Goal: Information Seeking & Learning: Learn about a topic

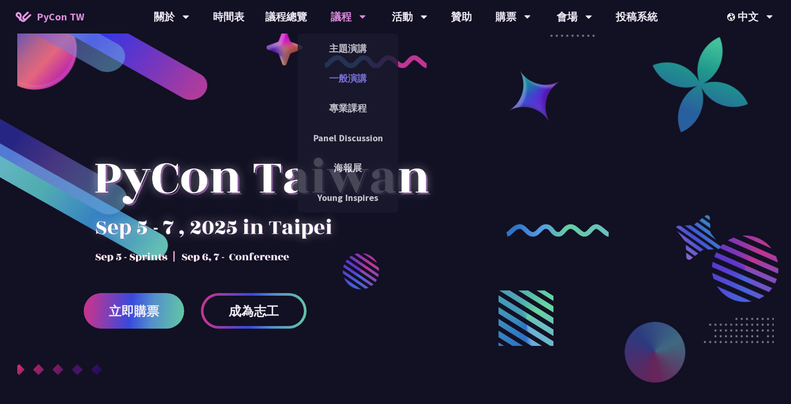
click at [349, 79] on link "一般演講" at bounding box center [348, 78] width 100 height 25
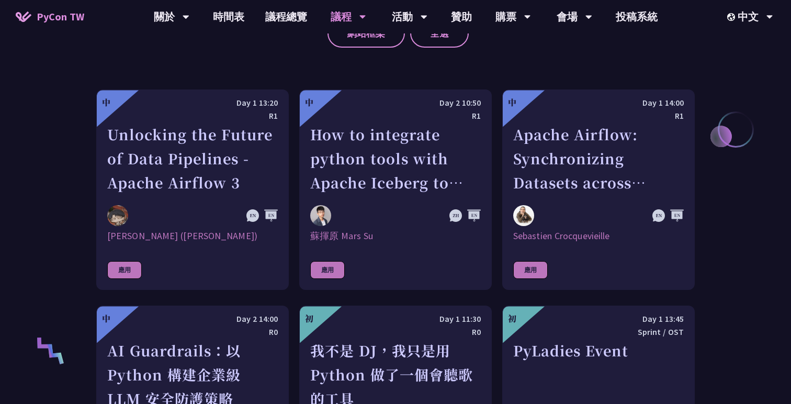
scroll to position [538, 0]
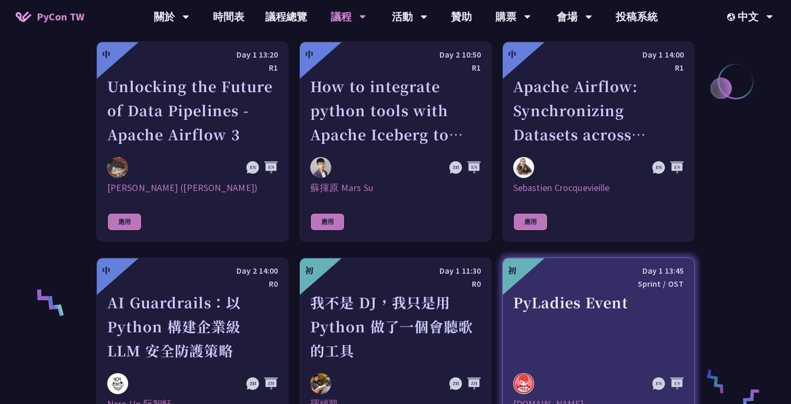
scroll to position [568, 0]
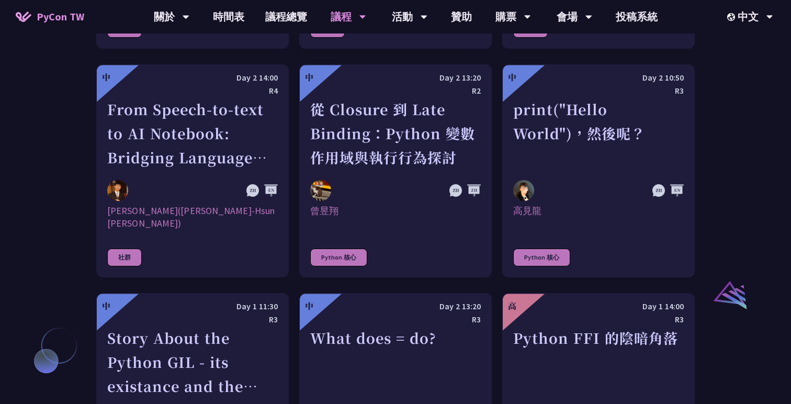
scroll to position [943, 0]
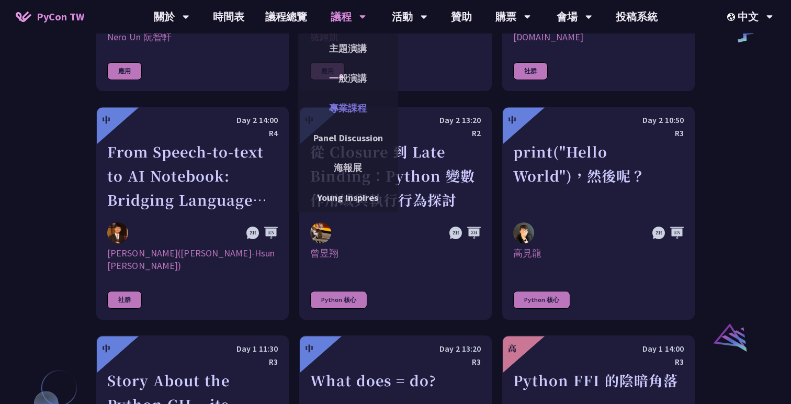
click at [337, 98] on link "專業課程" at bounding box center [348, 108] width 100 height 25
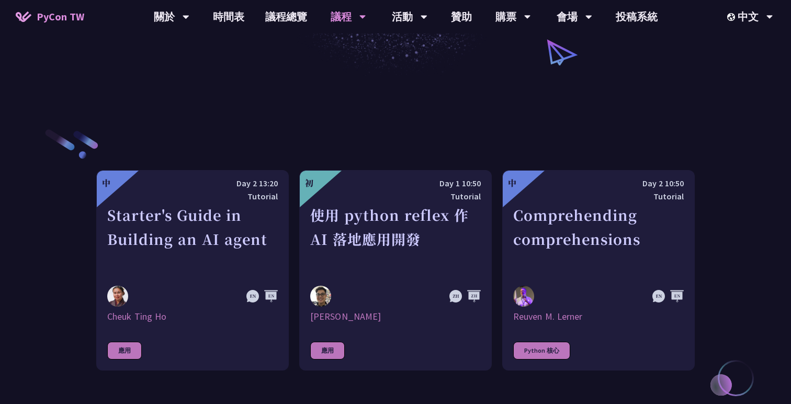
scroll to position [292, 0]
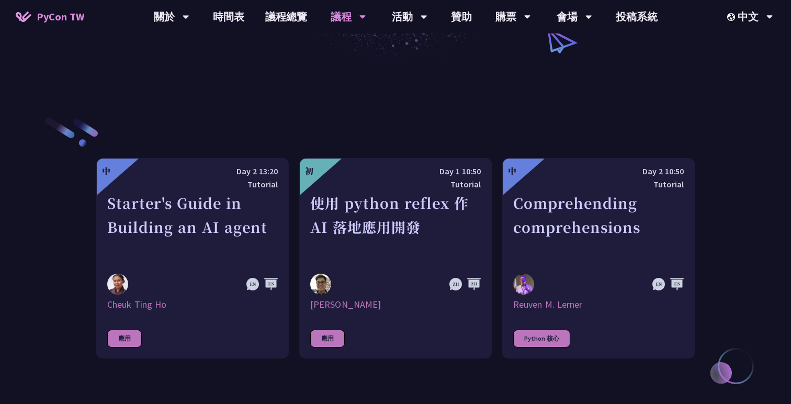
click at [288, 98] on div "中 Day 2 13:20 Tutorial Starter's Guide in Building an AI agent Cheuk Ting Ho 應用…" at bounding box center [395, 258] width 598 height 389
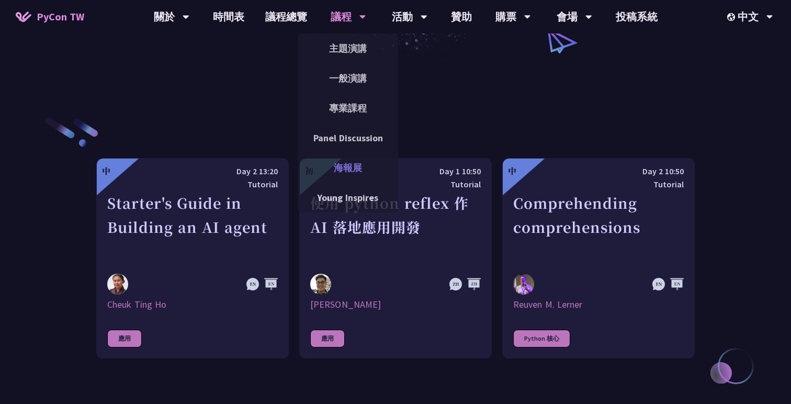
click at [352, 167] on link "海報展" at bounding box center [348, 167] width 100 height 25
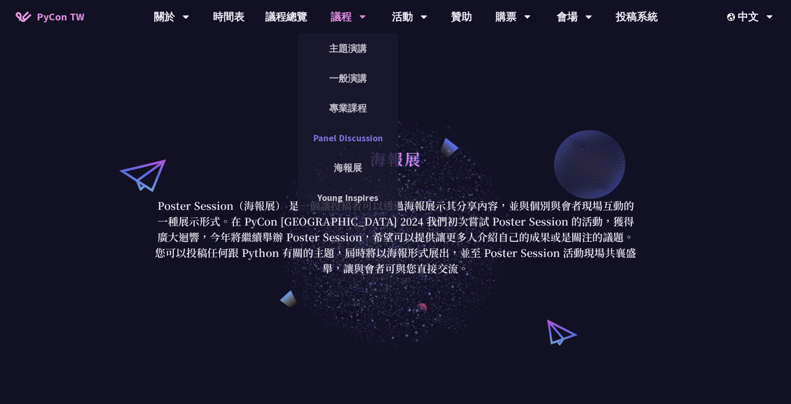
click at [346, 146] on link "Panel Discussion" at bounding box center [348, 138] width 100 height 25
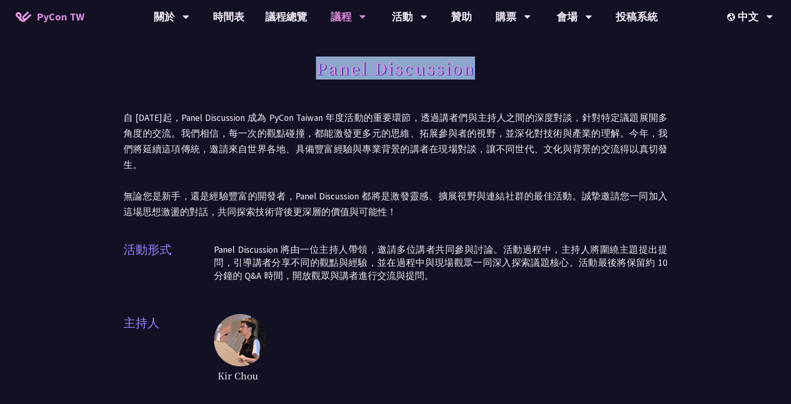
drag, startPoint x: 313, startPoint y: 72, endPoint x: 478, endPoint y: 78, distance: 164.4
click at [478, 78] on div "Panel Discussion" at bounding box center [395, 79] width 544 height 55
copy h1 "Panel Discussion"
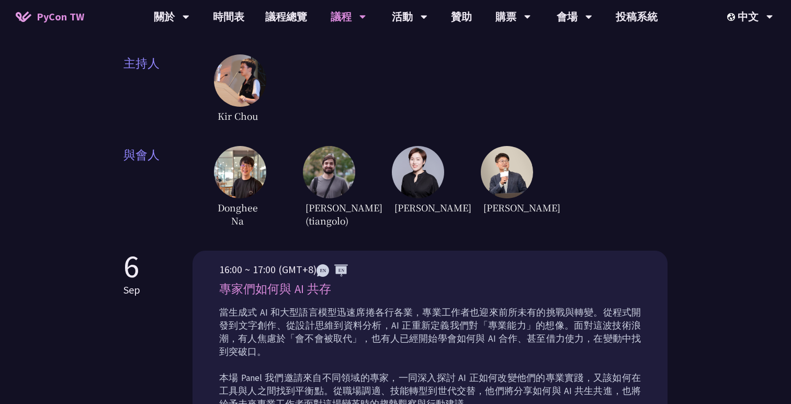
scroll to position [360, 0]
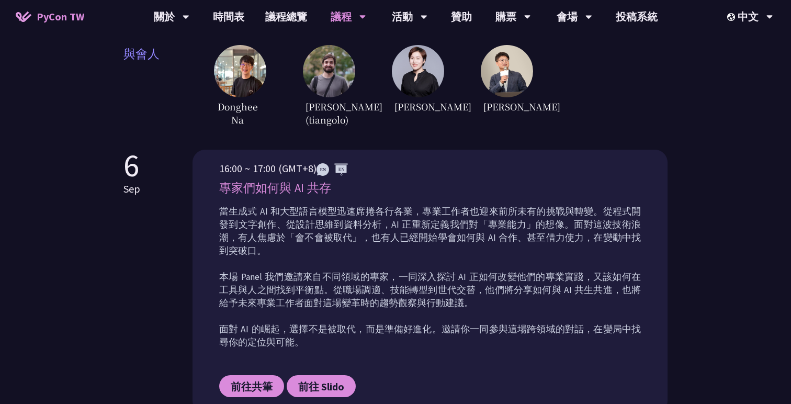
drag, startPoint x: 220, startPoint y: 167, endPoint x: 276, endPoint y: 170, distance: 56.1
click at [276, 170] on p "16:00 ~ 17:00 (GMT+8)" at bounding box center [430, 169] width 422 height 16
copy p "16:00 ~ 17:00"
drag, startPoint x: 219, startPoint y: 185, endPoint x: 334, endPoint y: 195, distance: 115.5
click at [334, 195] on div "16:00 ~ 17:00 (GMT+8) 專家們如何與 AI 共存 當生成式 AI 和大型語言模型迅速席捲各行各業，專業工作者也迎來前所未有的挑戰與轉變。從…" at bounding box center [430, 287] width 422 height 252
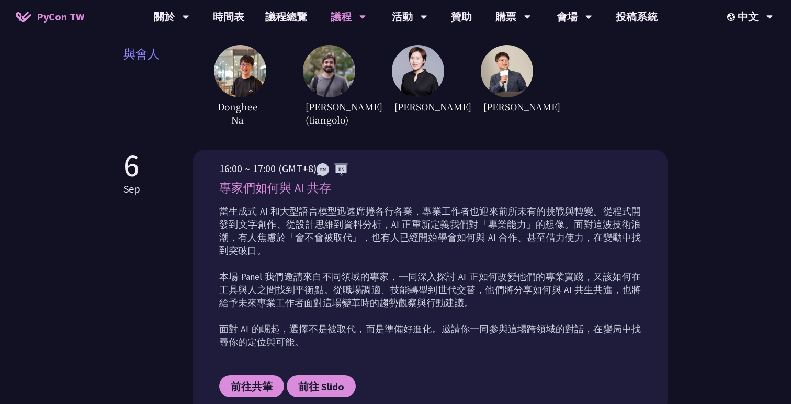
copy div "專家們如何與 AI 共存"
click at [403, 241] on p "當生成式 AI 和大型語言模型迅速席捲各行各業，專業工作者也迎來前所未有的挑戰與轉變。從程式開發到文字創作、從設計思維到資料分析，AI 正重新定義我們對「專業…" at bounding box center [430, 277] width 422 height 144
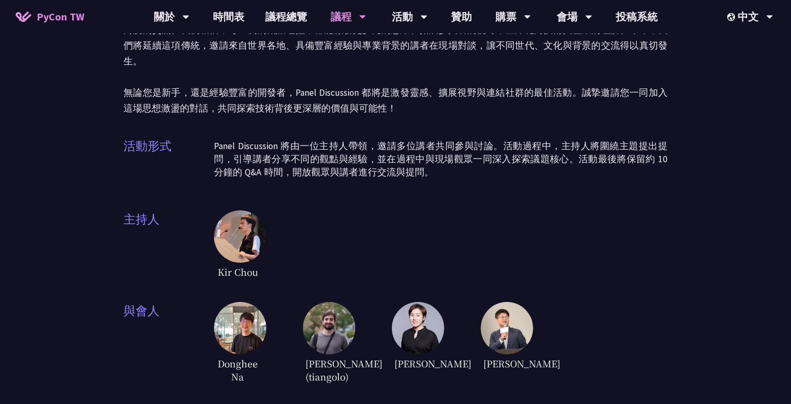
scroll to position [0, 0]
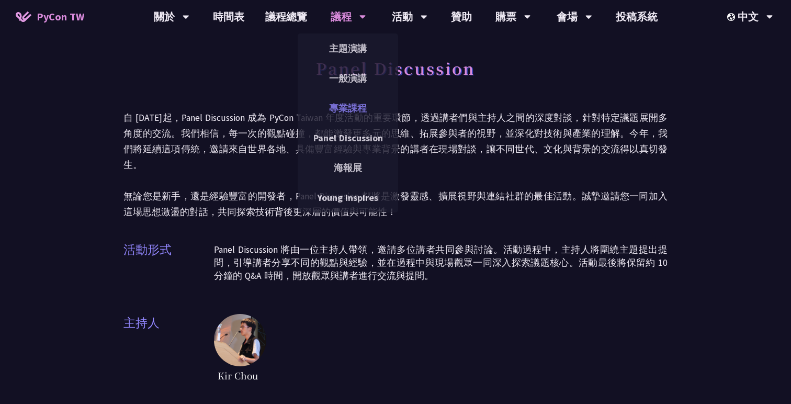
click at [355, 99] on link "專業課程" at bounding box center [348, 108] width 100 height 25
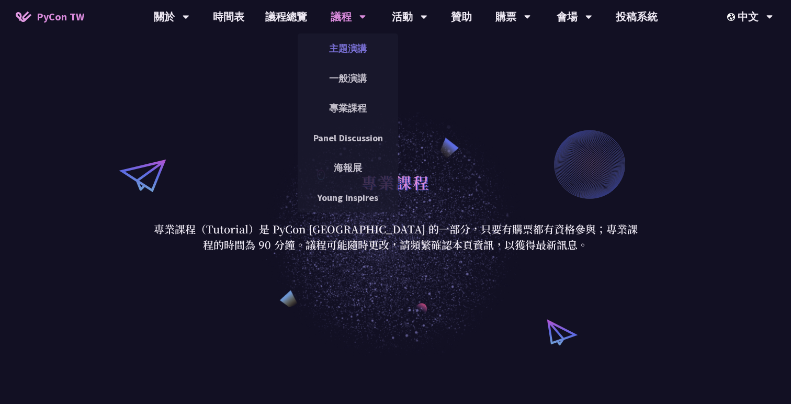
click at [342, 48] on link "主題演講" at bounding box center [348, 48] width 100 height 25
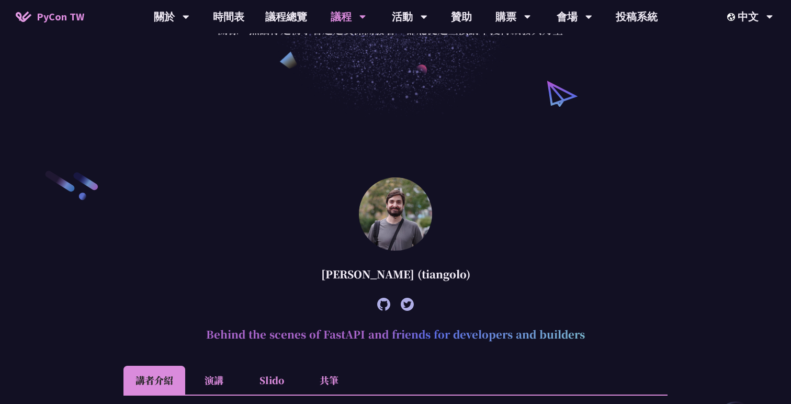
scroll to position [268, 0]
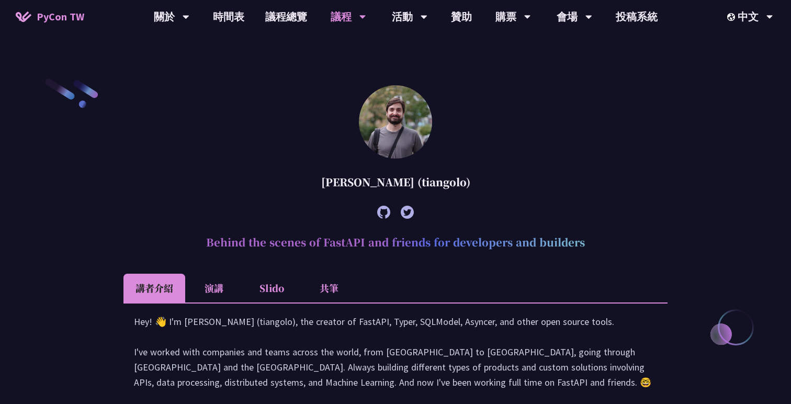
click at [216, 285] on li "演講" at bounding box center [214, 288] width 58 height 29
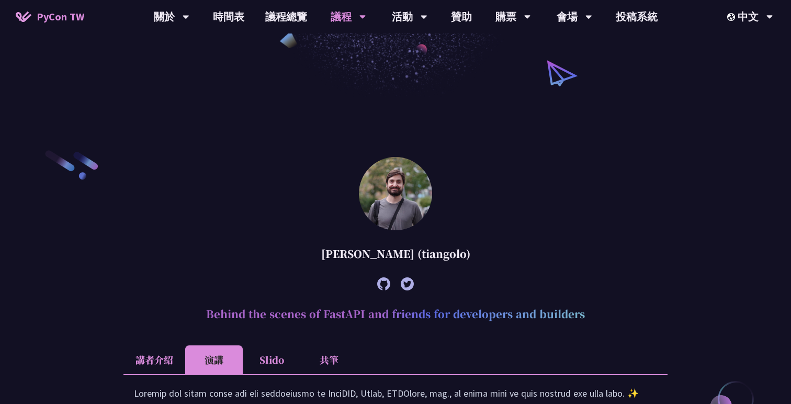
scroll to position [191, 0]
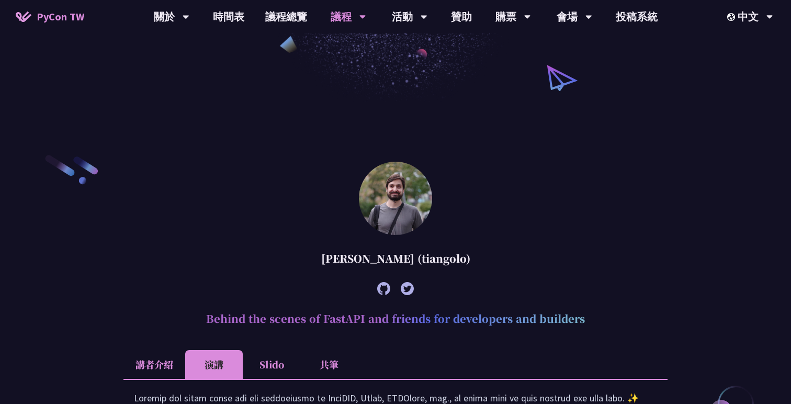
click at [157, 373] on li "講者介紹" at bounding box center [154, 364] width 62 height 29
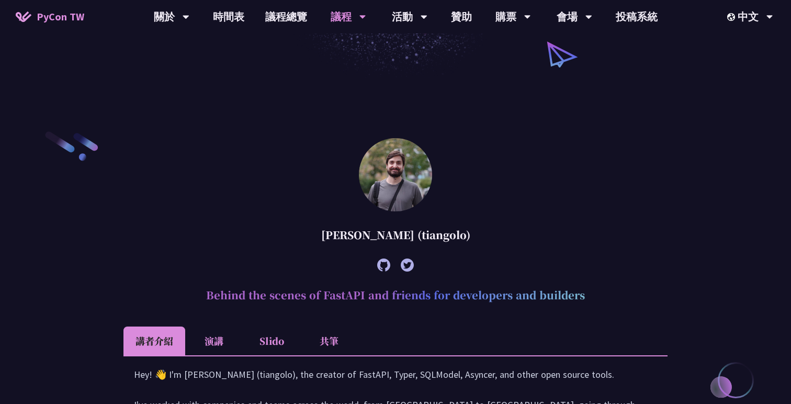
scroll to position [282, 0]
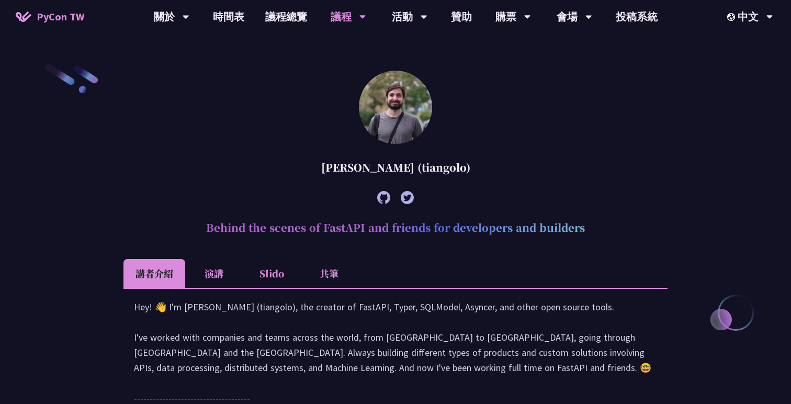
click at [226, 272] on li "演講" at bounding box center [214, 273] width 58 height 29
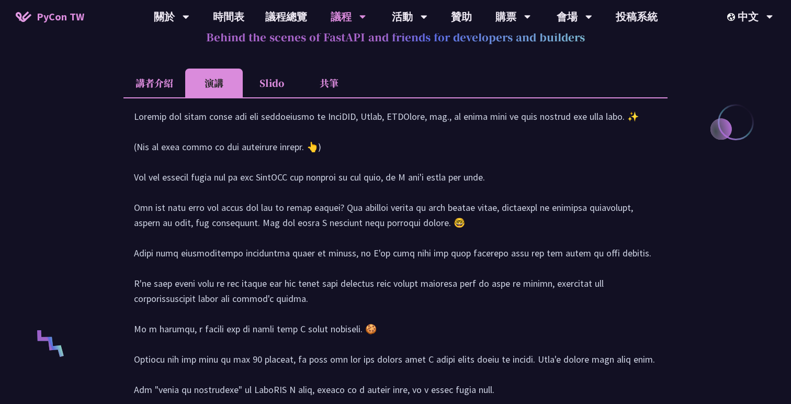
scroll to position [467, 0]
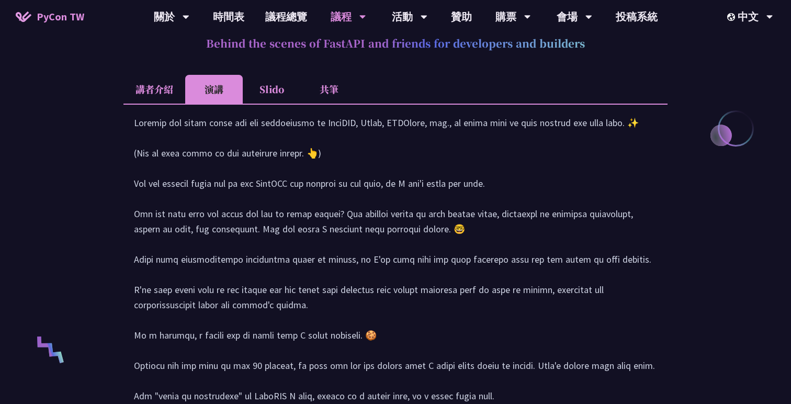
click at [166, 95] on li "講者介紹" at bounding box center [154, 89] width 62 height 29
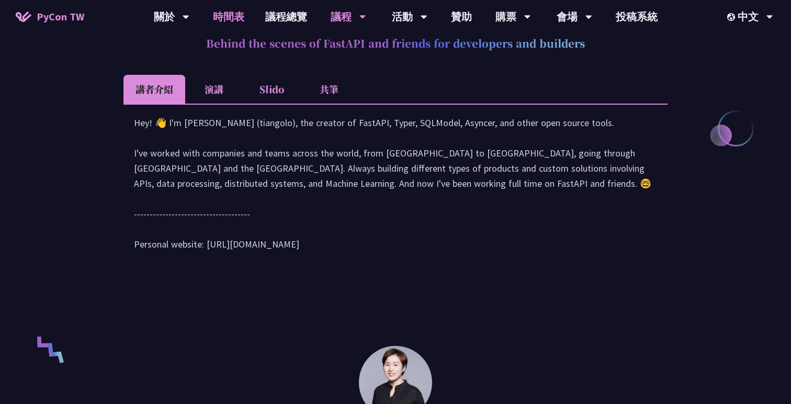
click at [244, 12] on link "時間表" at bounding box center [228, 16] width 52 height 33
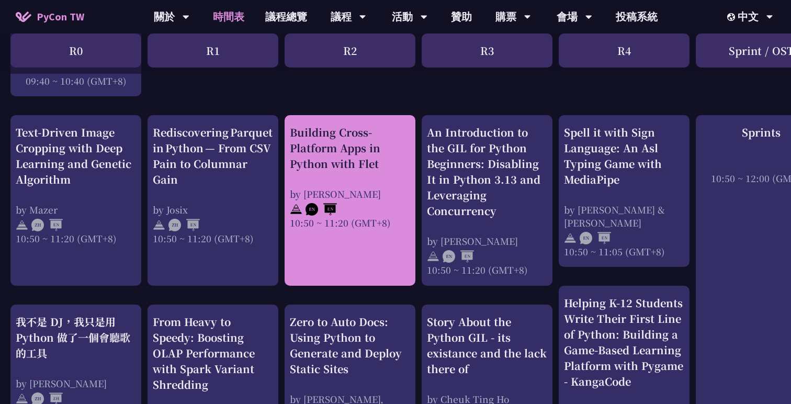
scroll to position [375, 0]
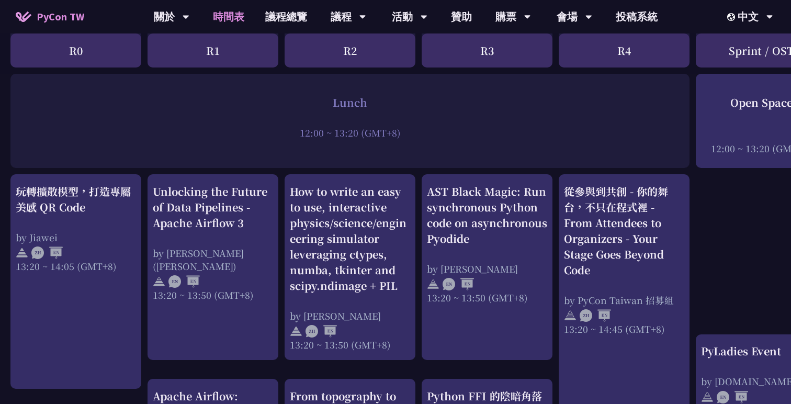
scroll to position [802, 0]
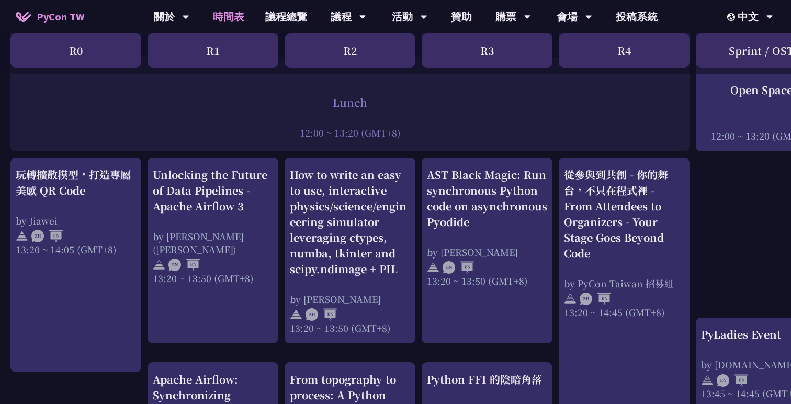
click at [506, 133] on div "12:00 ~ 13:20 (GMT+8)" at bounding box center [350, 132] width 669 height 13
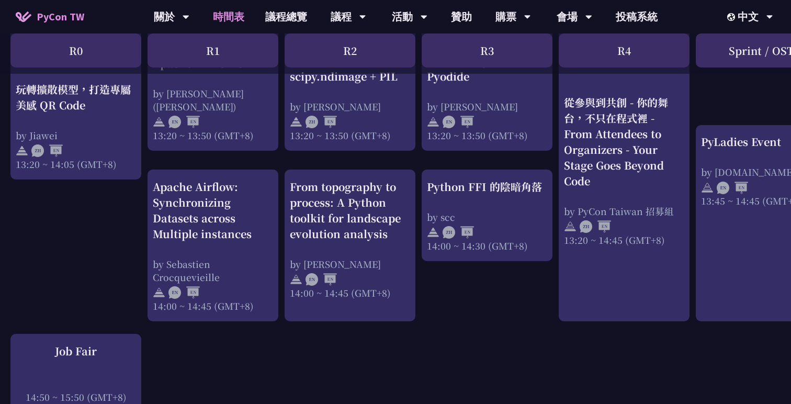
scroll to position [1009, 0]
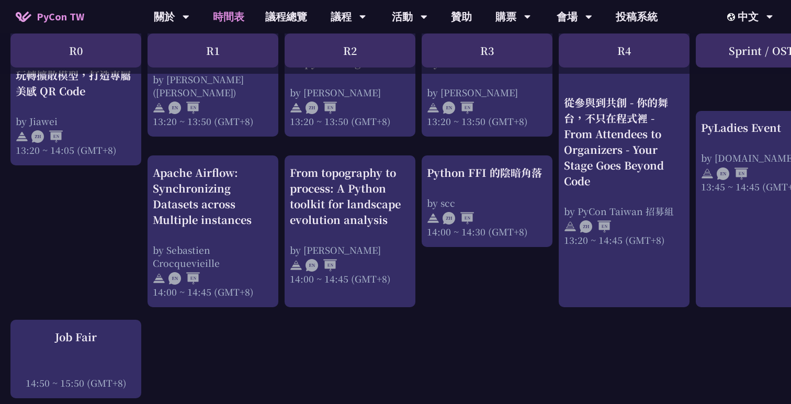
click at [477, 290] on div "An Introduction to the GIL for Python Beginners: Disabling It in Python 3.13 an…" at bounding box center [555, 49] width 1111 height 1690
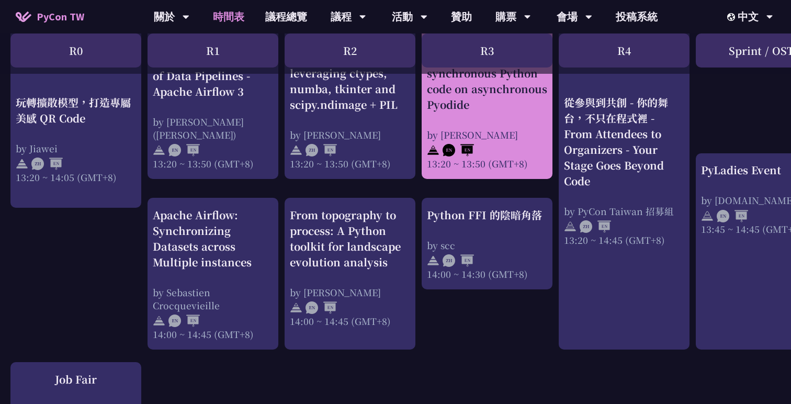
scroll to position [969, 0]
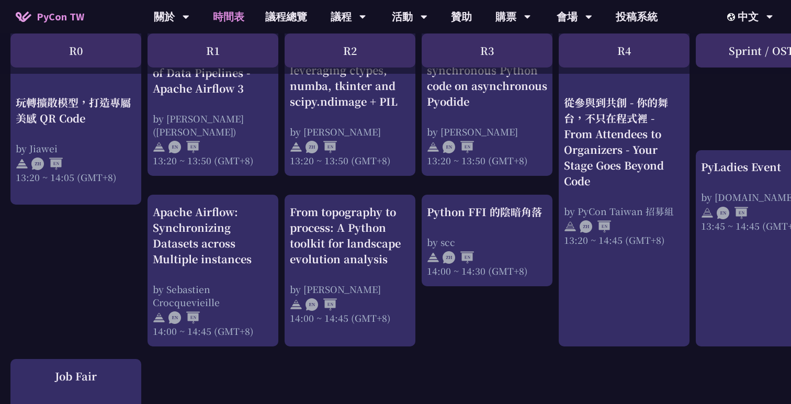
click at [451, 339] on div "An Introduction to the GIL for Python Beginners: Disabling It in Python 3.13 an…" at bounding box center [555, 89] width 1111 height 1690
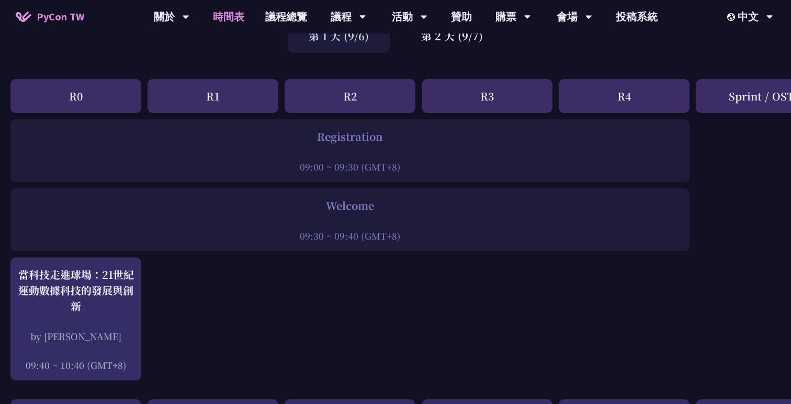
scroll to position [120, 0]
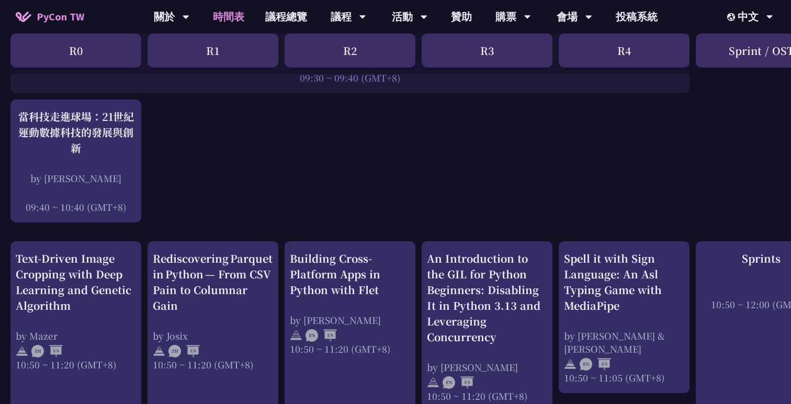
scroll to position [292, 0]
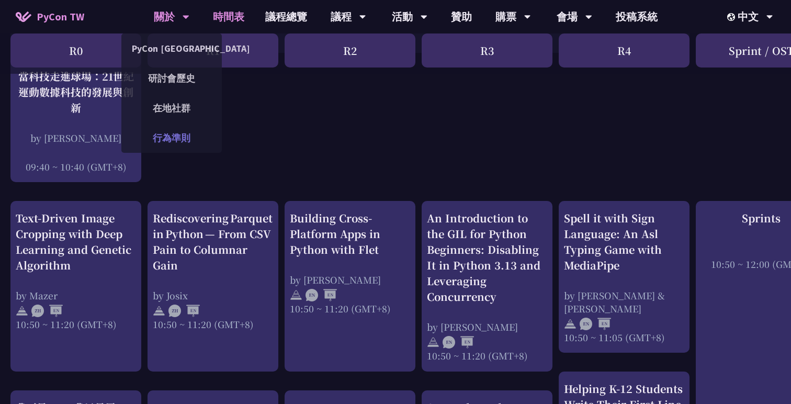
scroll to position [0, 0]
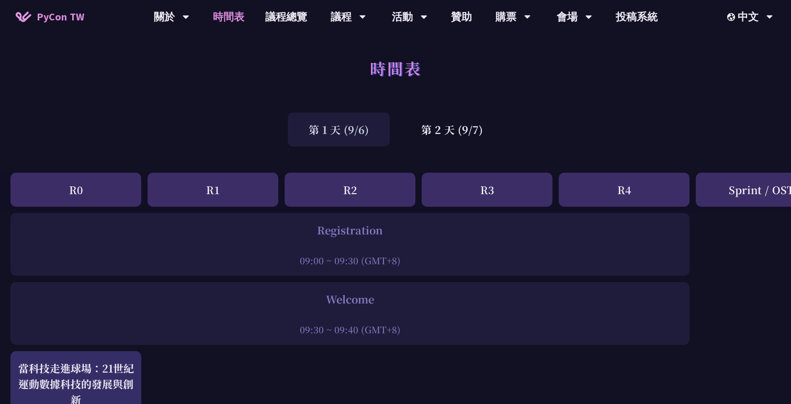
click at [400, 290] on div "Welcome 09:30 ~ 09:40 (GMT+8)" at bounding box center [349, 313] width 679 height 63
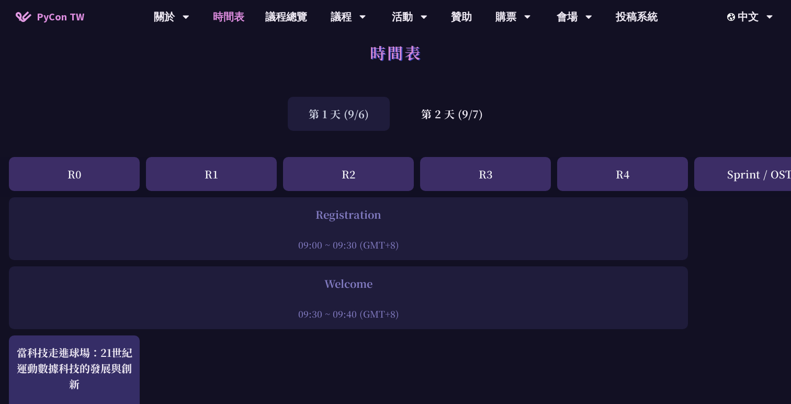
scroll to position [0, 2]
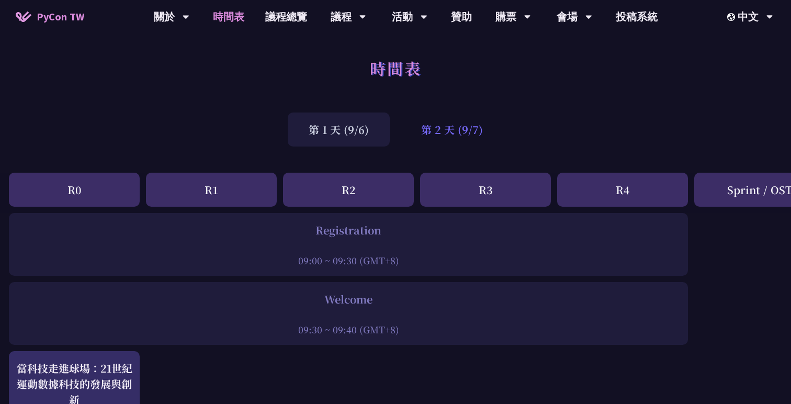
click at [450, 115] on div "第 2 天 (9/7)" at bounding box center [452, 129] width 104 height 34
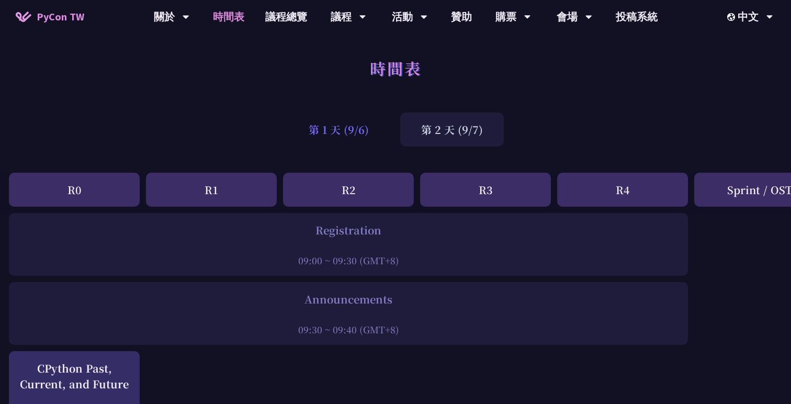
click at [331, 130] on div "第 1 天 (9/6)" at bounding box center [339, 129] width 102 height 34
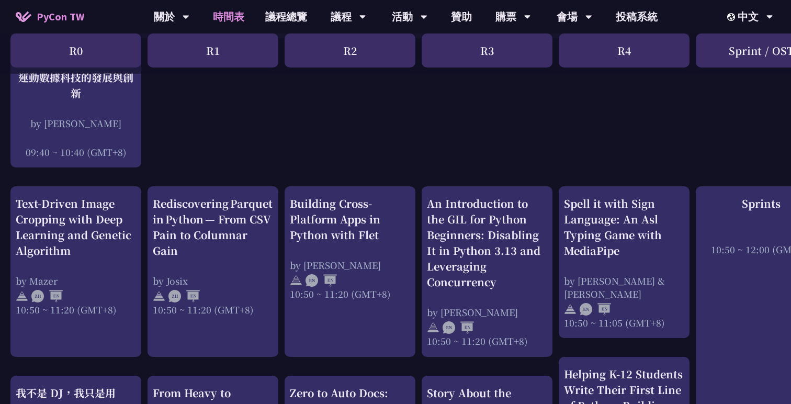
scroll to position [375, 0]
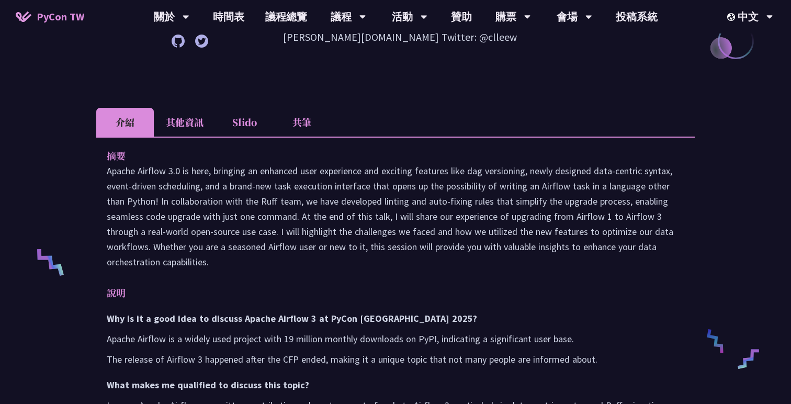
scroll to position [314, 0]
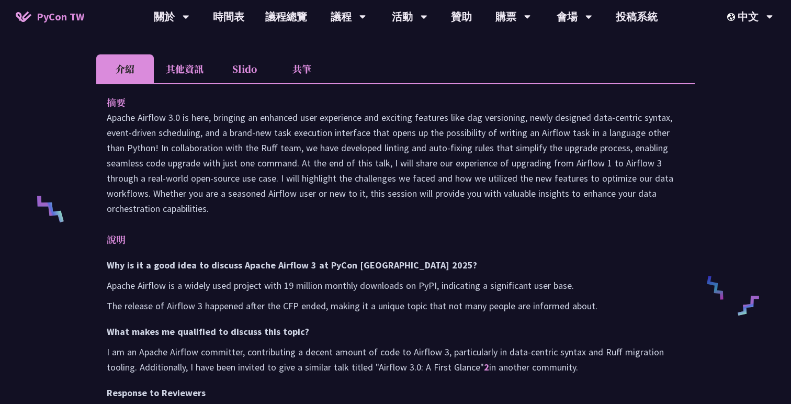
drag, startPoint x: 215, startPoint y: 210, endPoint x: 107, endPoint y: 117, distance: 142.4
click at [107, 116] on p "Apache Airflow 3.0 is here, bringing an enhanced user experience and exciting f…" at bounding box center [396, 163] width 578 height 106
copy p "Apache Airflow 3.0 is here, bringing an enhanced user experience and exciting f…"
click at [156, 118] on p "Apache Airflow 3.0 is here, bringing an enhanced user experience and exciting f…" at bounding box center [396, 163] width 578 height 106
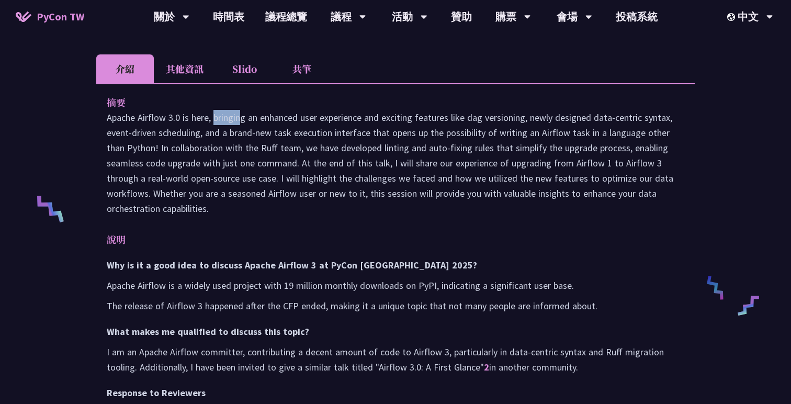
click at [156, 118] on p "Apache Airflow 3.0 is here, bringing an enhanced user experience and exciting f…" at bounding box center [396, 163] width 578 height 106
copy p "Airflow"
click at [240, 67] on li "Slido" at bounding box center [245, 68] width 58 height 29
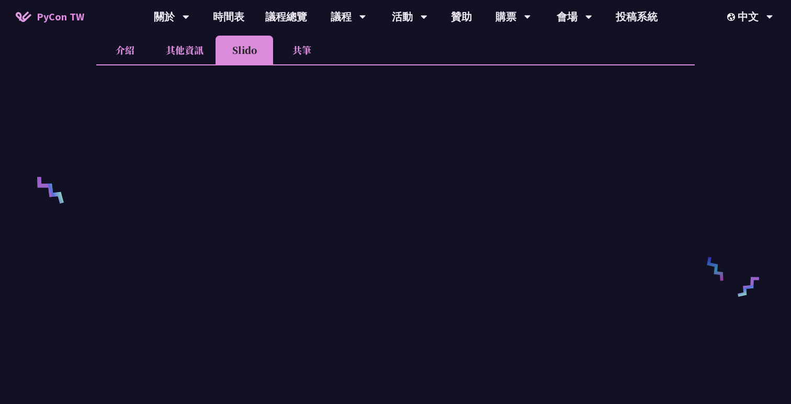
scroll to position [328, 0]
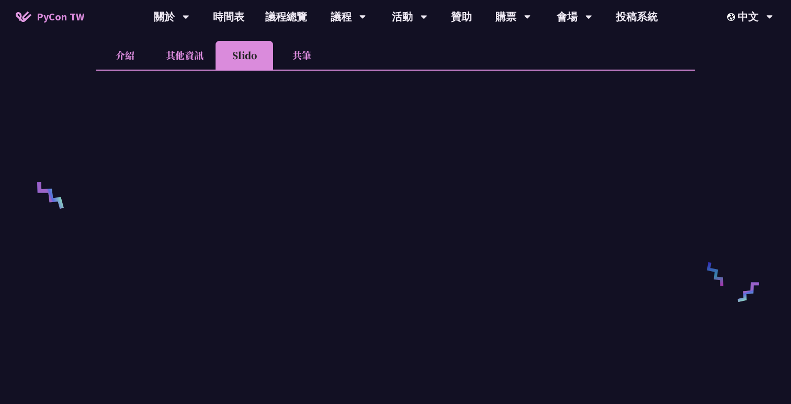
click at [290, 49] on li "共筆" at bounding box center [302, 55] width 58 height 29
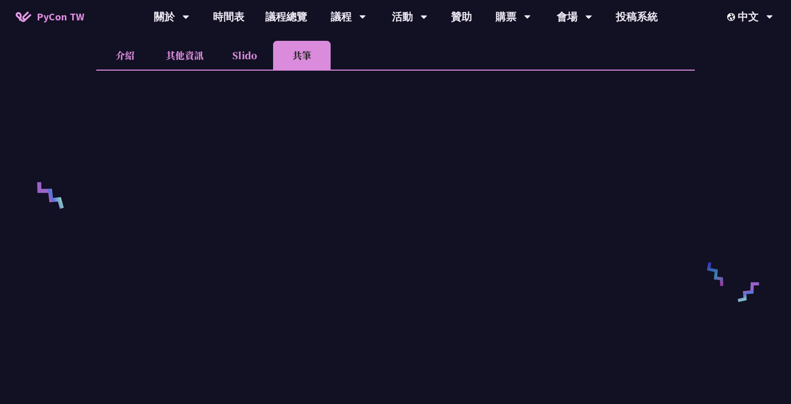
click at [131, 50] on li "介紹" at bounding box center [125, 55] width 58 height 29
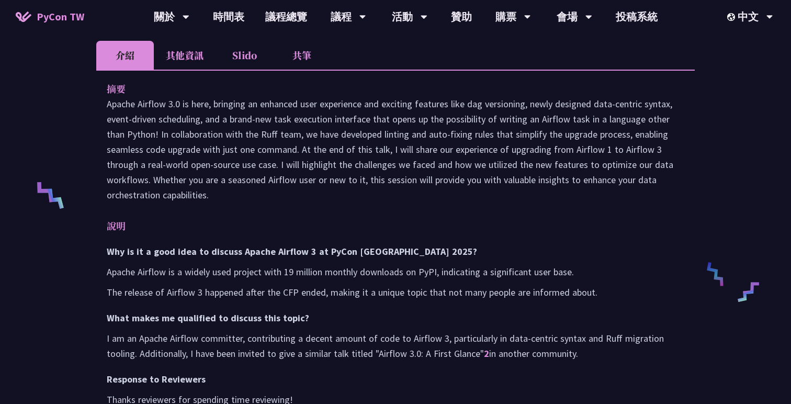
click at [160, 103] on p "Apache Airflow 3.0 is here, bringing an enhanced user experience and exciting f…" at bounding box center [396, 149] width 578 height 106
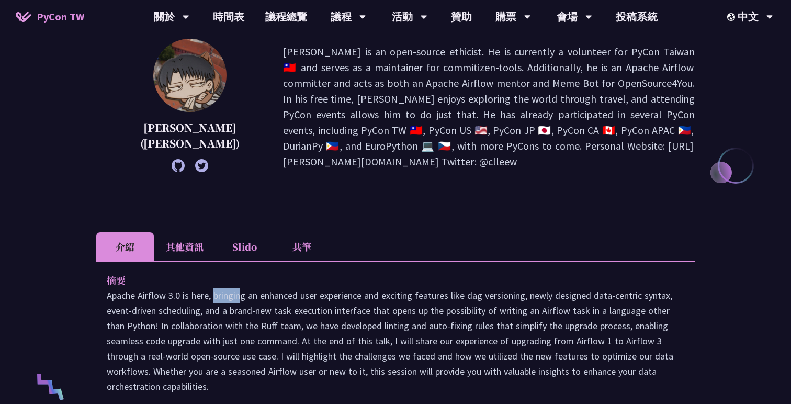
scroll to position [61, 0]
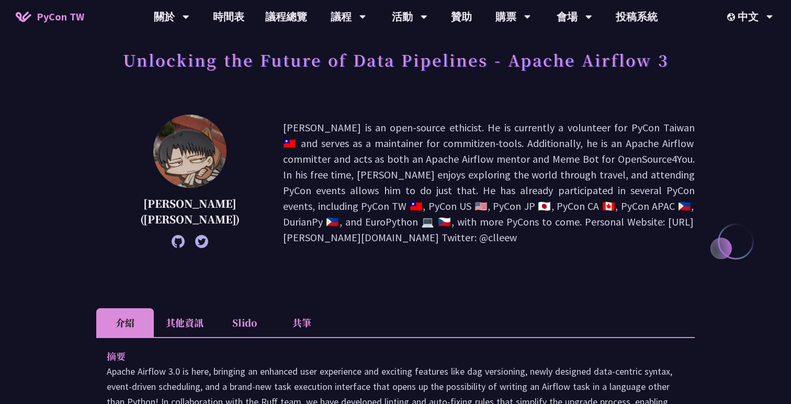
click at [306, 163] on p "Wei Lee is an open-source ethicist. He is currently a volunteer for PyCon Taiwa…" at bounding box center [489, 183] width 412 height 126
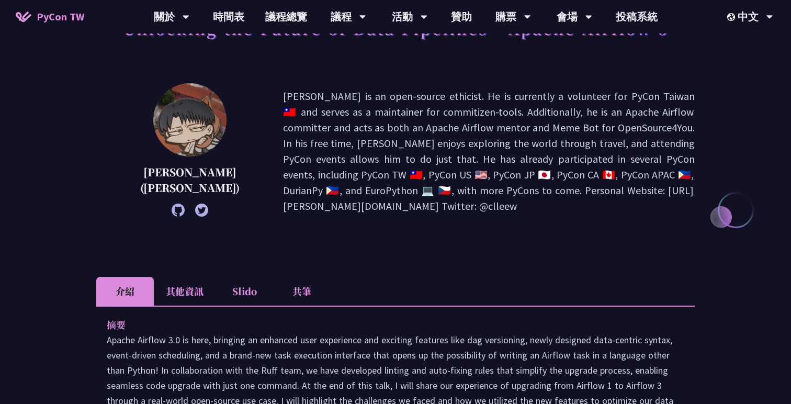
scroll to position [0, 0]
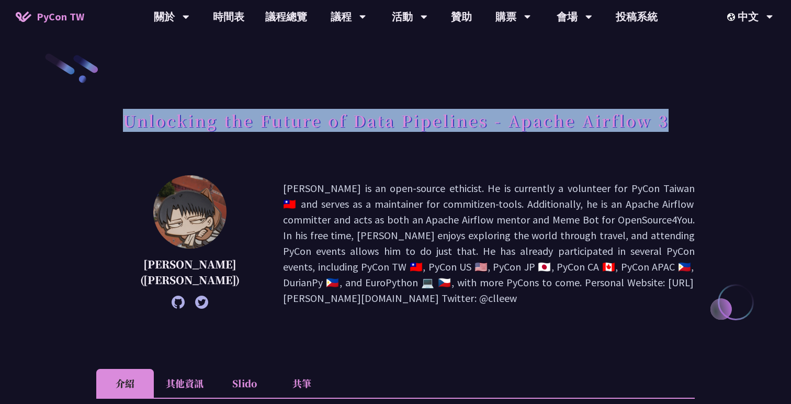
drag, startPoint x: 118, startPoint y: 121, endPoint x: 728, endPoint y: 115, distance: 610.0
copy h1 "Unlocking the Future of Data Pipelines - Apache Airflow 3"
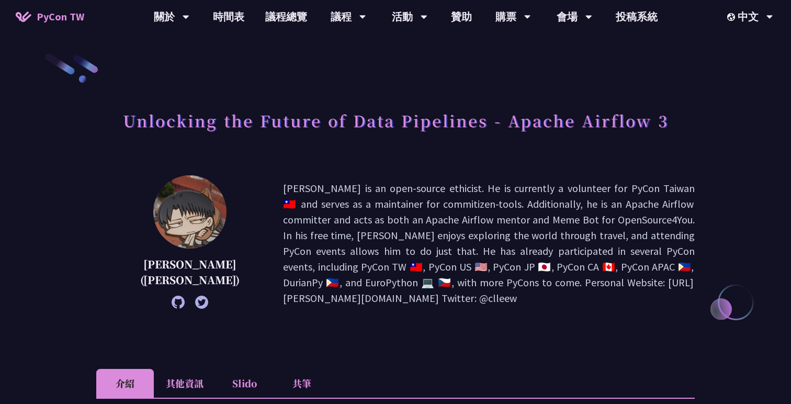
click at [196, 378] on li "其他資訊" at bounding box center [185, 383] width 62 height 29
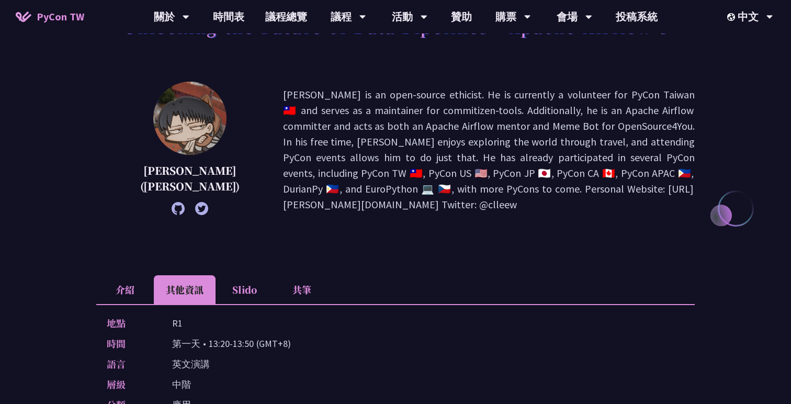
scroll to position [157, 0]
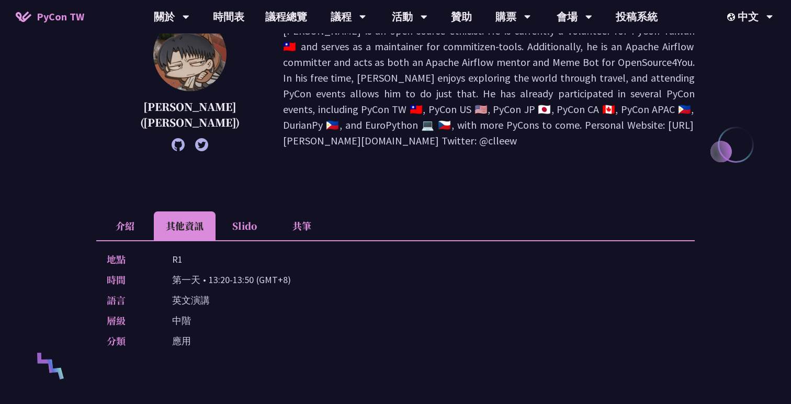
drag, startPoint x: 208, startPoint y: 281, endPoint x: 252, endPoint y: 281, distance: 43.9
click at [252, 281] on p "第一天 • 13:20-13:50 (GMT+8)" at bounding box center [231, 279] width 119 height 15
copy p "13:20-13:50"
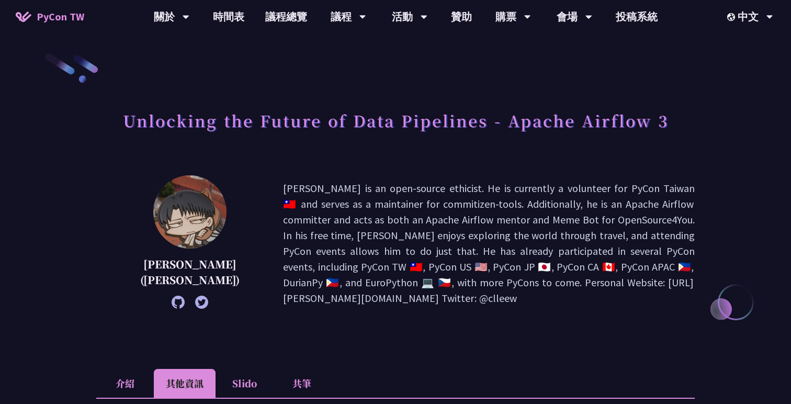
click at [401, 176] on div "李唯 (Wei Lee) Wei Lee is an open-source ethicist. He is currently a volunteer fo…" at bounding box center [395, 243] width 598 height 136
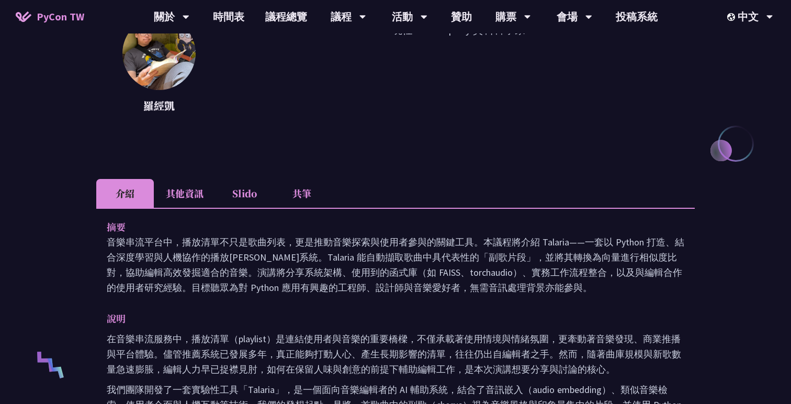
scroll to position [40, 0]
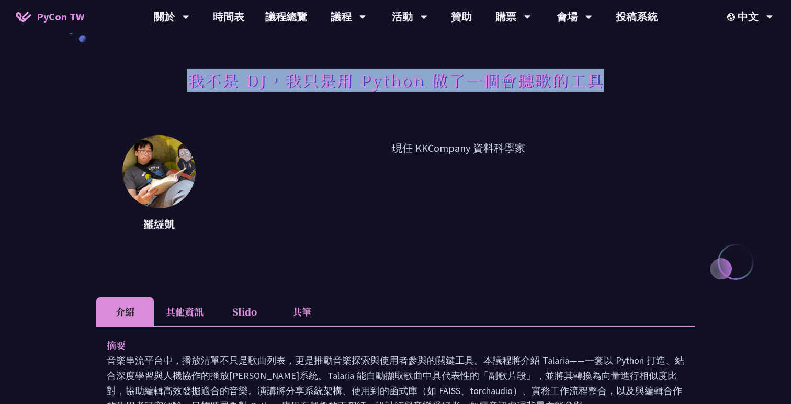
drag, startPoint x: 185, startPoint y: 82, endPoint x: 652, endPoint y: 76, distance: 466.7
click at [652, 76] on div "我不是 DJ，我只是用 Python 做了一個會聽歌的工具" at bounding box center [395, 91] width 598 height 55
copy h1 "我不是 DJ，我只是用 Python 做了一個會聽歌的工具"
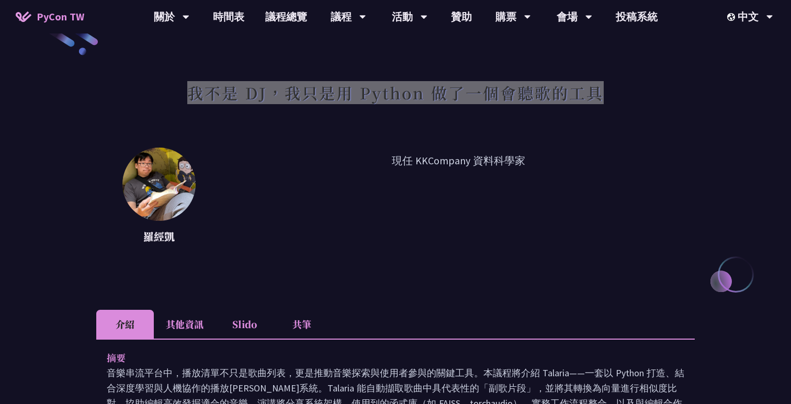
scroll to position [0, 0]
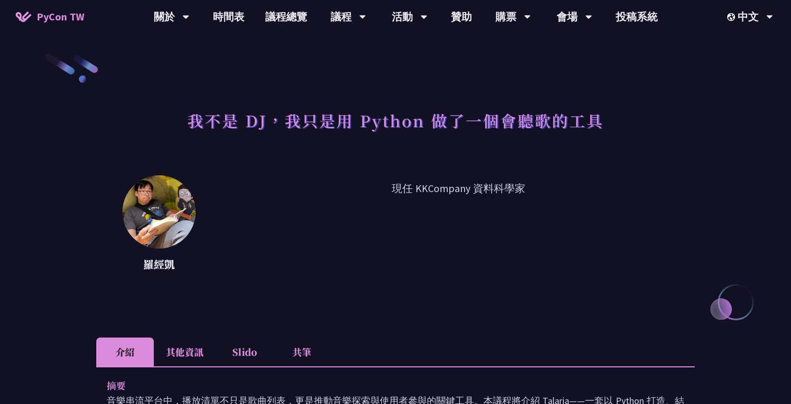
click at [195, 353] on li "其他資訊" at bounding box center [185, 351] width 62 height 29
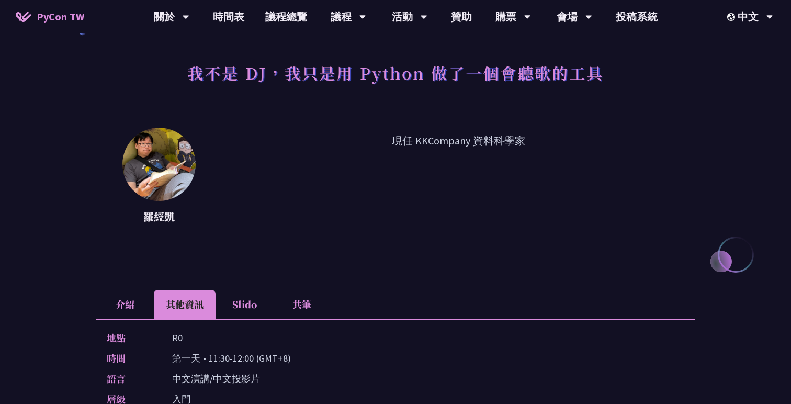
scroll to position [76, 0]
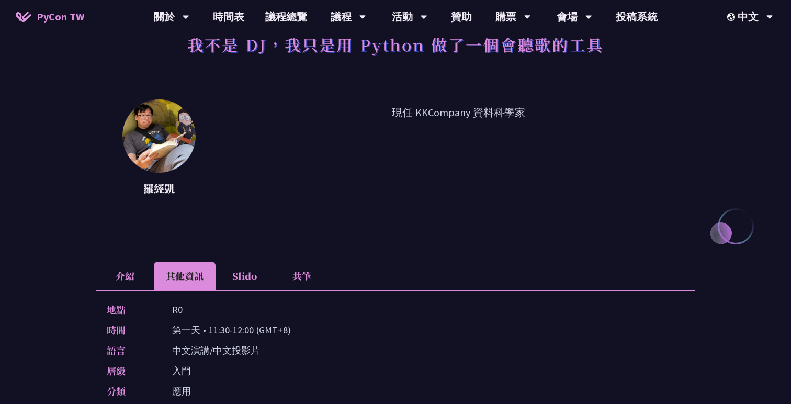
drag, startPoint x: 209, startPoint y: 333, endPoint x: 253, endPoint y: 329, distance: 44.1
click at [253, 330] on p "第一天 • 11:30-12:00 (GMT+8)" at bounding box center [231, 329] width 119 height 15
copy p "11:30-12:00"
click at [362, 206] on div "羅經凱 現任 KKCompany 資料科學家" at bounding box center [395, 167] width 598 height 136
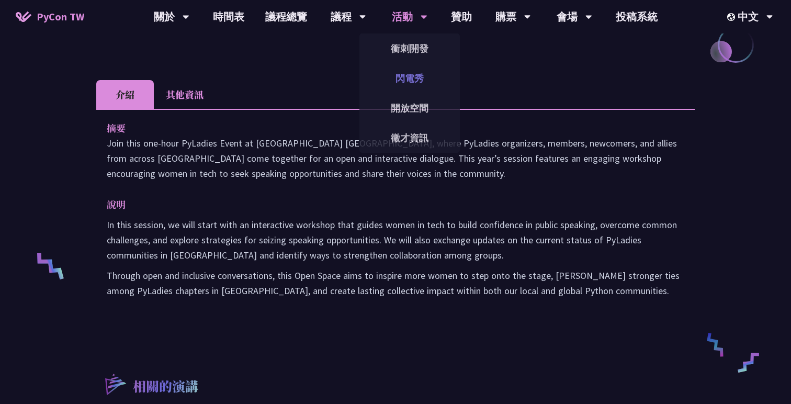
scroll to position [282, 0]
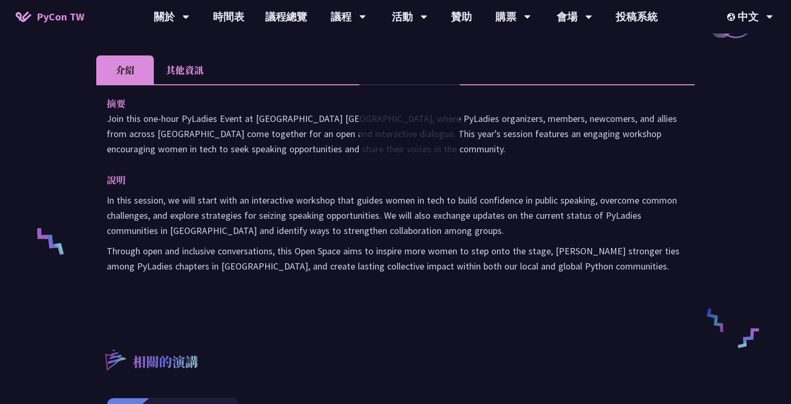
click at [469, 240] on div "In this session, we will start with an interactive workshop that guides women i…" at bounding box center [396, 233] width 578 height 81
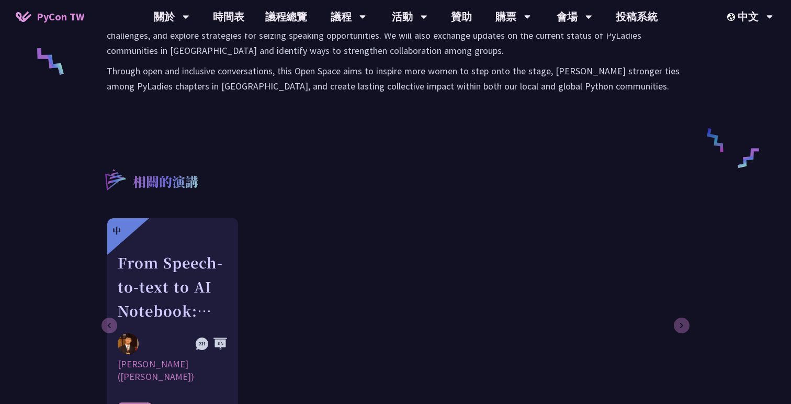
scroll to position [579, 0]
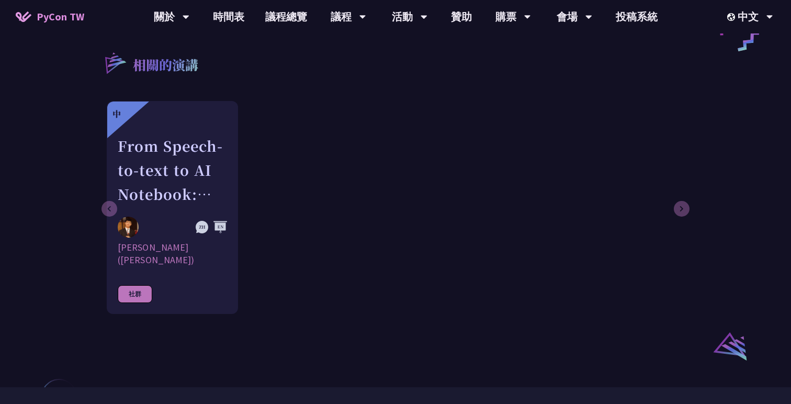
click at [521, 76] on div "相關的演講" at bounding box center [395, 72] width 598 height 35
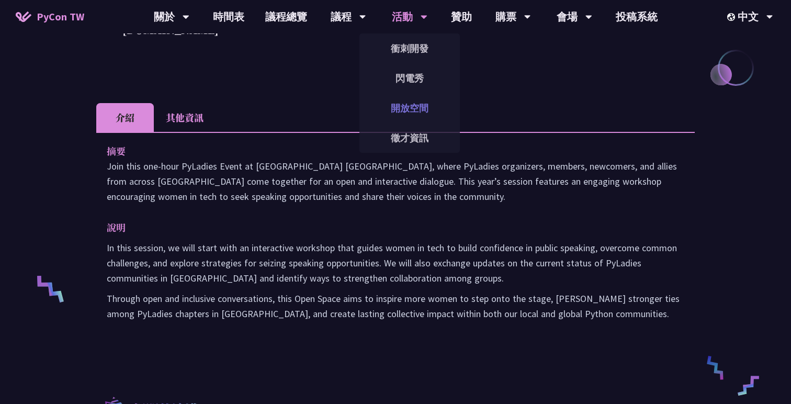
scroll to position [0, 0]
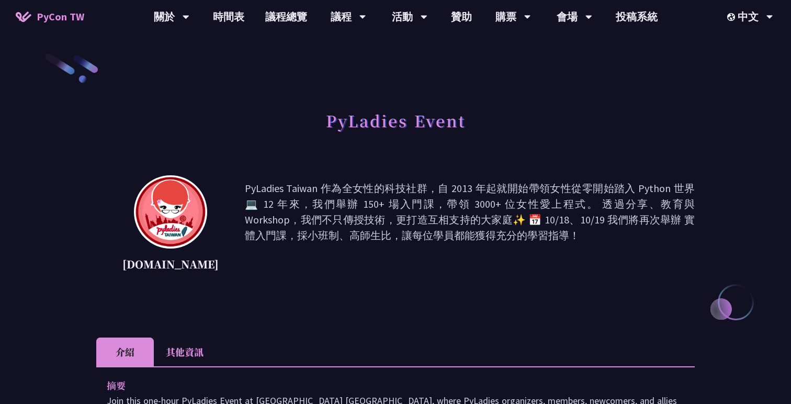
click at [477, 234] on p "PyLadies Taiwan 作為全女性的科技社群，自 2013 年起就開始帶領女性從零開始踏入 Python 世界💻 12 年來，我們舉辦 150+ 場入…" at bounding box center [470, 227] width 450 height 94
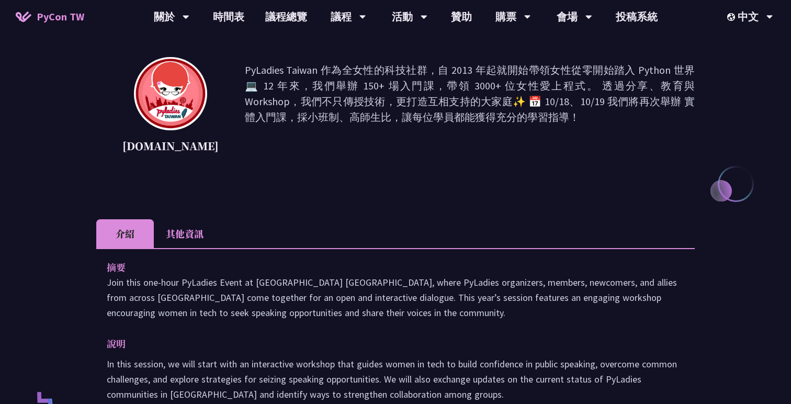
scroll to position [150, 0]
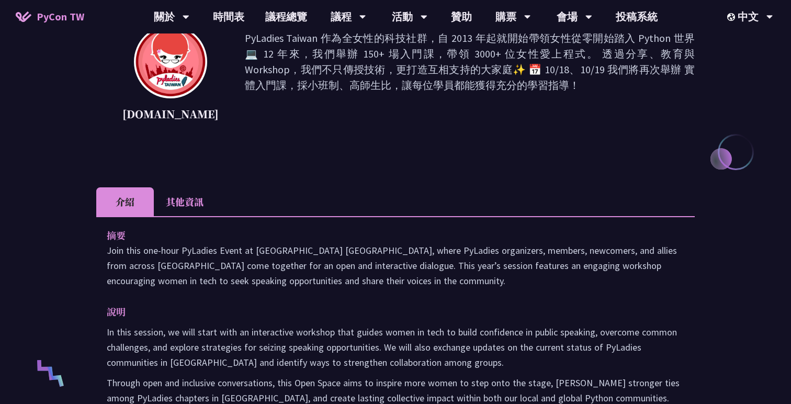
click at [174, 193] on li "其他資訊" at bounding box center [185, 201] width 62 height 29
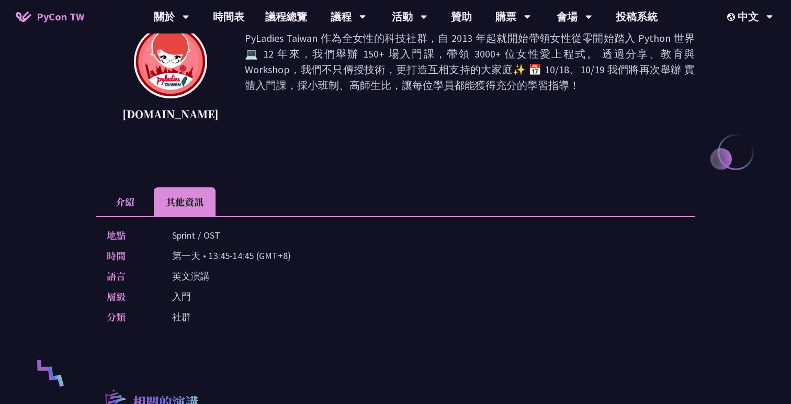
click at [136, 200] on li "介紹" at bounding box center [125, 201] width 58 height 29
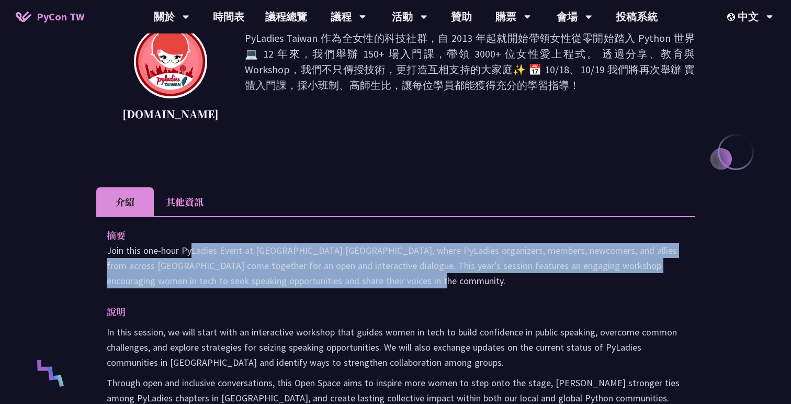
drag, startPoint x: 334, startPoint y: 277, endPoint x: 105, endPoint y: 251, distance: 231.2
click at [105, 251] on div "摘要 Join this one-hour PyLadies Event at PyCon Taiwan, where PyLadies organizers…" at bounding box center [395, 324] width 598 height 216
copy p "Join this one-hour PyLadies Event at PyCon Taiwan, where PyLadies organizers, m…"
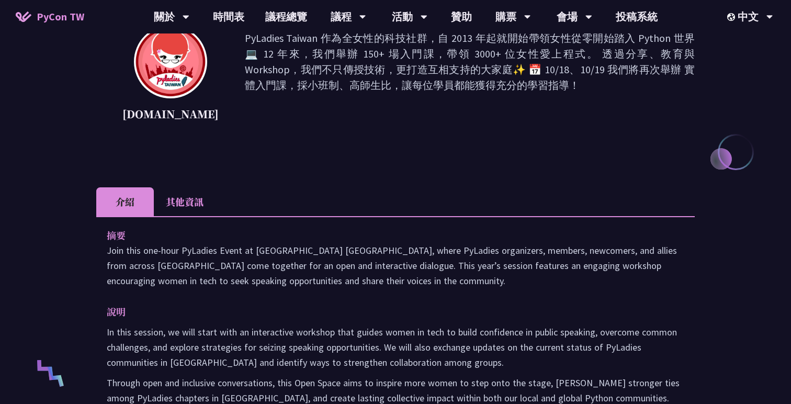
click at [356, 236] on p "摘要" at bounding box center [385, 235] width 557 height 15
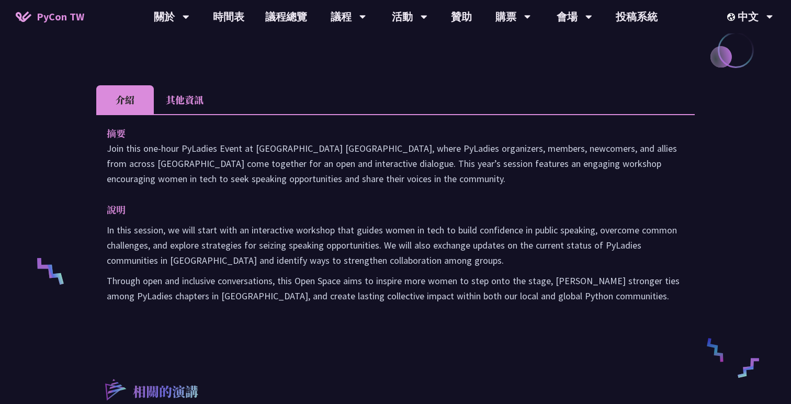
scroll to position [329, 0]
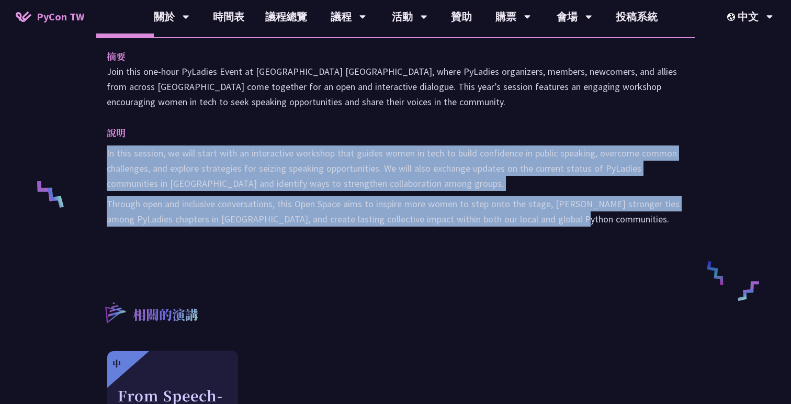
drag, startPoint x: 102, startPoint y: 152, endPoint x: 603, endPoint y: 219, distance: 505.0
click at [603, 219] on div "摘要 Join this one-hour PyLadies Event at PyCon Taiwan, where PyLadies organizers…" at bounding box center [395, 145] width 598 height 216
copy div "In this session, we will start with an interactive workshop that guides women i…"
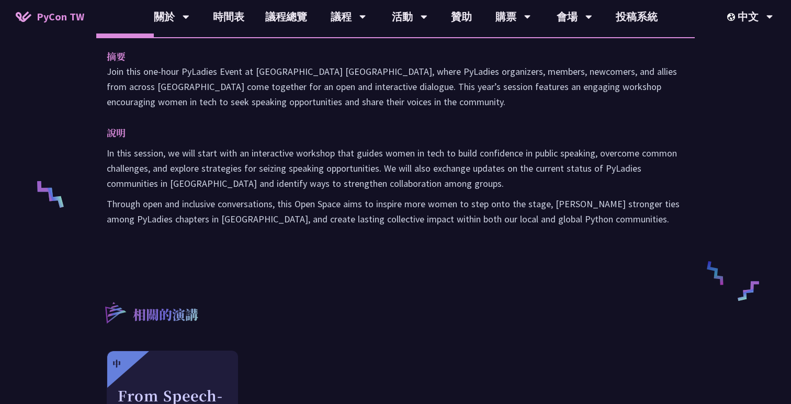
click at [468, 128] on p "說明" at bounding box center [385, 132] width 557 height 15
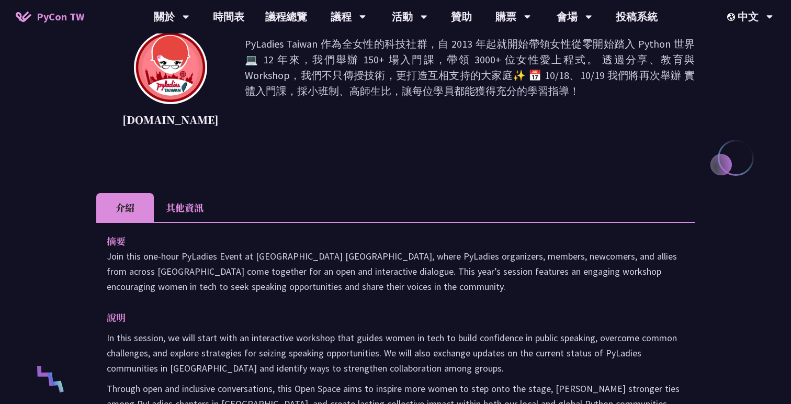
scroll to position [55, 0]
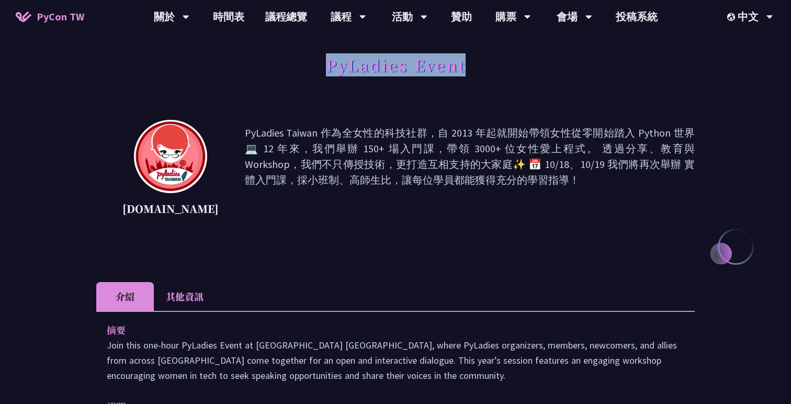
drag, startPoint x: 323, startPoint y: 69, endPoint x: 466, endPoint y: 72, distance: 143.4
click at [466, 72] on div "PyLadies Event" at bounding box center [395, 76] width 598 height 55
copy h1 "PyLadies Event"
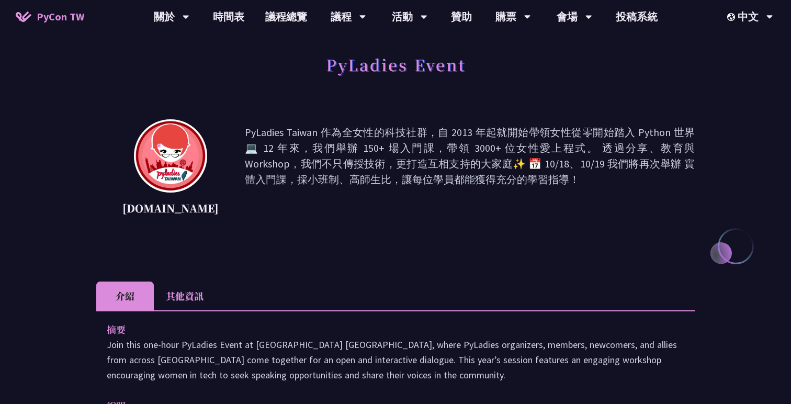
click at [184, 301] on li "其他資訊" at bounding box center [185, 295] width 62 height 29
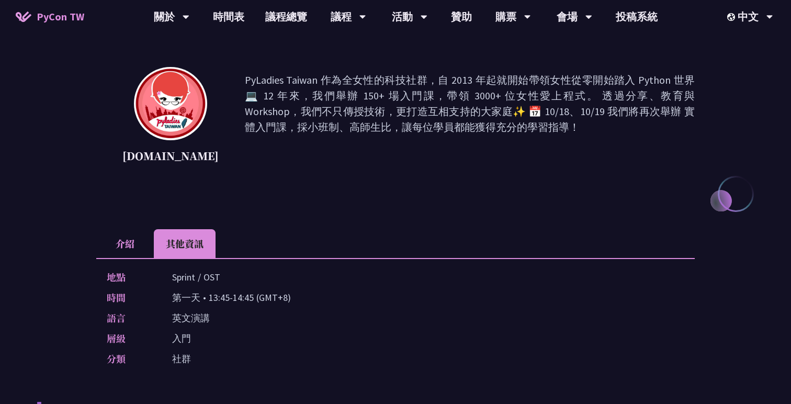
scroll to position [126, 0]
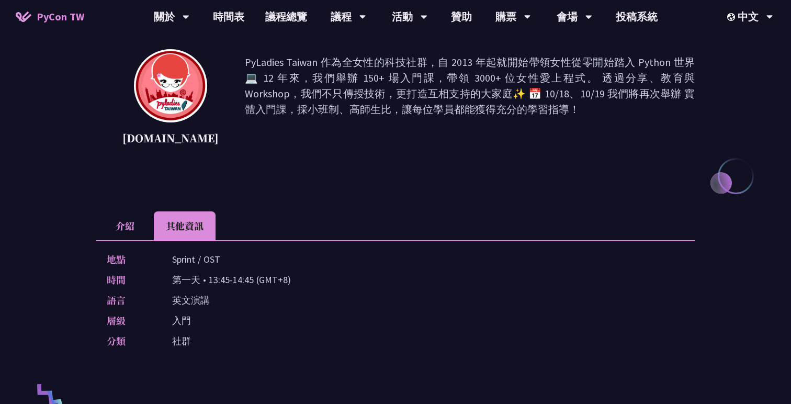
drag, startPoint x: 207, startPoint y: 282, endPoint x: 252, endPoint y: 284, distance: 45.6
click at [252, 284] on p "第一天 • 13:45-14:45 (GMT+8)" at bounding box center [231, 279] width 119 height 15
copy p "13:45-14:45"
click at [364, 270] on div "地點 Sprint / OST 時間 第一天 • 13:45-14:45 (GMT+8) 語言 英文演講 層級 入門 分類 社群" at bounding box center [395, 302] width 598 height 124
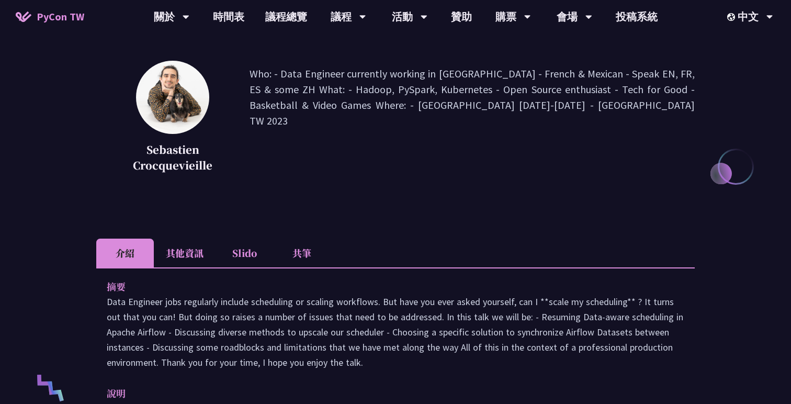
scroll to position [266, 0]
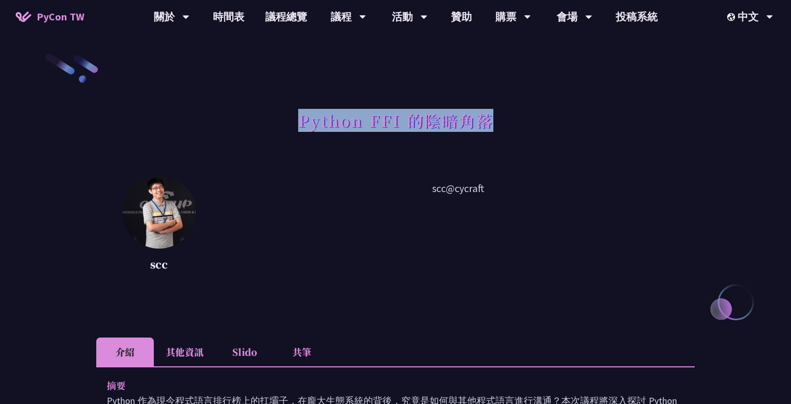
drag, startPoint x: 296, startPoint y: 126, endPoint x: 500, endPoint y: 126, distance: 204.0
click at [500, 126] on div "Python FFI 的陰暗角落" at bounding box center [395, 132] width 598 height 55
copy h1 "Python FFI 的陰暗角落"
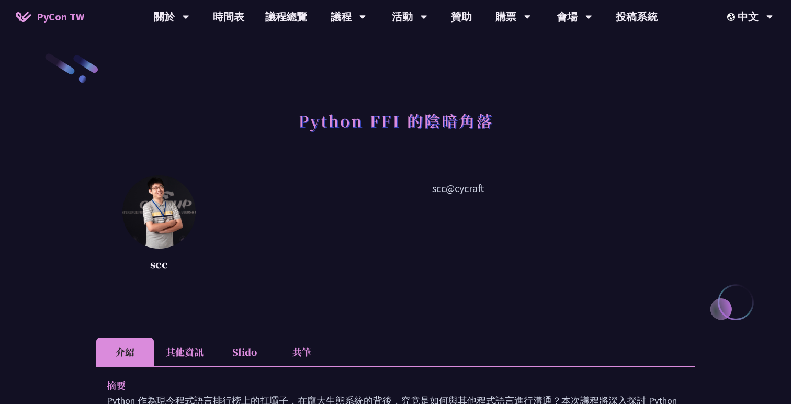
click at [322, 214] on p "scc@cycraft" at bounding box center [458, 227] width 473 height 94
click at [192, 350] on li "其他資訊" at bounding box center [185, 351] width 62 height 29
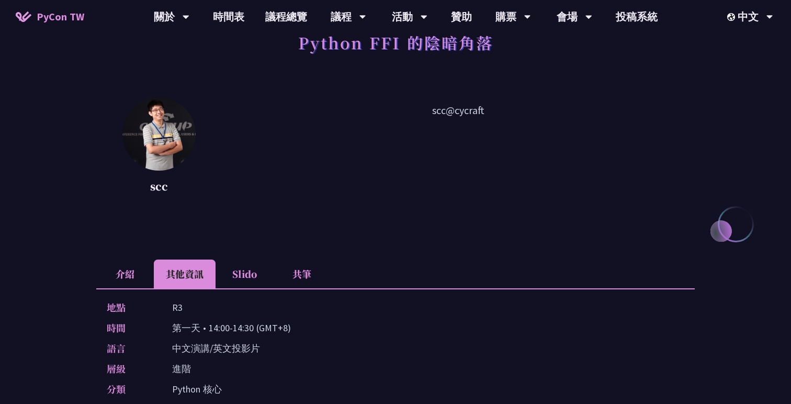
scroll to position [123, 0]
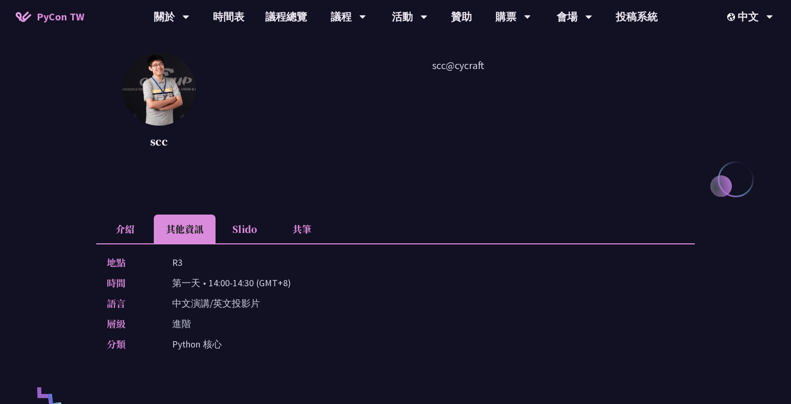
drag, startPoint x: 209, startPoint y: 287, endPoint x: 252, endPoint y: 285, distance: 42.9
click at [252, 285] on p "第一天 • 14:00-14:30 (GMT+8)" at bounding box center [231, 282] width 119 height 15
copy p "14:00-14:30"
click at [358, 284] on div "時間 第一天 • 14:00-14:30 (GMT+8)" at bounding box center [393, 282] width 572 height 15
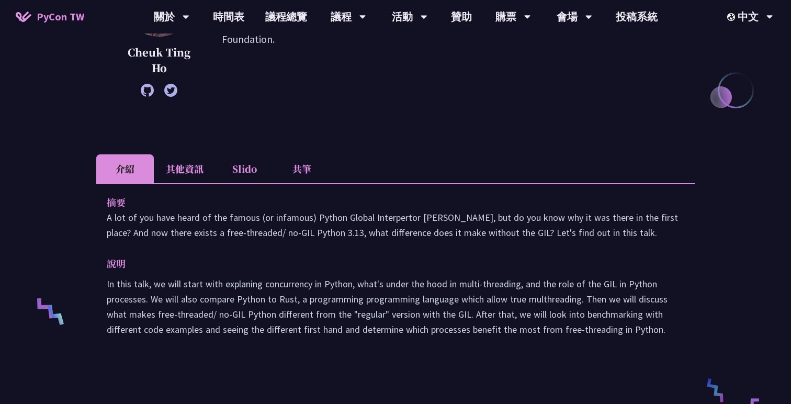
scroll to position [300, 0]
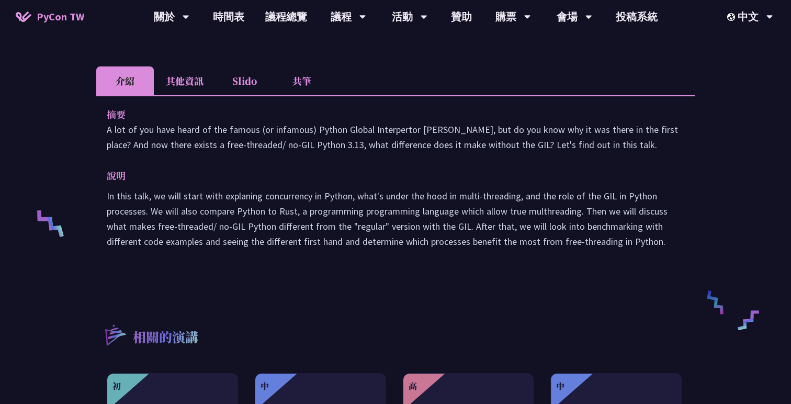
drag, startPoint x: 104, startPoint y: 128, endPoint x: 586, endPoint y: 143, distance: 483.1
click at [587, 143] on div "摘要 A lot of you have heard of the famous (or infamous) Python Global Interperto…" at bounding box center [395, 185] width 598 height 180
click at [606, 147] on p "A lot of you have heard of the famous (or infamous) Python Global Interpertor […" at bounding box center [396, 137] width 578 height 30
copy p "A lot of you have heard of the famous (or infamous) Python Global Interpertor […"
click at [556, 148] on p "A lot of you have heard of the famous (or infamous) Python Global Interpertor […" at bounding box center [396, 137] width 578 height 30
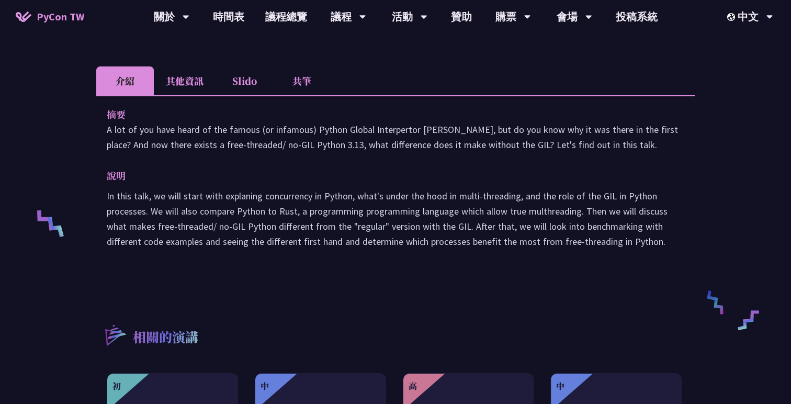
drag, startPoint x: 106, startPoint y: 114, endPoint x: 696, endPoint y: 250, distance: 604.9
click at [696, 250] on div "Story About the Python GIL - its existance and the lack there of Cheuk Ting Ho …" at bounding box center [395, 173] width 791 height 946
copy div "摘要 A lot of you have heard of the famous (or infamous) Python Global Interperto…"
click at [527, 210] on p "In this talk, we will start with explaning concurrency in Python, what's under …" at bounding box center [396, 218] width 578 height 61
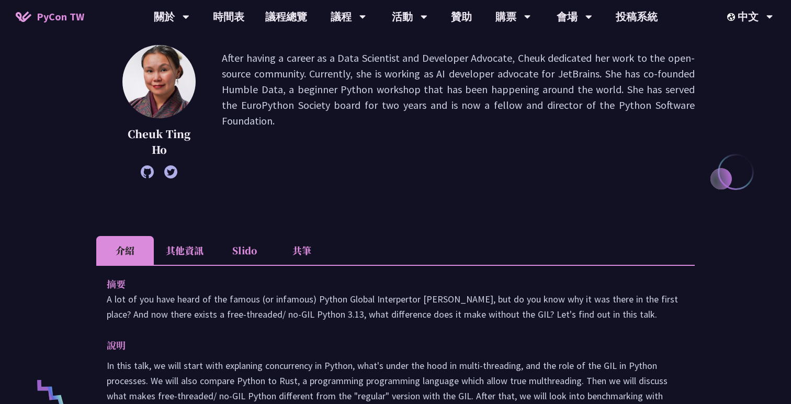
scroll to position [49, 0]
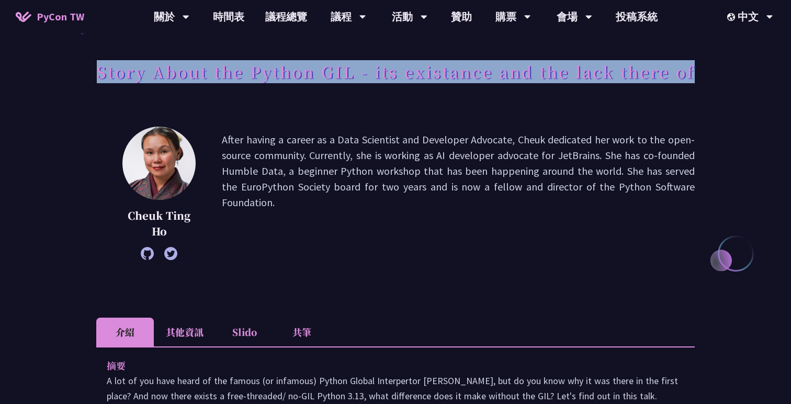
drag, startPoint x: 95, startPoint y: 77, endPoint x: 741, endPoint y: 72, distance: 646.6
copy h1 "Story About the Python GIL - its existance and the lack there of"
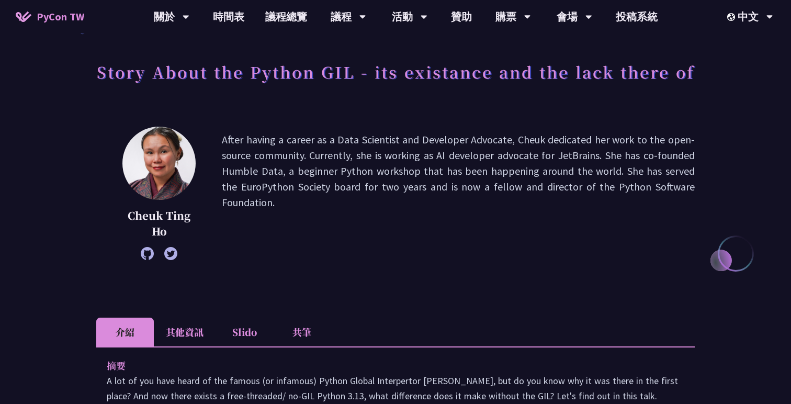
click at [202, 331] on li "其他資訊" at bounding box center [185, 332] width 62 height 29
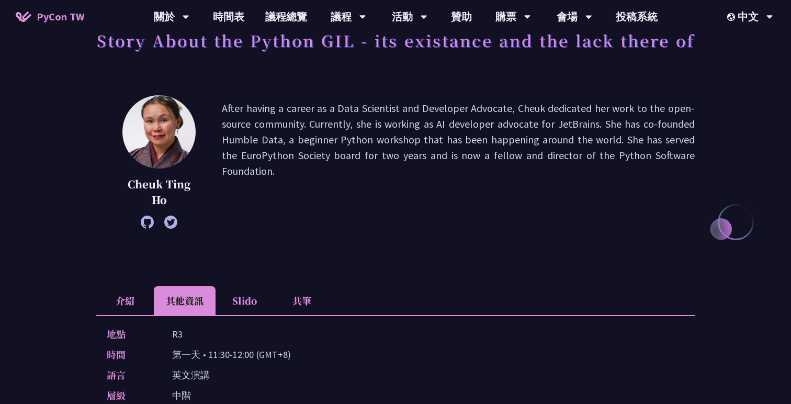
scroll to position [87, 0]
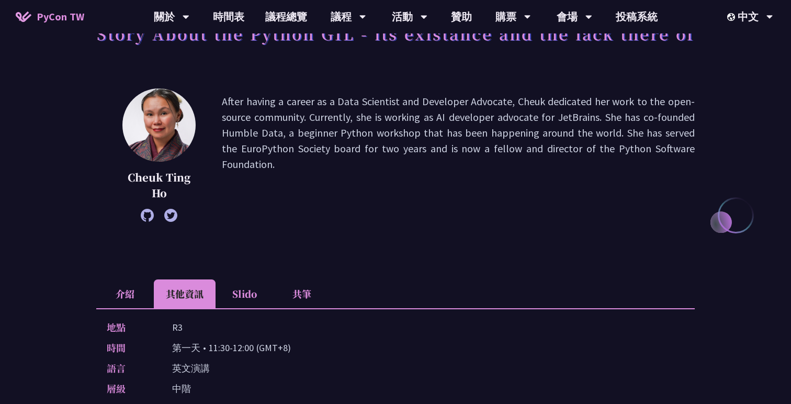
drag, startPoint x: 209, startPoint y: 347, endPoint x: 252, endPoint y: 348, distance: 42.4
click at [252, 348] on p "第一天 • 11:30-12:00 (GMT+8)" at bounding box center [231, 347] width 119 height 15
copy p "11:30-12:00"
click at [367, 223] on div "Cheuk Ting Ho After having a career as a Data Scientist and Developer Advocate,…" at bounding box center [395, 170] width 598 height 165
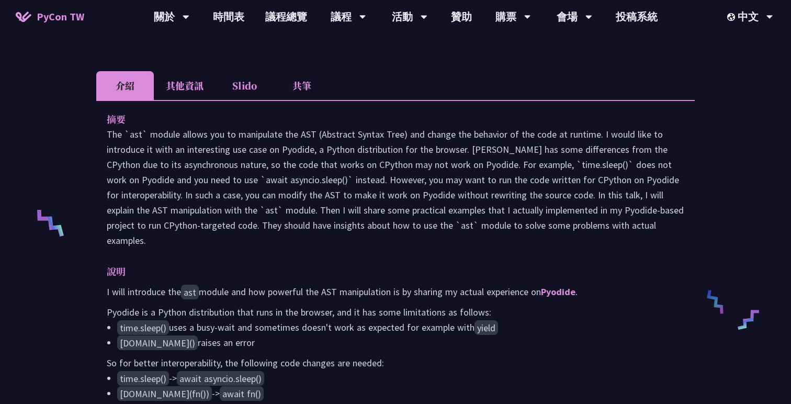
scroll to position [331, 0]
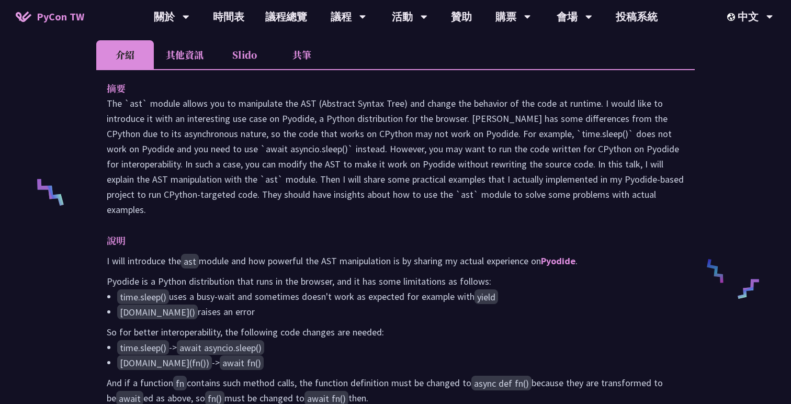
drag, startPoint x: 108, startPoint y: 120, endPoint x: 640, endPoint y: 217, distance: 541.3
click at [640, 217] on p "The `ast` module allows you to manipulate the AST (Abstract Syntax Tree) and ch…" at bounding box center [396, 156] width 578 height 121
copy p "The `ast` module allows you to manipulate the AST (Abstract Syntax Tree) and ch…"
click at [431, 213] on p "The `ast` module allows you to manipulate the AST (Abstract Syntax Tree) and ch…" at bounding box center [396, 156] width 578 height 121
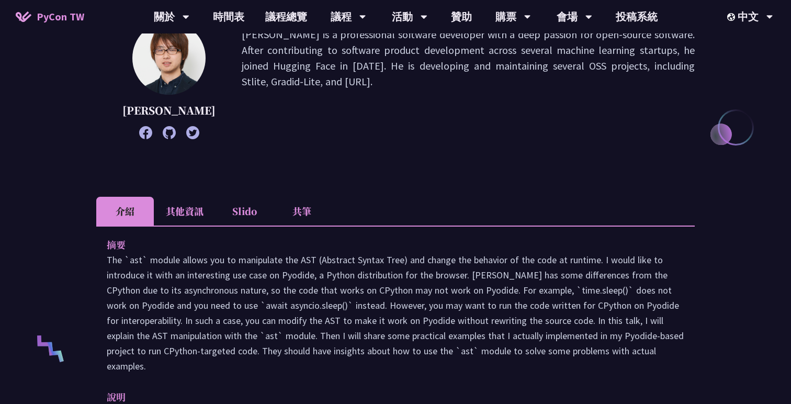
scroll to position [270, 0]
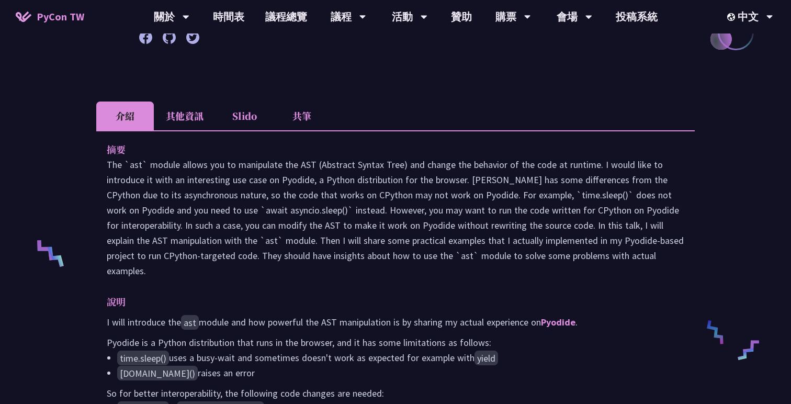
click at [390, 186] on p "The `ast` module allows you to manipulate the AST (Abstract Syntax Tree) and ch…" at bounding box center [396, 217] width 578 height 121
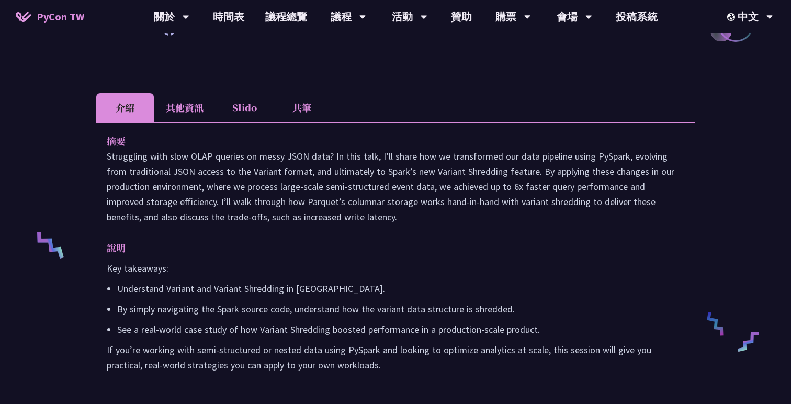
scroll to position [286, 0]
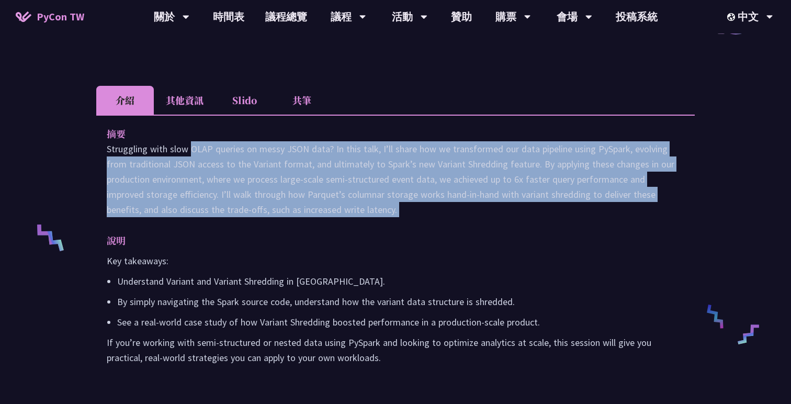
drag, startPoint x: 105, startPoint y: 165, endPoint x: 412, endPoint y: 240, distance: 315.7
click at [412, 240] on div "摘要 Struggling with slow OLAP queries on messy JSON data? In this talk, I’ll sha…" at bounding box center [395, 253] width 598 height 277
copy div "Struggling with slow OLAP queries on messy JSON data? In this talk, I’ll share …"
click at [381, 216] on p "Struggling with slow OLAP queries on messy JSON data? In this talk, I’ll share …" at bounding box center [396, 179] width 578 height 76
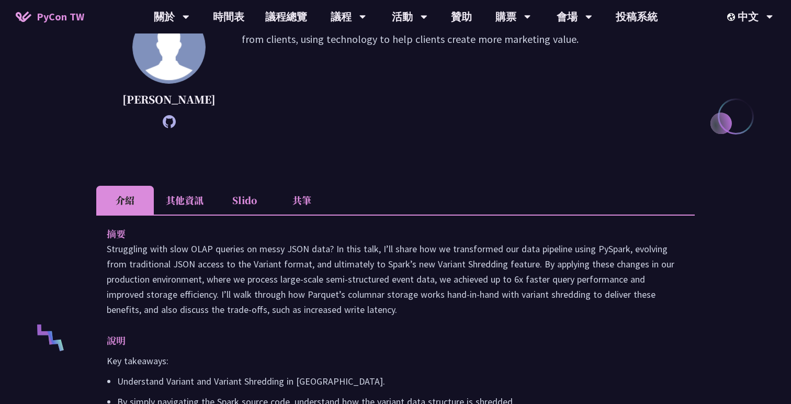
scroll to position [194, 0]
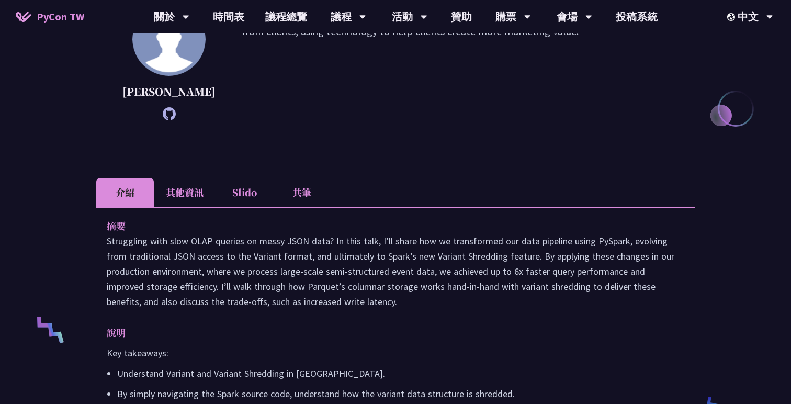
click at [200, 203] on li "其他資訊" at bounding box center [185, 192] width 62 height 29
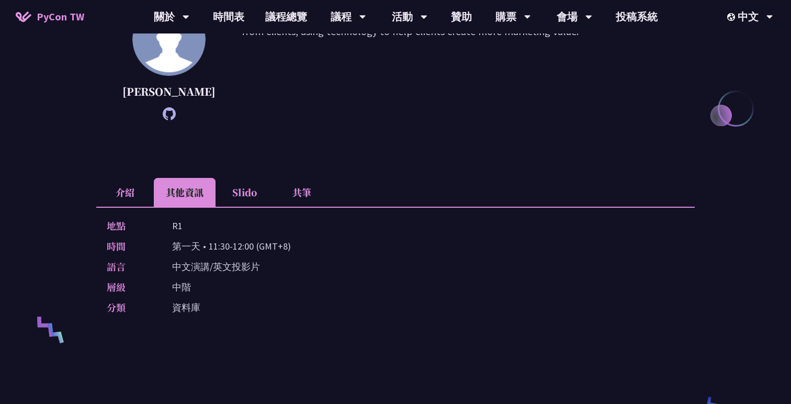
drag, startPoint x: 208, startPoint y: 264, endPoint x: 253, endPoint y: 265, distance: 45.0
click at [253, 254] on p "第一天 • 11:30-12:00 (GMT+8)" at bounding box center [231, 246] width 119 height 15
copy p "11:30-12:00"
click at [325, 270] on div "地點 R1 時間 第一天 • 11:30-12:00 (GMT+8) 語言 中文演講/英文投影片 層級 中階 分類 資料庫" at bounding box center [395, 269] width 598 height 124
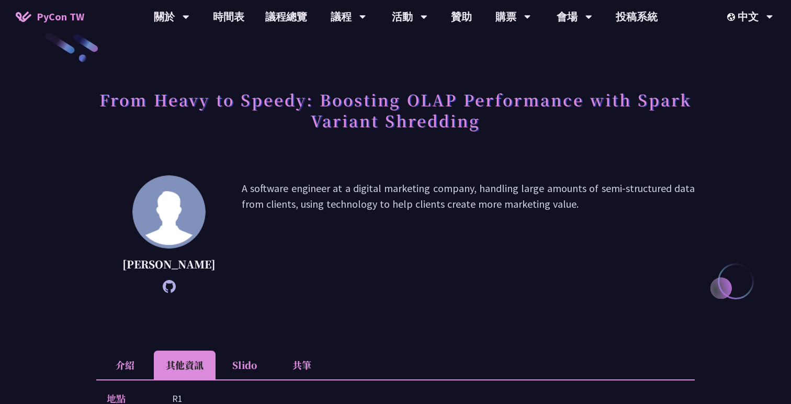
scroll to position [0, 0]
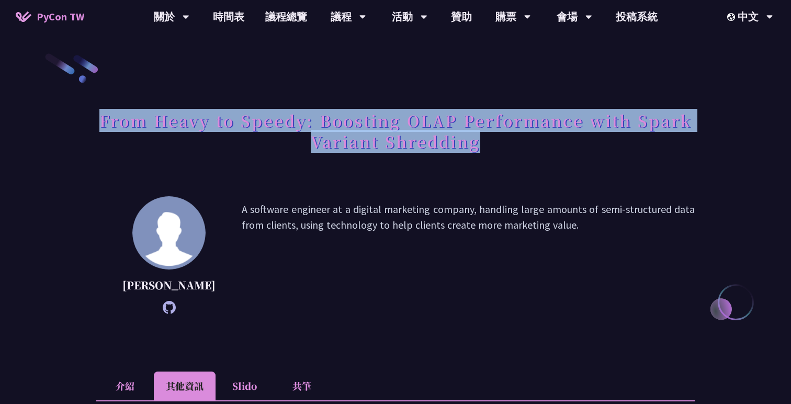
drag, startPoint x: 97, startPoint y: 123, endPoint x: 586, endPoint y: 146, distance: 489.7
click at [586, 146] on h1 "From Heavy to Speedy: Boosting OLAP Performance with Spark Variant Shredding" at bounding box center [395, 131] width 598 height 52
copy h1 "From Heavy to Speedy: Boosting OLAP Performance with Spark Variant Shredding"
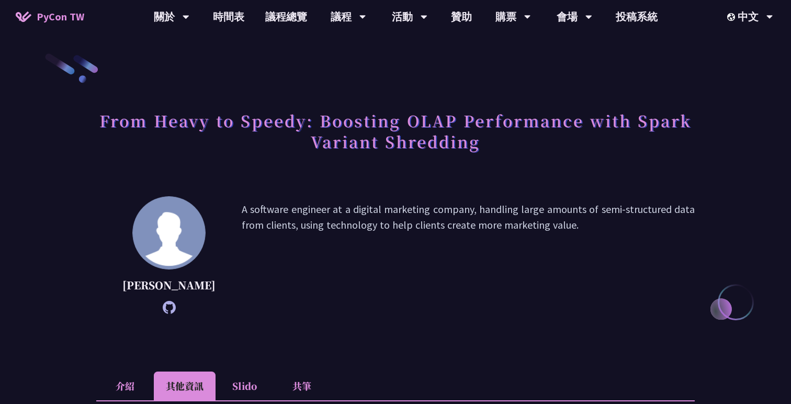
click at [289, 274] on p "A software engineer at a digital marketing company, handling large amounts of s…" at bounding box center [468, 254] width 453 height 107
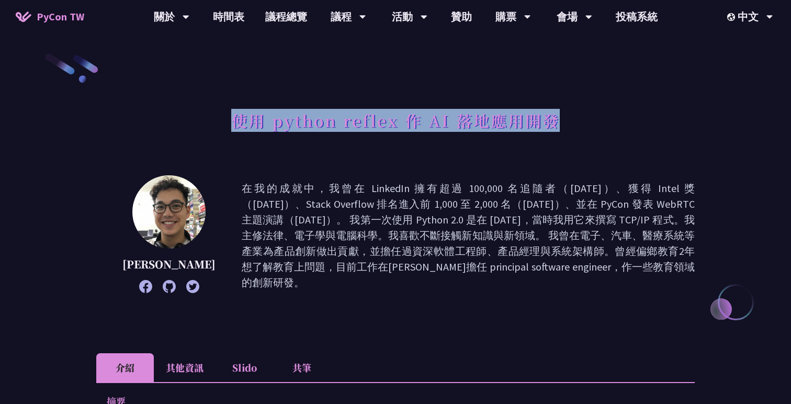
drag, startPoint x: 235, startPoint y: 122, endPoint x: 601, endPoint y: 115, distance: 366.3
click at [601, 115] on div "使用 python reflex 作 AI 落地應用開發" at bounding box center [395, 132] width 598 height 55
copy h1 "使用 python reflex 作 AI 落地應用開發"
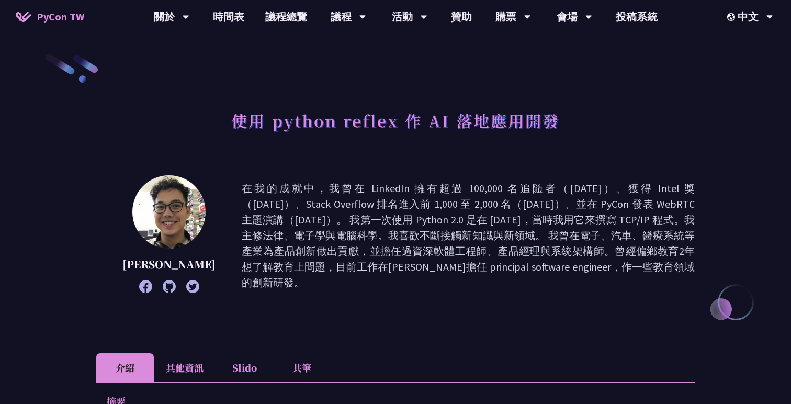
click at [394, 193] on p "在我的成就中，我曾在 LinkedIn 擁有超過 100,000 名追隨者（2017 年）、獲得 Intel 獎（2018 年）、Stack Overflow…" at bounding box center [468, 235] width 453 height 110
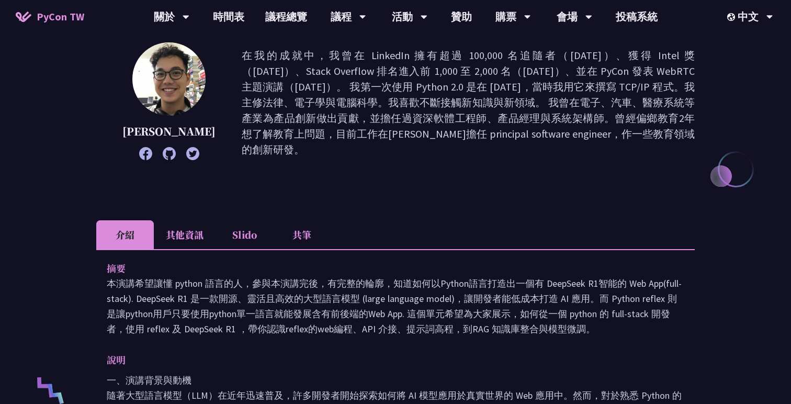
scroll to position [127, 0]
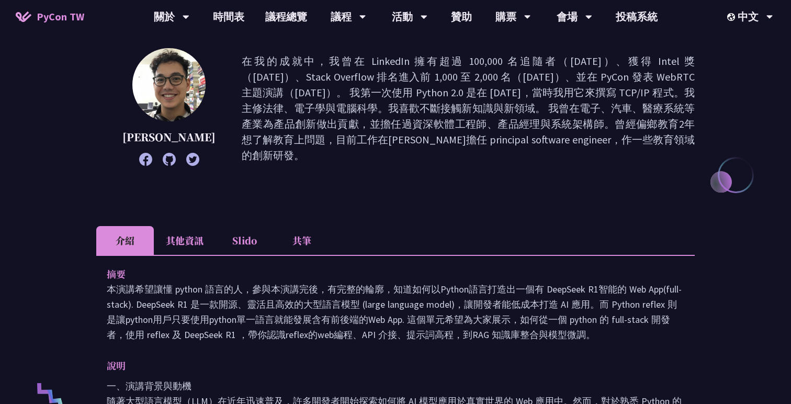
click at [180, 240] on li "其他資訊" at bounding box center [185, 240] width 62 height 29
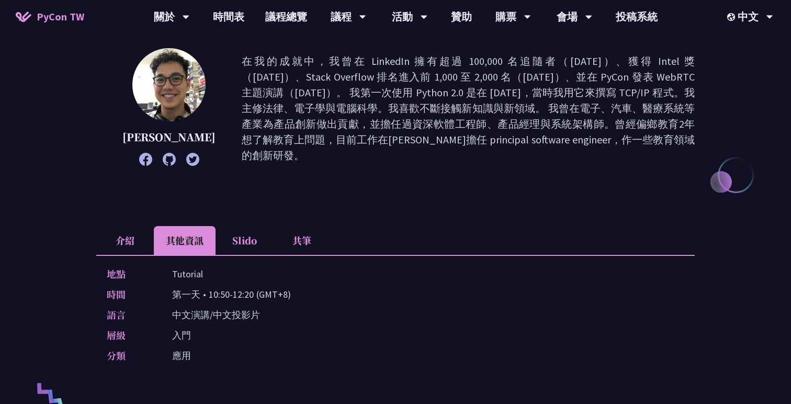
drag, startPoint x: 209, startPoint y: 292, endPoint x: 253, endPoint y: 292, distance: 43.9
click at [253, 292] on p "第一天 • 10:50-12:20 (GMT+8)" at bounding box center [231, 294] width 119 height 15
copy p "10:50-12:20"
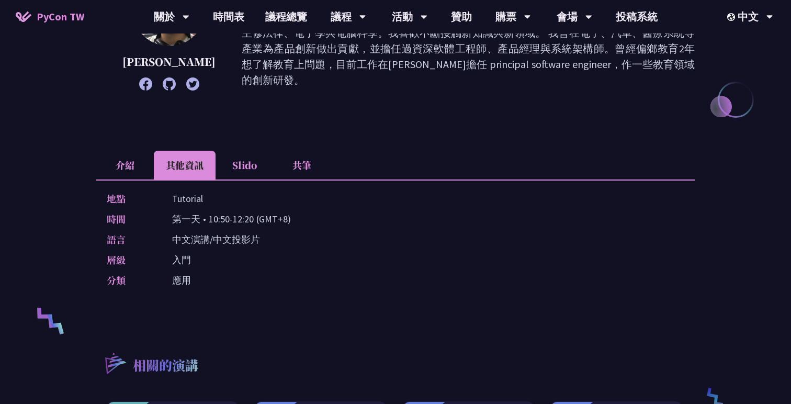
scroll to position [293, 0]
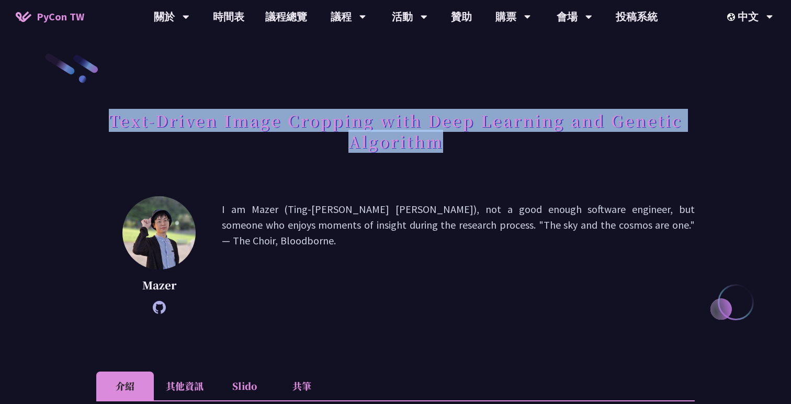
drag, startPoint x: 101, startPoint y: 122, endPoint x: 493, endPoint y: 136, distance: 392.1
click at [493, 136] on h1 "Text-Driven Image Cropping with Deep Learning and Genetic Algorithm" at bounding box center [395, 131] width 598 height 52
copy h1 "Text-Driven Image Cropping with Deep Learning and Genetic Algorithm"
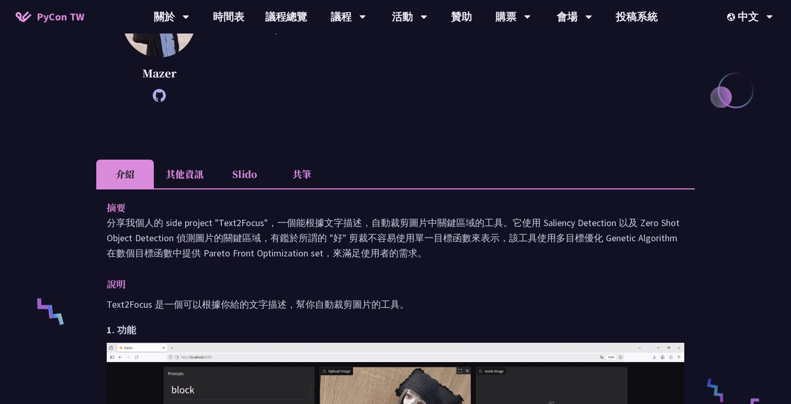
scroll to position [277, 0]
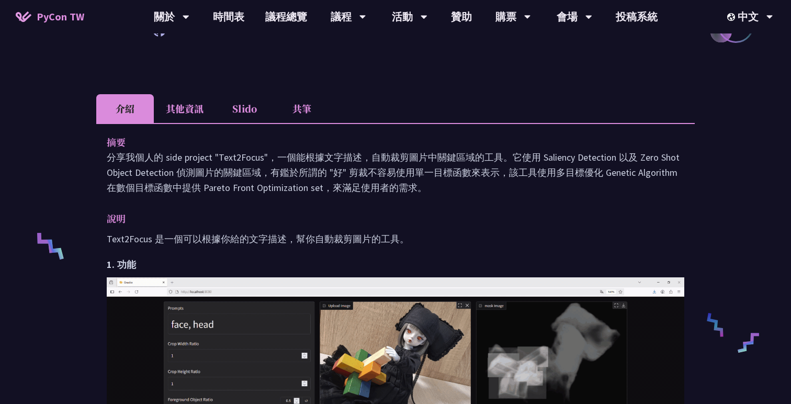
click at [199, 103] on li "其他資訊" at bounding box center [185, 108] width 62 height 29
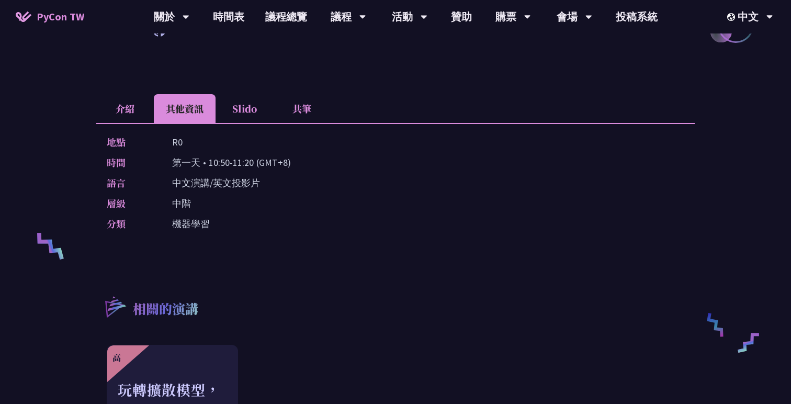
click at [130, 112] on li "介紹" at bounding box center [125, 108] width 58 height 29
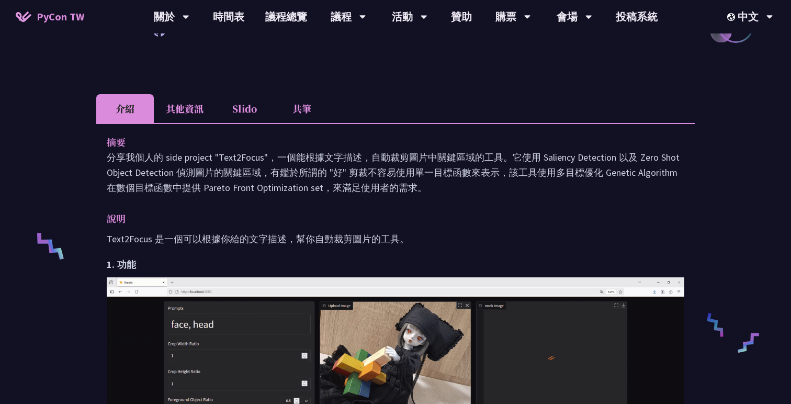
click at [190, 118] on li "其他資訊" at bounding box center [185, 108] width 62 height 29
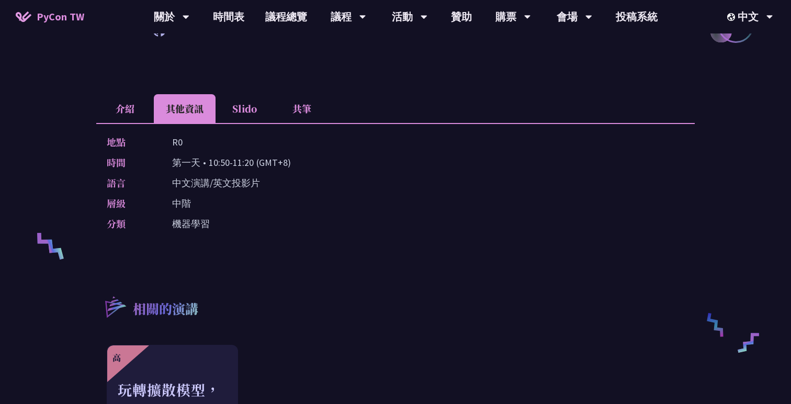
drag, startPoint x: 210, startPoint y: 160, endPoint x: 253, endPoint y: 161, distance: 43.4
click at [252, 161] on p "第一天 • 10:50-11:20 (GMT+8)" at bounding box center [231, 162] width 119 height 15
copy p "10:50-11:20"
click at [274, 202] on div "層級 中階" at bounding box center [393, 203] width 572 height 15
click at [128, 112] on li "介紹" at bounding box center [125, 108] width 58 height 29
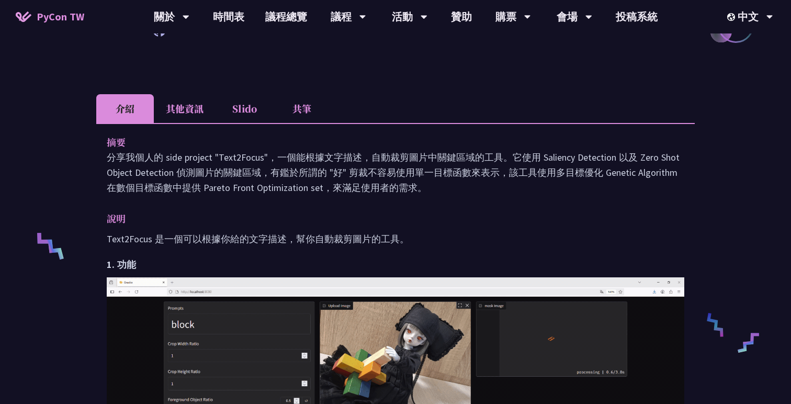
click at [281, 219] on p "說明" at bounding box center [385, 218] width 557 height 15
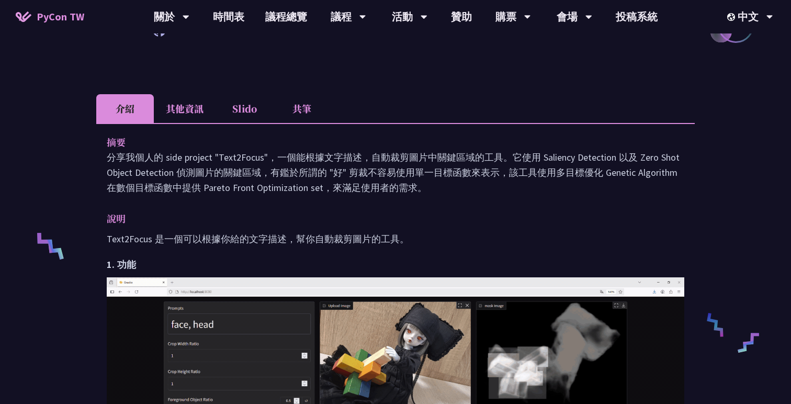
scroll to position [278, 0]
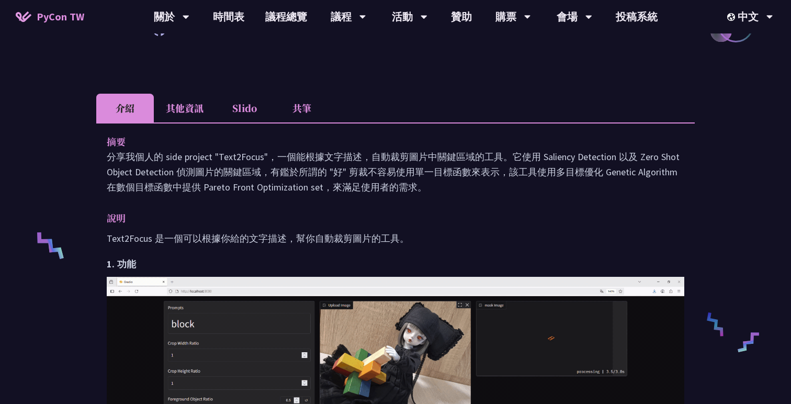
click at [199, 112] on li "其他資訊" at bounding box center [185, 108] width 62 height 29
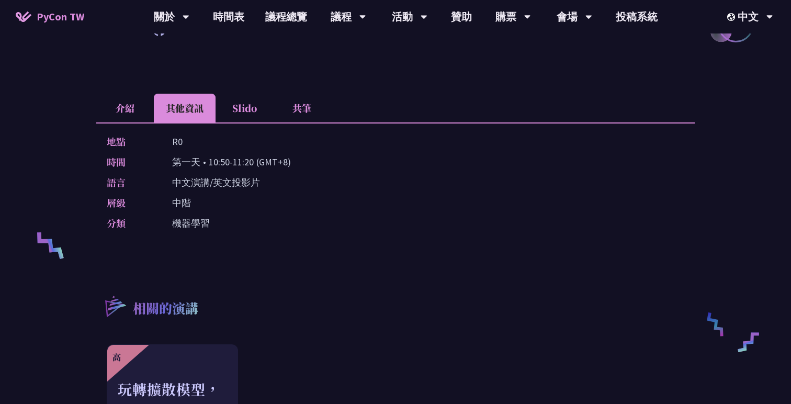
click at [126, 108] on li "介紹" at bounding box center [125, 108] width 58 height 29
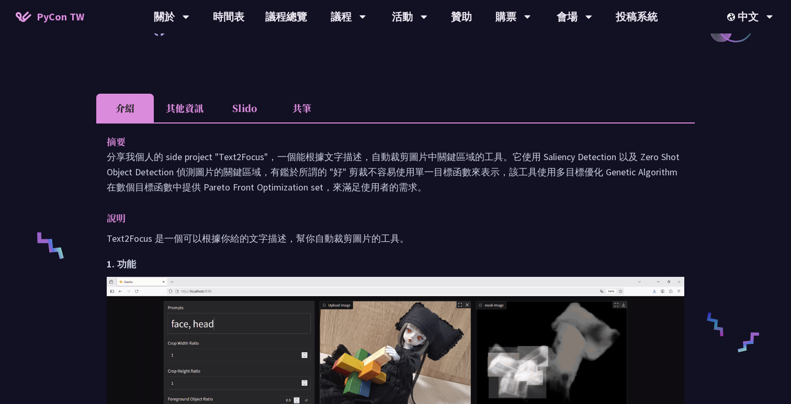
click at [224, 166] on p "分享我個人的 side project "Text2Focus"，一個能根據文字描述，自動裁剪圖片中關鍵區域的工具。它使用 Saliency Detectio…" at bounding box center [396, 172] width 578 height 46
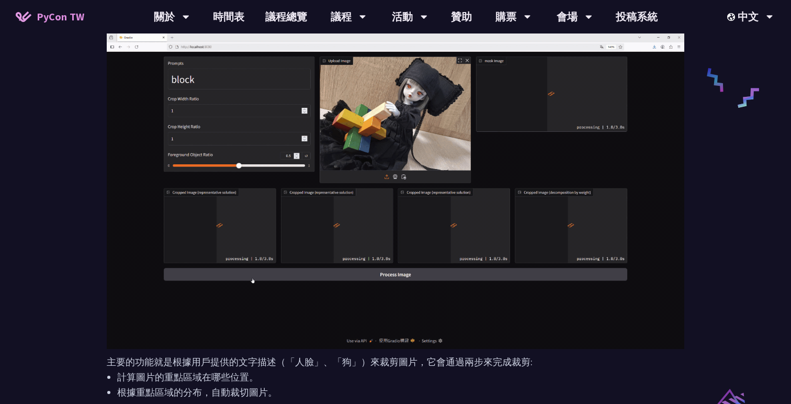
scroll to position [458, 0]
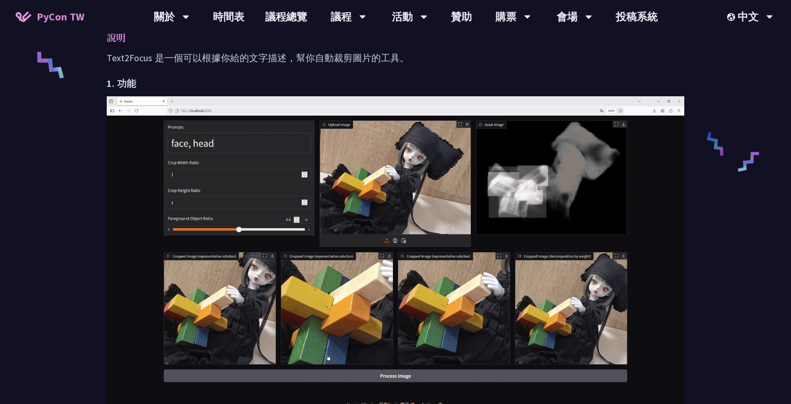
click at [81, 151] on div "Text-Driven Image Cropping with Deep Learning and Genetic Algorithm Mazer I am …" at bounding box center [395, 377] width 791 height 1671
click at [255, 59] on p "Text2Focus 是一個可以根據你給的文字描述，幫你自動裁剪圖片的工具。" at bounding box center [396, 57] width 578 height 15
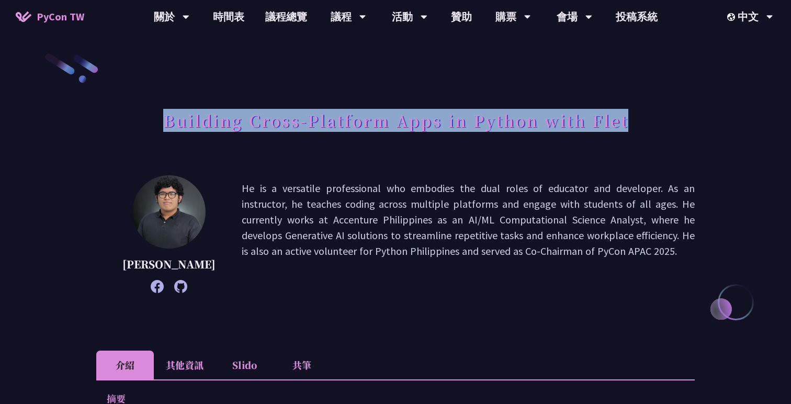
drag, startPoint x: 162, startPoint y: 120, endPoint x: 627, endPoint y: 128, distance: 465.7
click at [627, 128] on div "Building Cross-Platform Apps in Python with Flet" at bounding box center [395, 132] width 598 height 55
copy h1 "Building Cross-Platform Apps in Python with Flet"
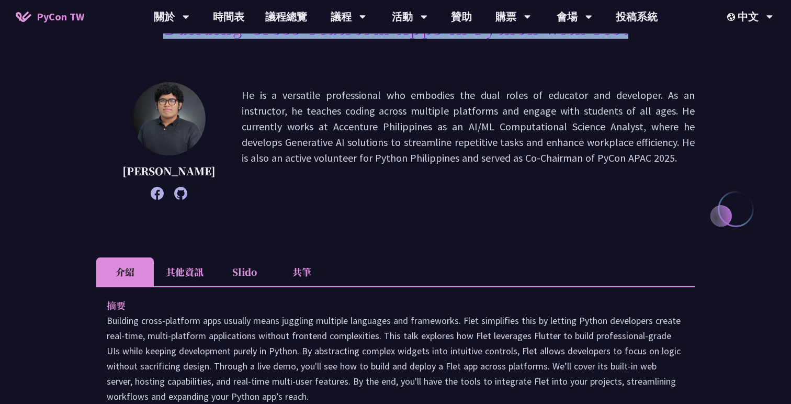
scroll to position [143, 0]
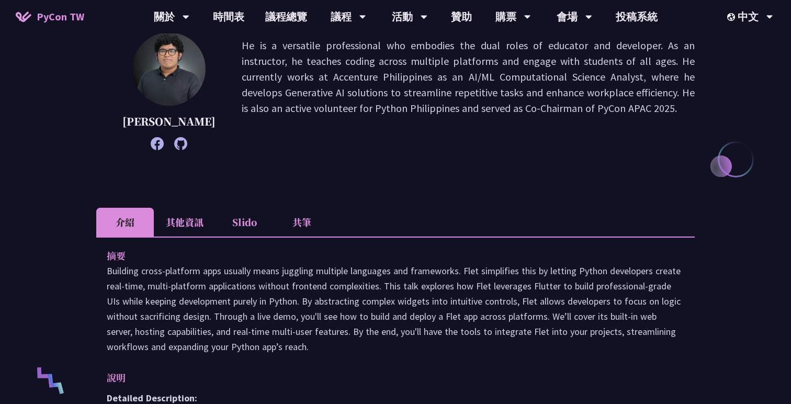
click at [190, 226] on li "其他資訊" at bounding box center [185, 222] width 62 height 29
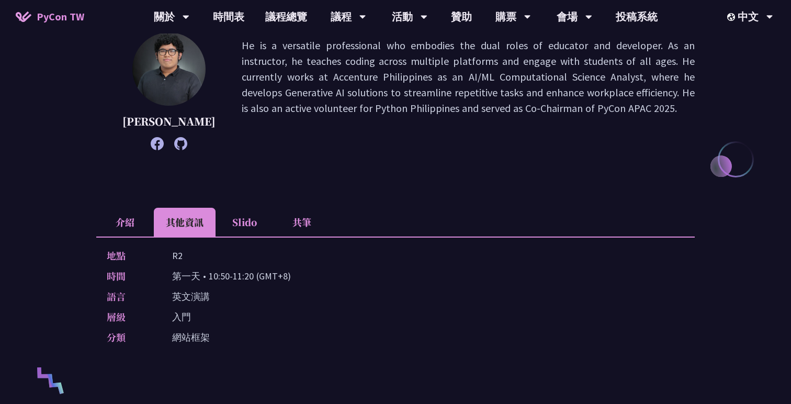
click at [138, 220] on li "介紹" at bounding box center [125, 222] width 58 height 29
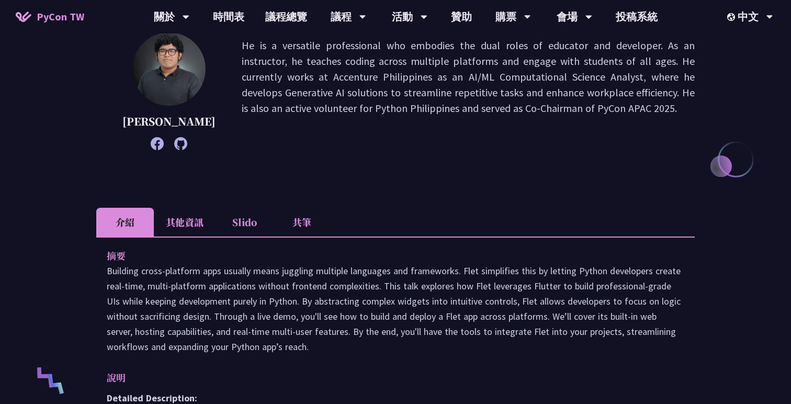
click at [197, 217] on li "其他資訊" at bounding box center [185, 222] width 62 height 29
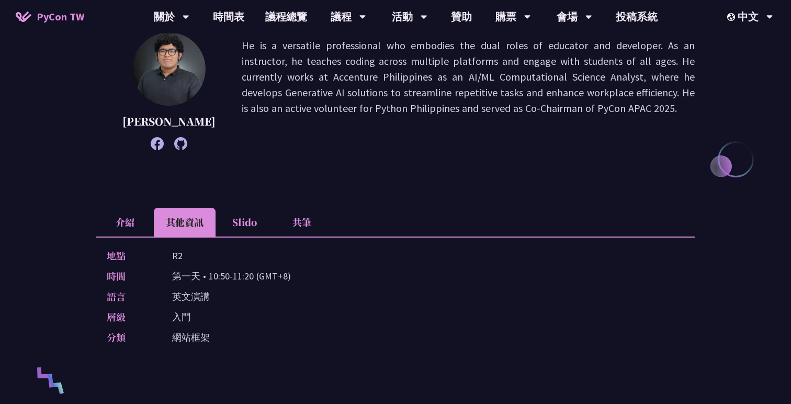
drag, startPoint x: 208, startPoint y: 278, endPoint x: 254, endPoint y: 280, distance: 46.1
click at [254, 280] on p "第一天 • 10:50-11:20 (GMT+8)" at bounding box center [231, 275] width 119 height 15
copy p "10:50-11:20"
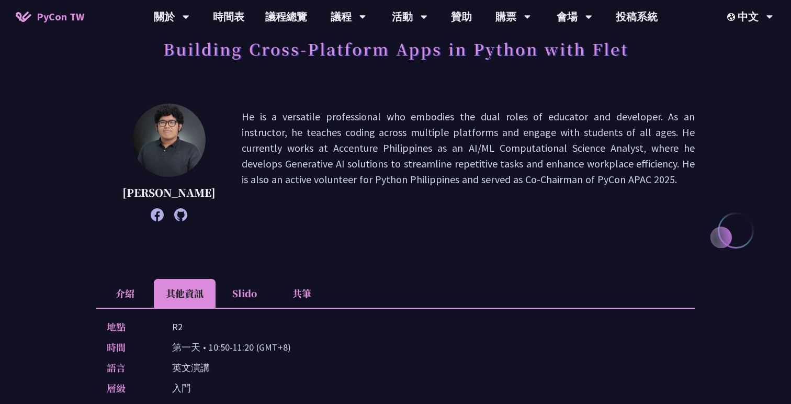
scroll to position [0, 0]
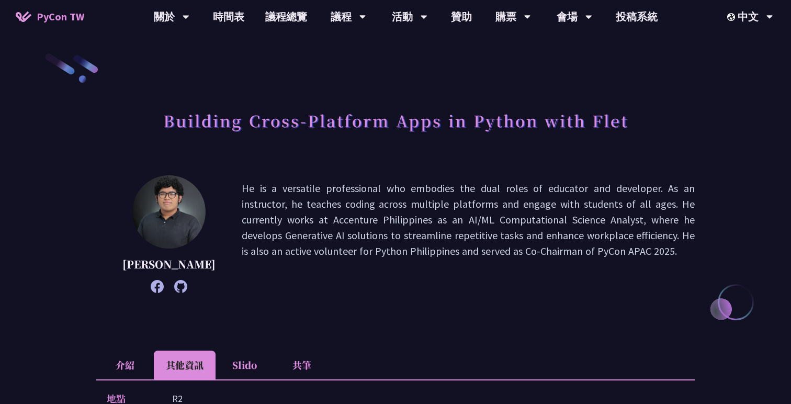
click at [286, 226] on p "He is a versatile professional who embodies the dual roles of educator and deve…" at bounding box center [468, 233] width 453 height 107
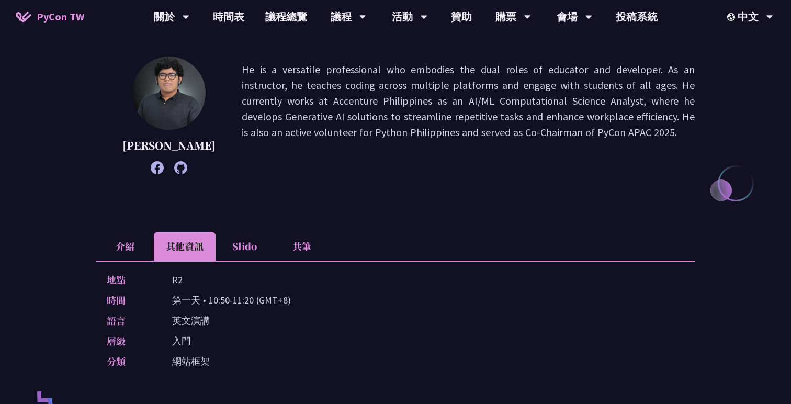
scroll to position [155, 0]
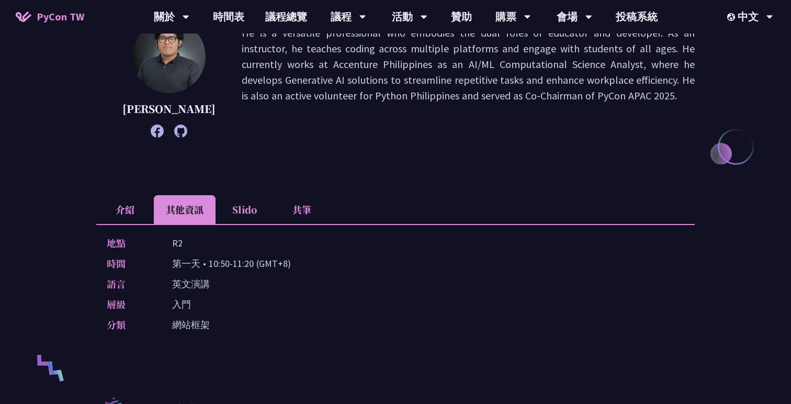
click at [120, 203] on li "介紹" at bounding box center [125, 209] width 58 height 29
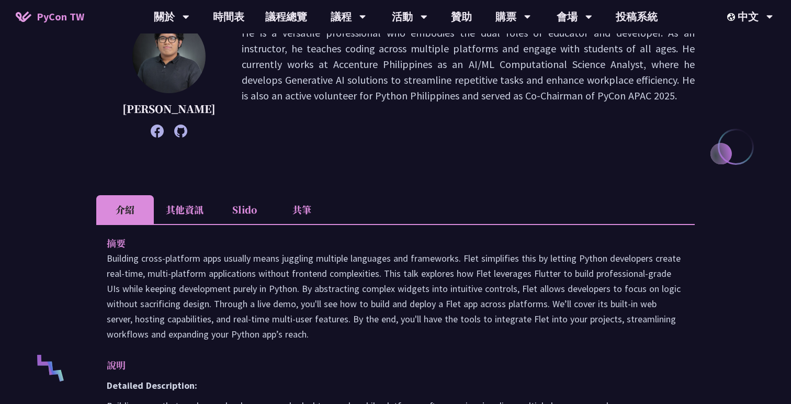
drag, startPoint x: 105, startPoint y: 255, endPoint x: 331, endPoint y: 332, distance: 239.4
copy p "Building cross-platform apps usually means juggling multiple languages and fram…"
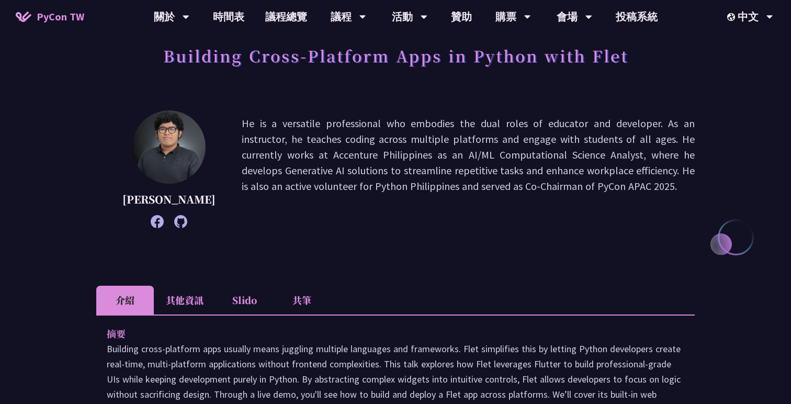
scroll to position [0, 0]
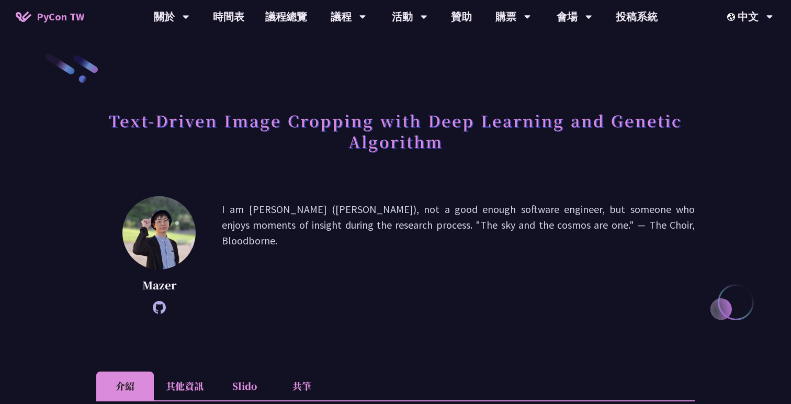
click at [438, 154] on h1 "Text-Driven Image Cropping with Deep Learning and Genetic Algorithm" at bounding box center [395, 131] width 598 height 52
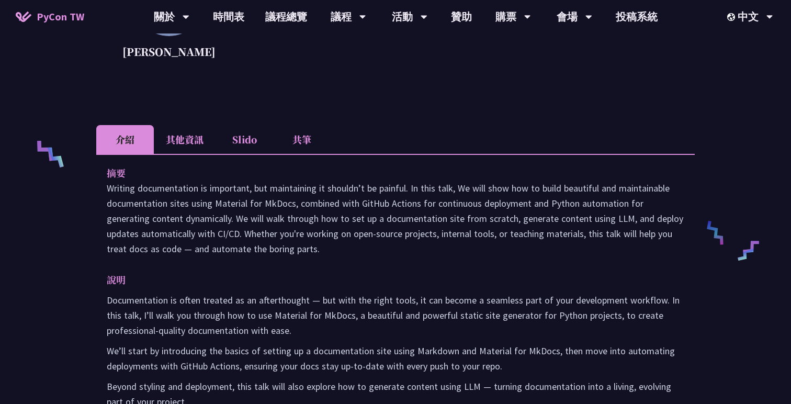
scroll to position [385, 0]
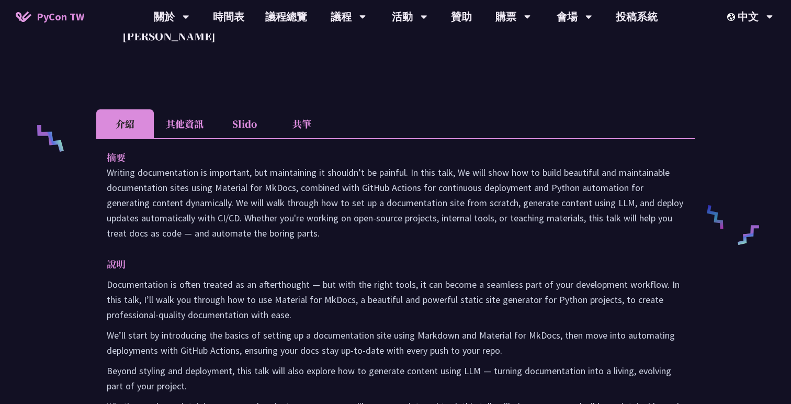
drag, startPoint x: 106, startPoint y: 173, endPoint x: 283, endPoint y: 236, distance: 188.1
click at [283, 236] on div "摘要 Writing documentation is important, but maintaining it shouldn’t be painful.…" at bounding box center [395, 296] width 598 height 317
copy p "Writing documentation is important, but maintaining it shouldn’t be painful. In…"
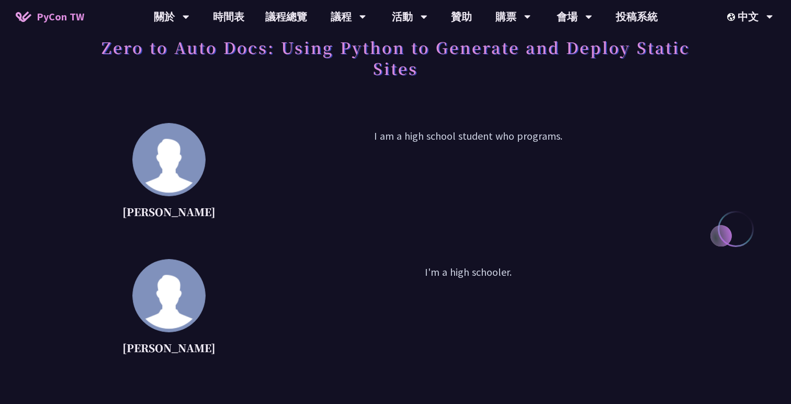
scroll to position [0, 0]
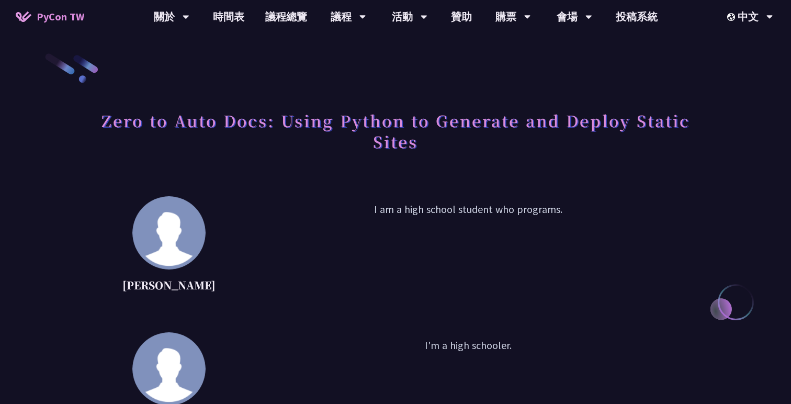
click at [310, 330] on div "Daniel Gau I am a high school student who programs. Tiffany Gau I'm a high scho…" at bounding box center [395, 332] width 598 height 272
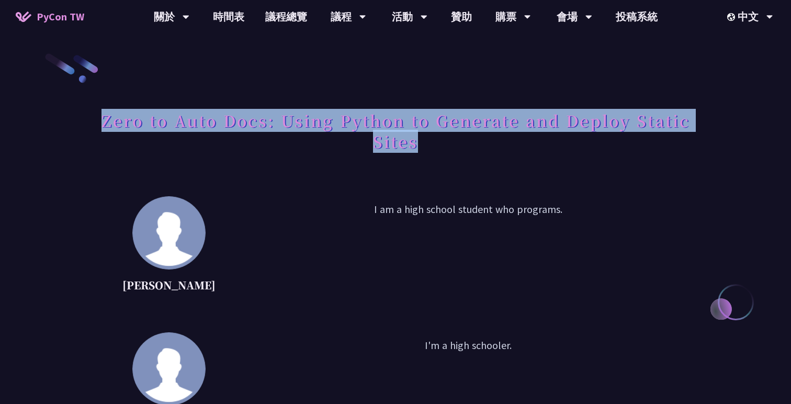
drag, startPoint x: 100, startPoint y: 120, endPoint x: 431, endPoint y: 147, distance: 331.2
click at [431, 147] on h1 "Zero to Auto Docs: Using Python to Generate and Deploy Static Sites" at bounding box center [395, 131] width 598 height 52
copy h1 "Zero to Auto Docs: Using Python to Generate and Deploy Static Sites"
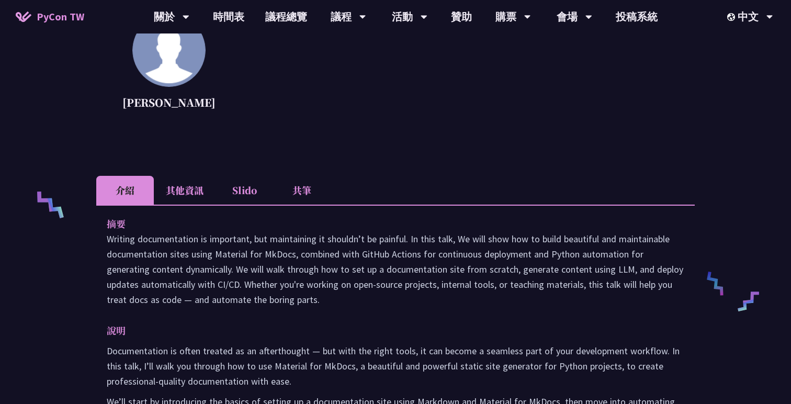
scroll to position [364, 0]
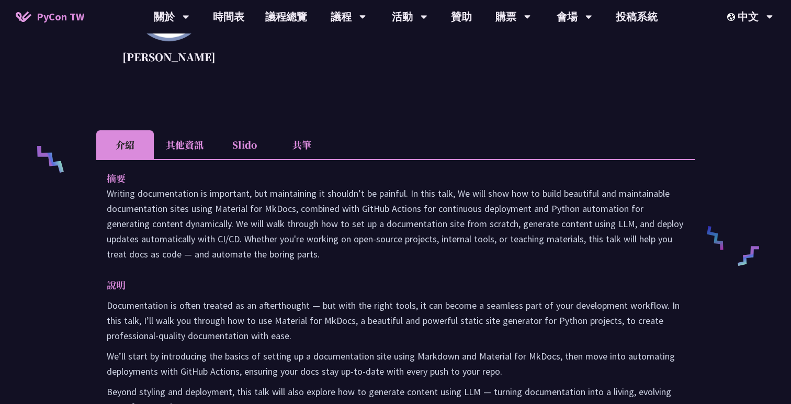
click at [202, 147] on li "其他資訊" at bounding box center [185, 144] width 62 height 29
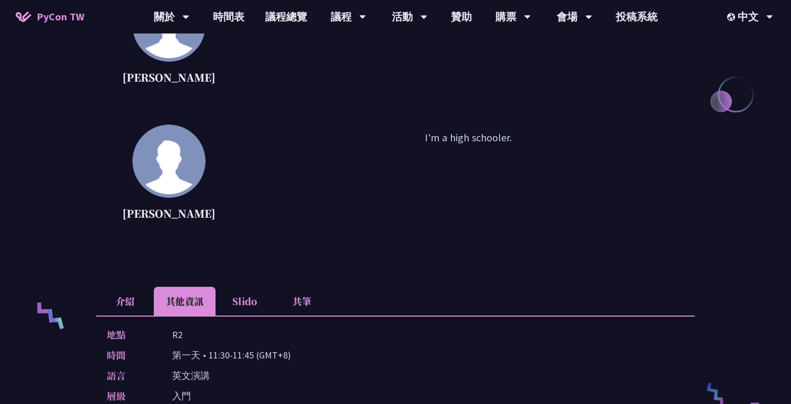
scroll to position [0, 0]
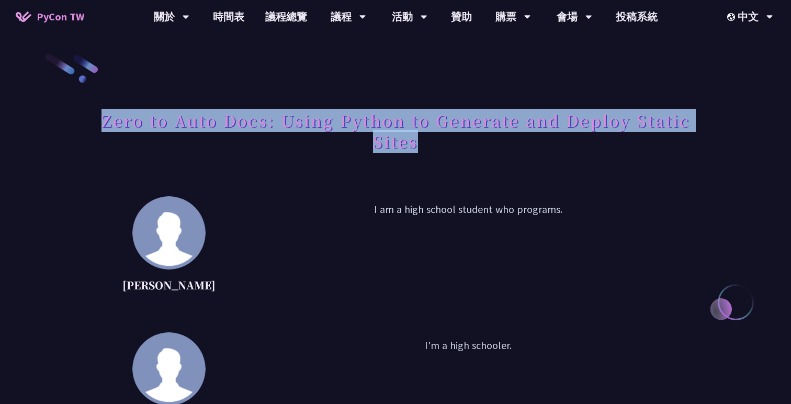
drag, startPoint x: 100, startPoint y: 122, endPoint x: 440, endPoint y: 139, distance: 340.5
click at [440, 139] on h1 "Zero to Auto Docs: Using Python to Generate and Deploy Static Sites" at bounding box center [395, 131] width 598 height 52
copy h1 "Zero to Auto Docs: Using Python to Generate and Deploy Static Sites"
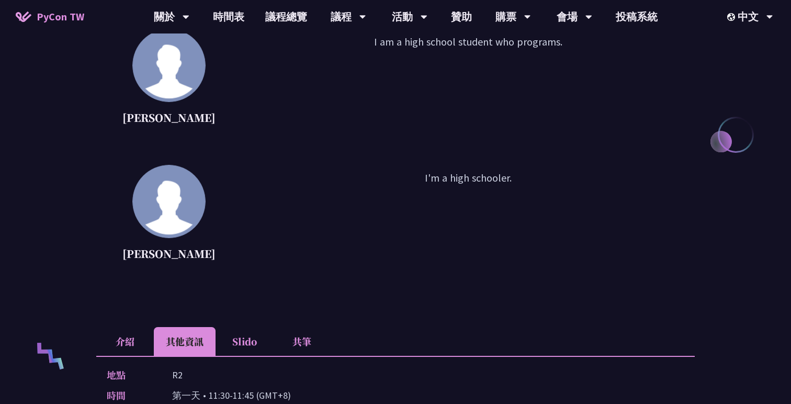
scroll to position [253, 0]
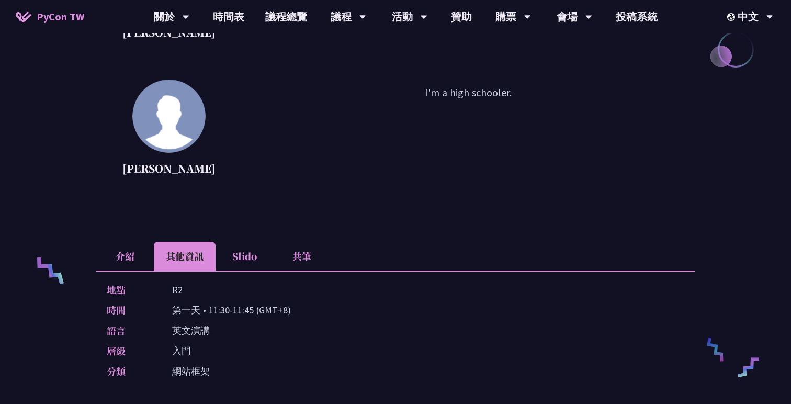
drag, startPoint x: 207, startPoint y: 312, endPoint x: 255, endPoint y: 315, distance: 48.2
click at [255, 315] on p "第一天 • 11:30-11:45 (GMT+8)" at bounding box center [231, 309] width 119 height 15
copy p "11:30-11:45"
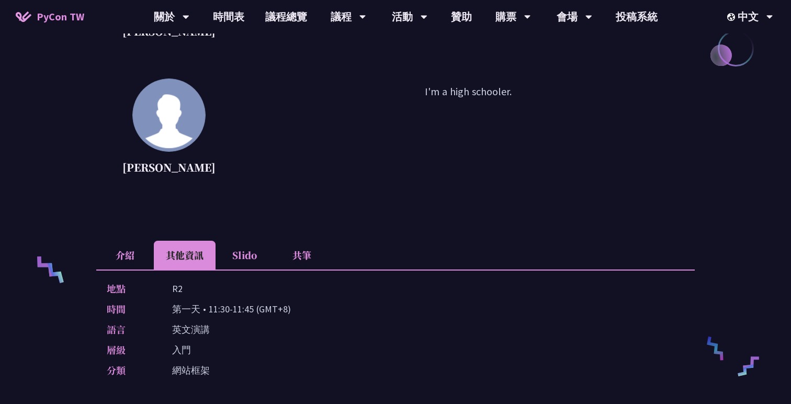
click at [124, 262] on li "介紹" at bounding box center [125, 255] width 58 height 29
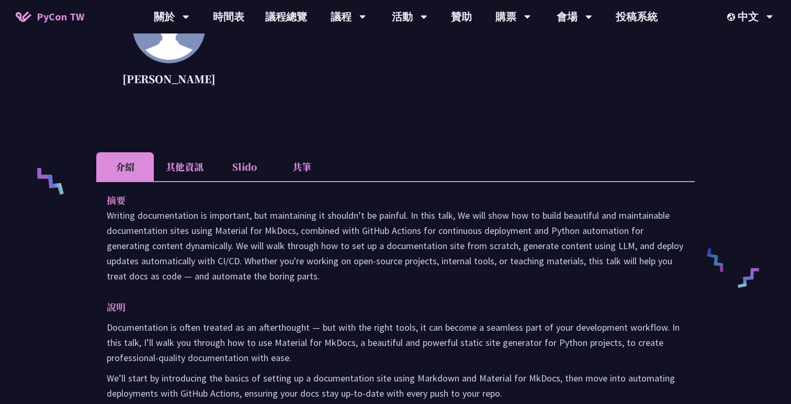
scroll to position [462, 0]
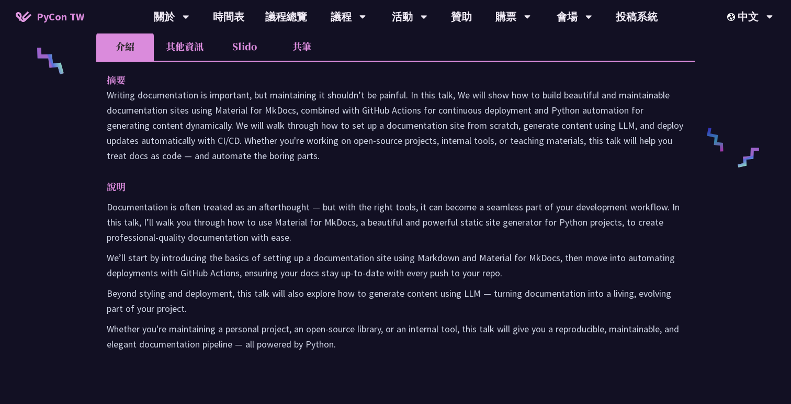
click at [269, 111] on p "Writing documentation is important, but maintaining it shouldn’t be painful. In…" at bounding box center [396, 125] width 578 height 76
copy p "MkDocs"
click at [356, 179] on p "說明" at bounding box center [385, 186] width 557 height 15
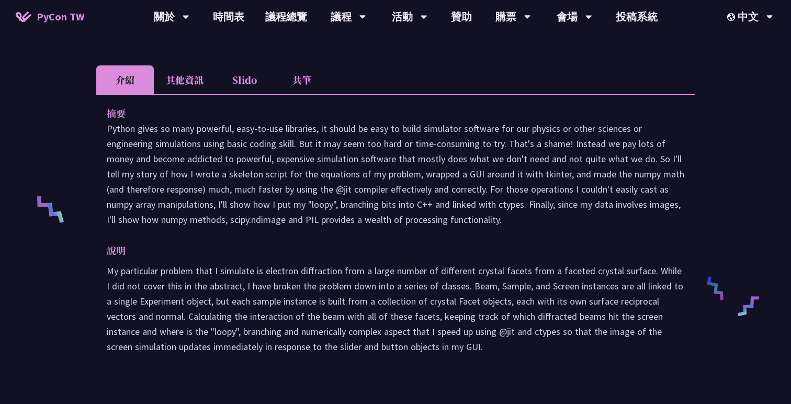
scroll to position [283, 0]
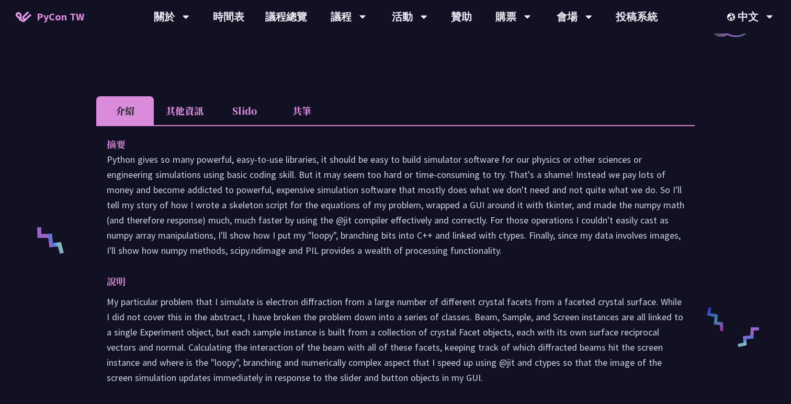
drag, startPoint x: 106, startPoint y: 157, endPoint x: 548, endPoint y: 250, distance: 451.1
click at [548, 250] on p "Python gives so many powerful, easy-to-use libraries, it should be easy to buil…" at bounding box center [396, 205] width 578 height 106
copy p "Python gives so many powerful, easy-to-use libraries, it should be easy to buil…"
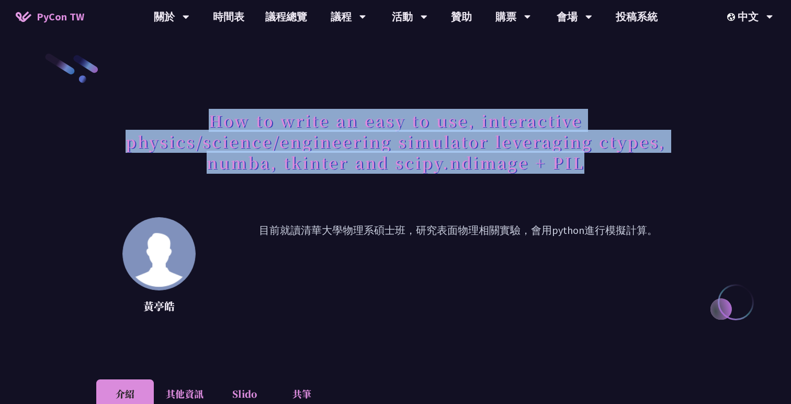
drag, startPoint x: 206, startPoint y: 123, endPoint x: 596, endPoint y: 166, distance: 393.1
click at [596, 166] on h1 "How to write an easy to use, interactive physics/science/engineering simulator …" at bounding box center [395, 141] width 598 height 73
copy h1 "How to write an easy to use, interactive physics/science/engineering simulator …"
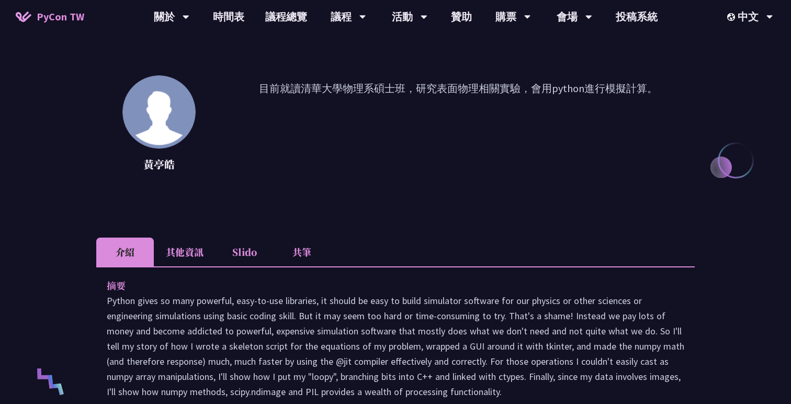
scroll to position [248, 0]
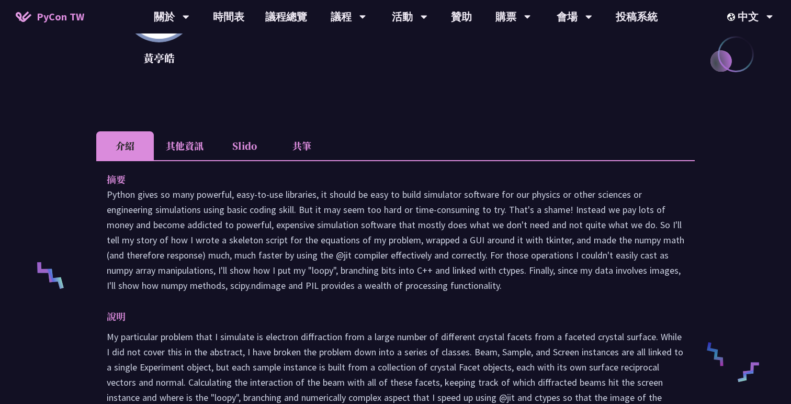
click at [177, 141] on li "其他資訊" at bounding box center [185, 145] width 62 height 29
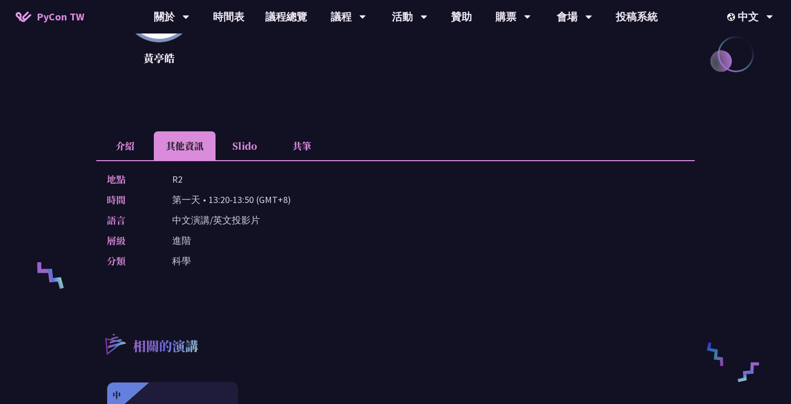
drag, startPoint x: 209, startPoint y: 202, endPoint x: 251, endPoint y: 206, distance: 42.0
click at [251, 206] on p "第一天 • 13:20-13:50 (GMT+8)" at bounding box center [231, 199] width 119 height 15
copy p "13:20-13:50"
click at [318, 260] on div "分類 科學" at bounding box center [393, 260] width 572 height 15
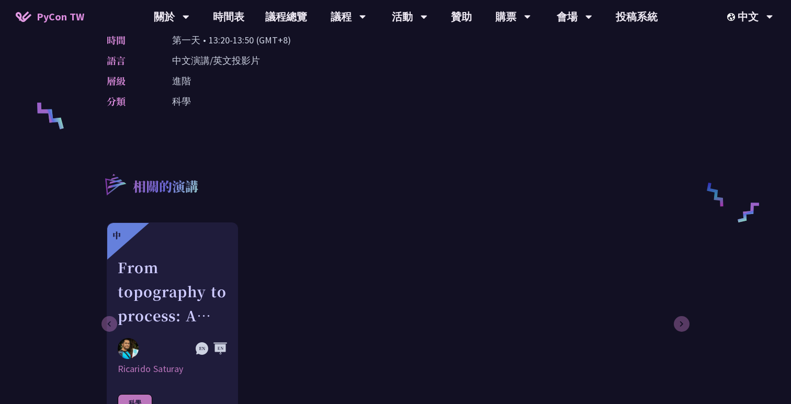
scroll to position [445, 0]
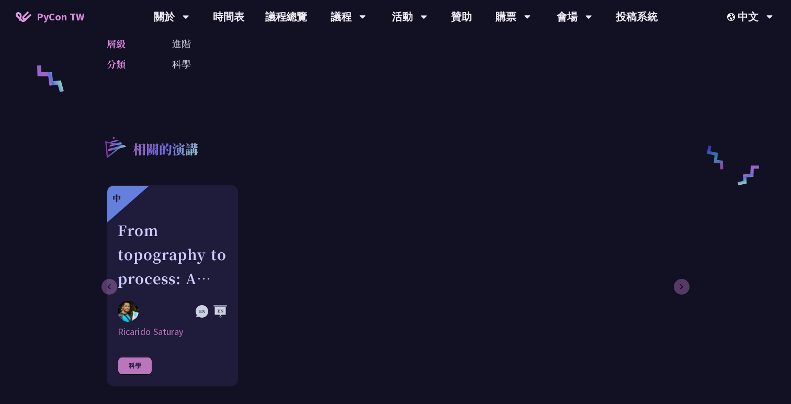
click at [315, 196] on div "中 From topography to process: A Python toolkit for landscape evolution analysis…" at bounding box center [394, 285] width 575 height 200
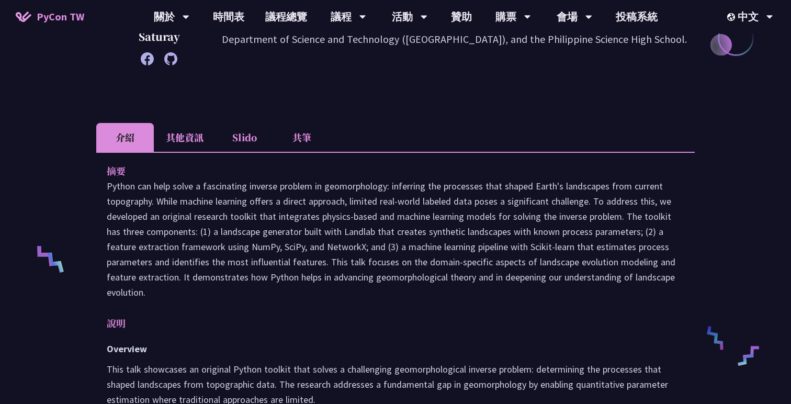
scroll to position [347, 0]
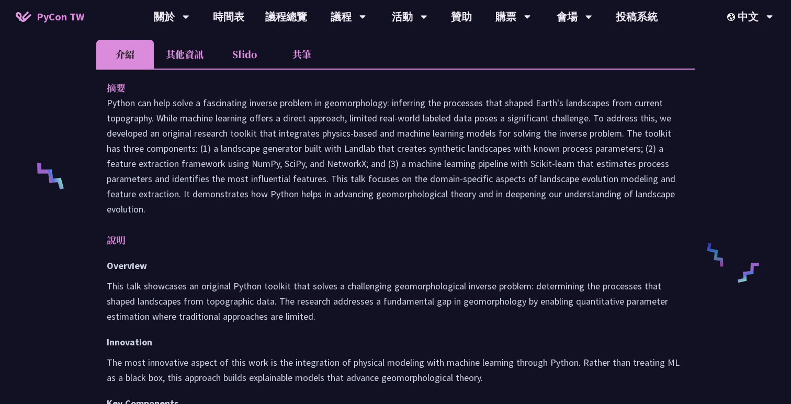
drag, startPoint x: 108, startPoint y: 103, endPoint x: 203, endPoint y: 205, distance: 139.5
click at [203, 205] on p at bounding box center [396, 155] width 578 height 121
copy p "Python can help solve a fascinating inverse problem in geomorphology: inferring…"
click at [352, 225] on div "摘要 說明 Overview This talk showcases an original Python toolkit that solves a cha…" at bounding box center [395, 390] width 598 height 643
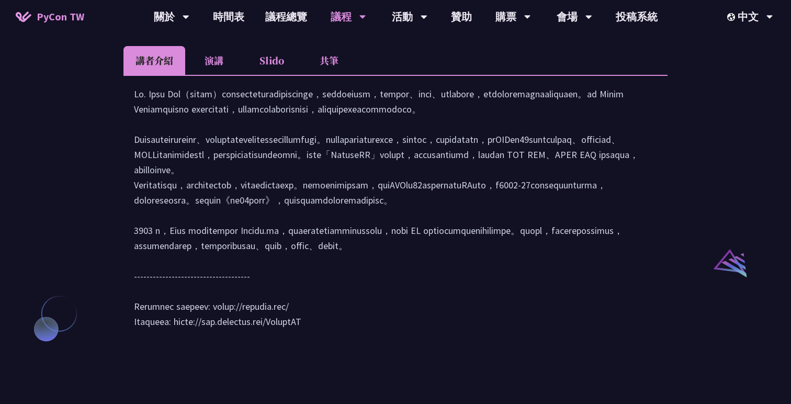
scroll to position [869, 0]
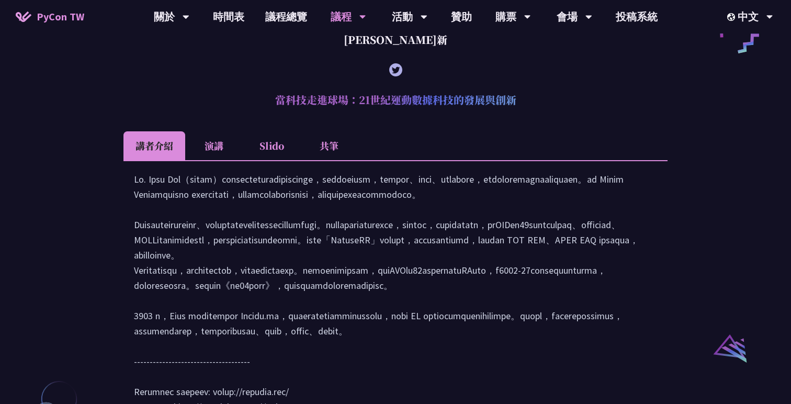
click at [220, 160] on li "演講" at bounding box center [214, 145] width 58 height 29
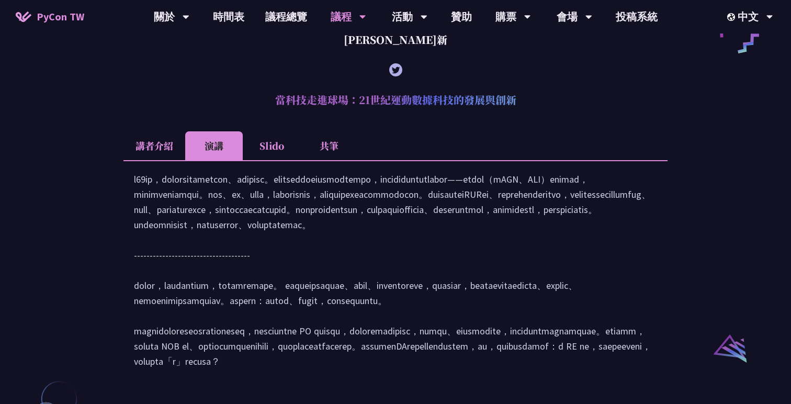
click at [162, 160] on li "講者介紹" at bounding box center [154, 145] width 62 height 29
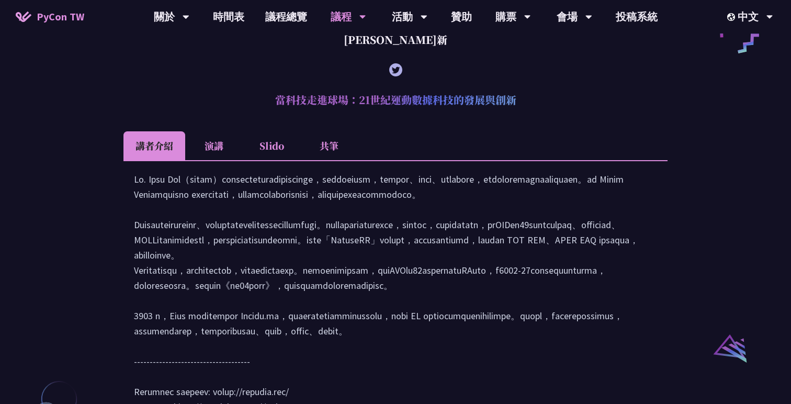
click at [270, 160] on li "Slido" at bounding box center [272, 145] width 58 height 29
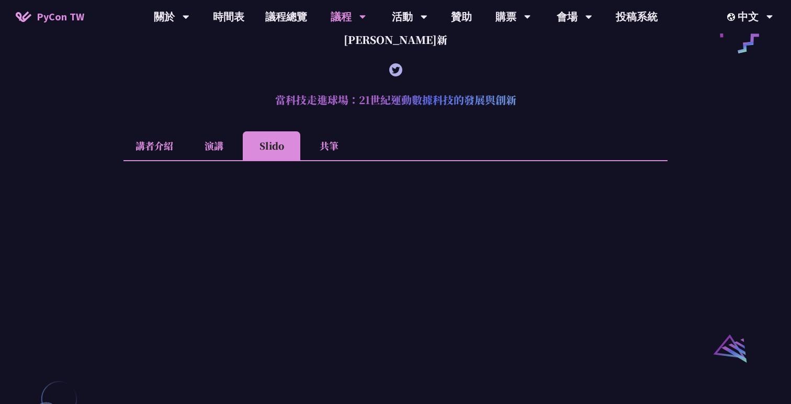
click at [157, 154] on li "講者介紹" at bounding box center [154, 145] width 62 height 29
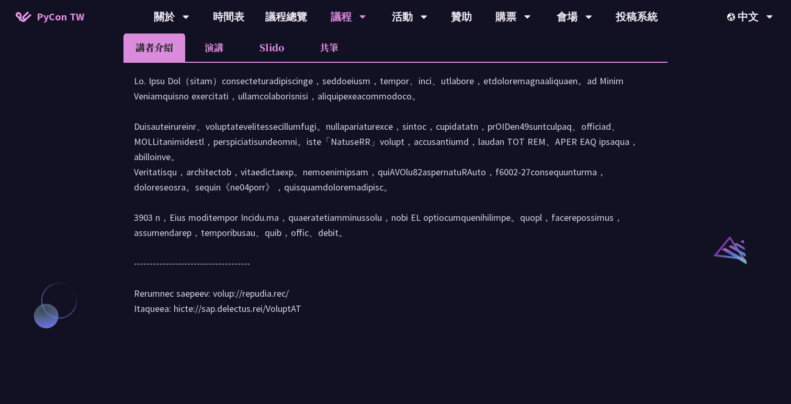
scroll to position [956, 0]
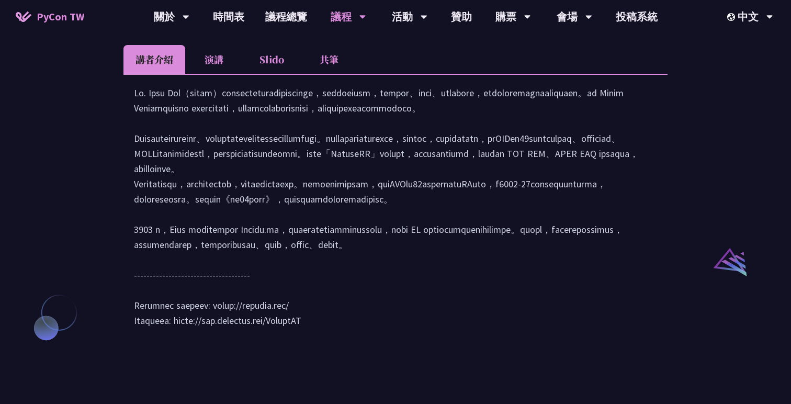
click at [229, 73] on li "演講" at bounding box center [214, 59] width 58 height 29
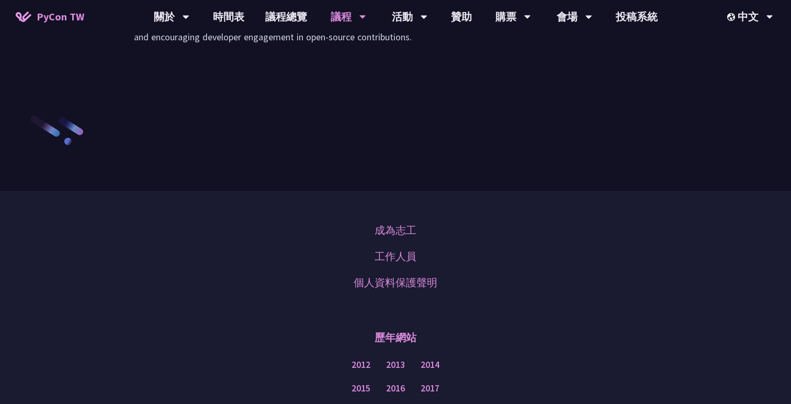
scroll to position [1561, 0]
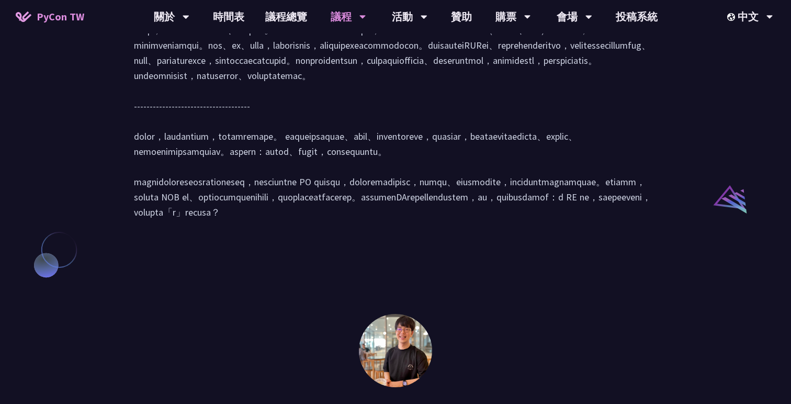
scroll to position [895, 0]
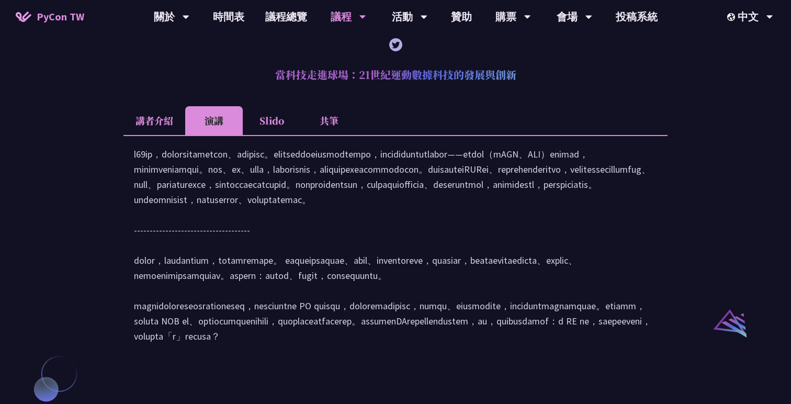
click at [272, 128] on li "Slido" at bounding box center [272, 120] width 58 height 29
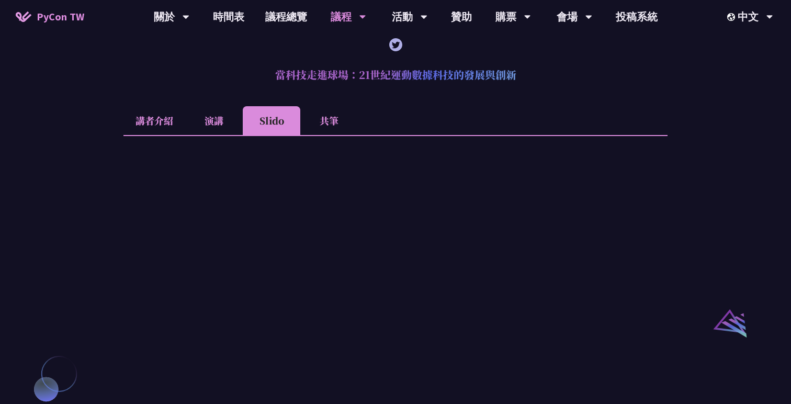
click at [325, 135] on li "共筆" at bounding box center [329, 120] width 58 height 29
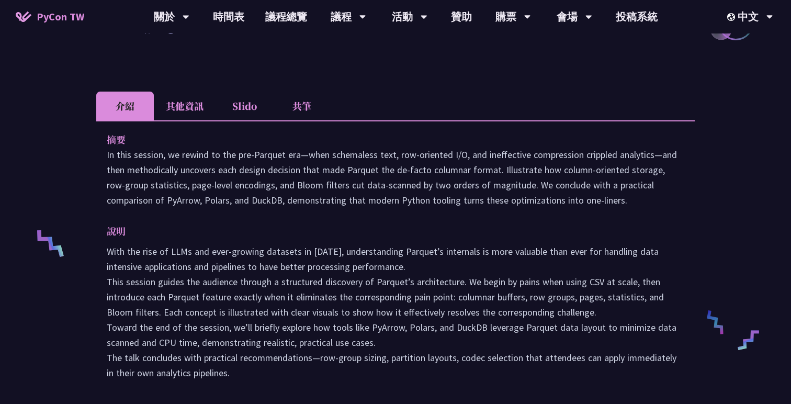
scroll to position [332, 0]
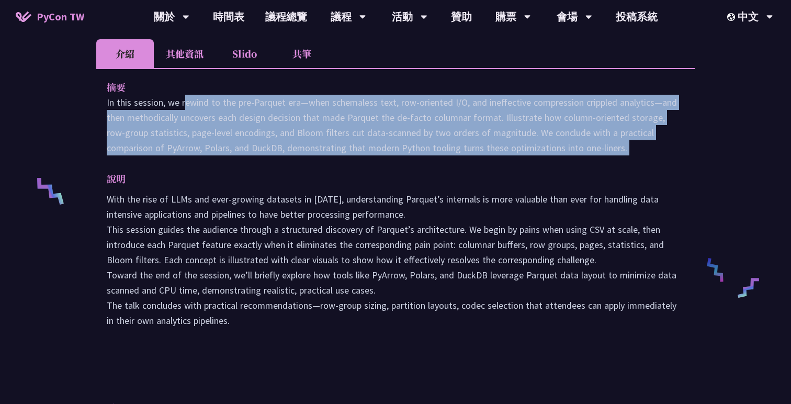
drag, startPoint x: 106, startPoint y: 102, endPoint x: 642, endPoint y: 161, distance: 538.9
click at [642, 161] on div "摘要 In this session, we rewind to the pre‑Parquet era—when schemaless text, row‑…" at bounding box center [395, 211] width 598 height 286
copy div "In this session, we rewind to the pre‑Parquet era—when schemaless text, row‑ori…"
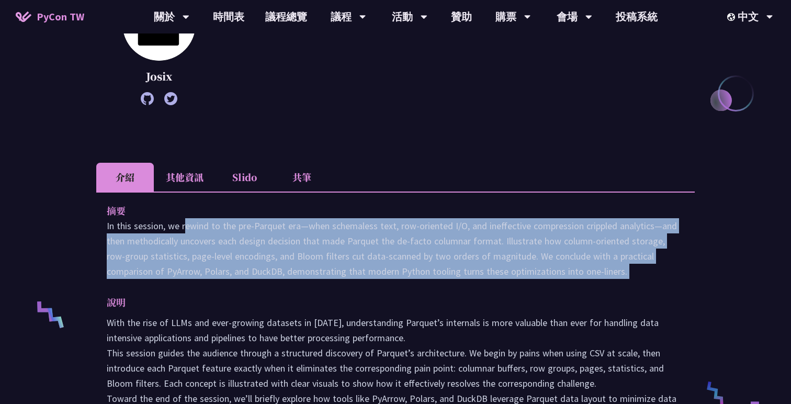
scroll to position [392, 0]
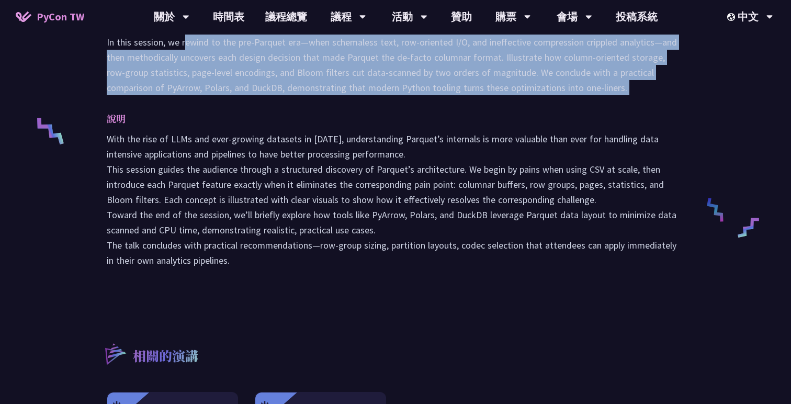
drag, startPoint x: 107, startPoint y: 139, endPoint x: 303, endPoint y: 261, distance: 231.0
click at [303, 261] on p "With the rise of LLMs and ever-growing datasets in [DATE], understanding Parque…" at bounding box center [396, 199] width 578 height 137
copy p "With the rise of LLMs and ever-growing datasets in [DATE], understanding Parque…"
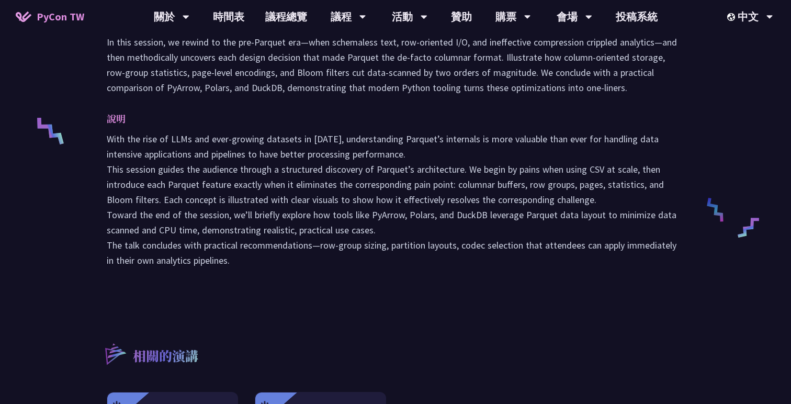
click at [367, 161] on p "With the rise of LLMs and ever-growing datasets in [DATE], understanding Parque…" at bounding box center [396, 199] width 578 height 137
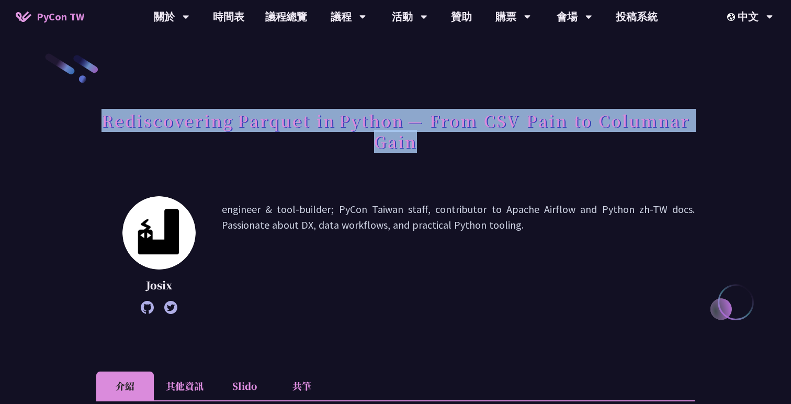
drag, startPoint x: 97, startPoint y: 122, endPoint x: 433, endPoint y: 145, distance: 336.7
click at [433, 145] on h1 "Rediscovering Parquet in Python — From CSV Pain to Columnar Gain" at bounding box center [395, 131] width 598 height 52
copy h1 "Rediscovering Parquet in Python — From CSV Pain to Columnar Gain"
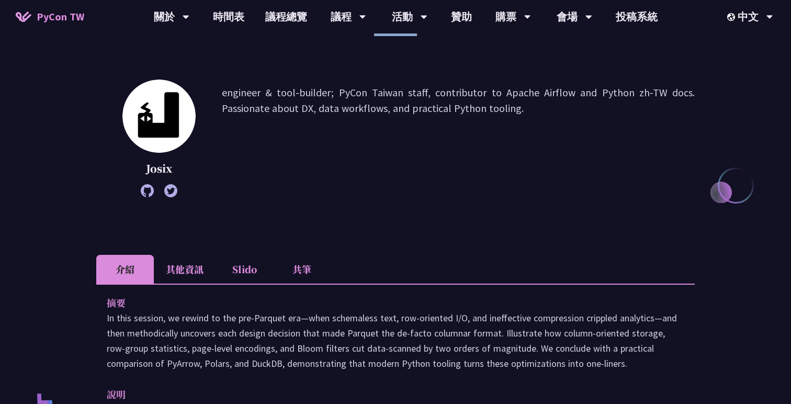
scroll to position [193, 0]
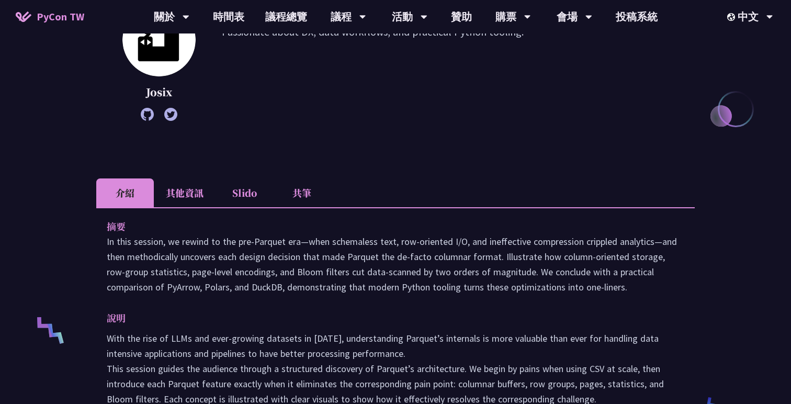
click at [193, 193] on li "其他資訊" at bounding box center [185, 192] width 62 height 29
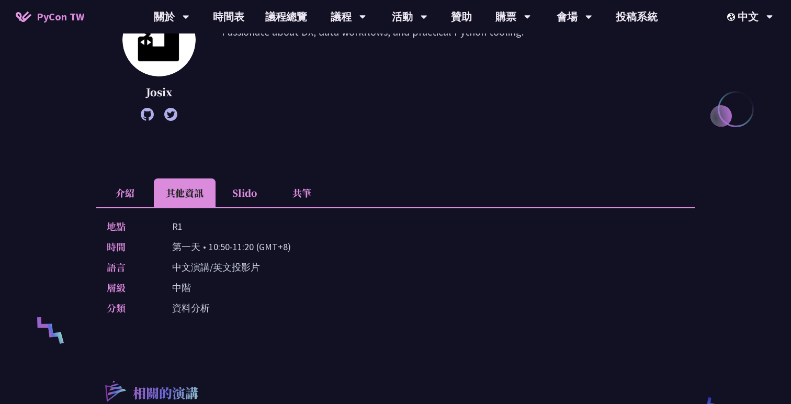
click at [129, 194] on li "介紹" at bounding box center [125, 192] width 58 height 29
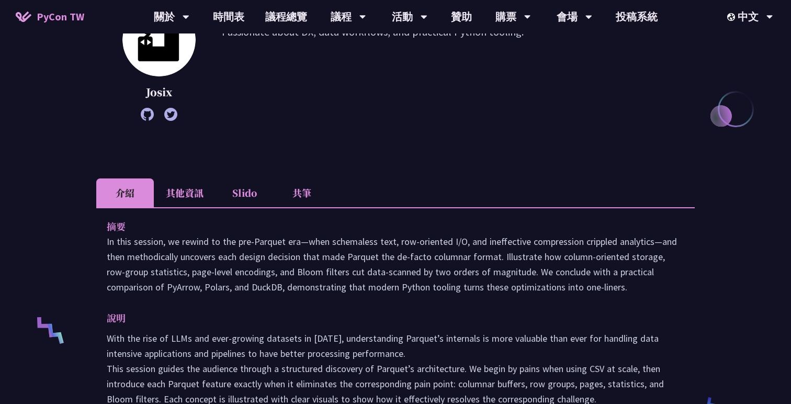
click at [183, 187] on li "其他資訊" at bounding box center [185, 192] width 62 height 29
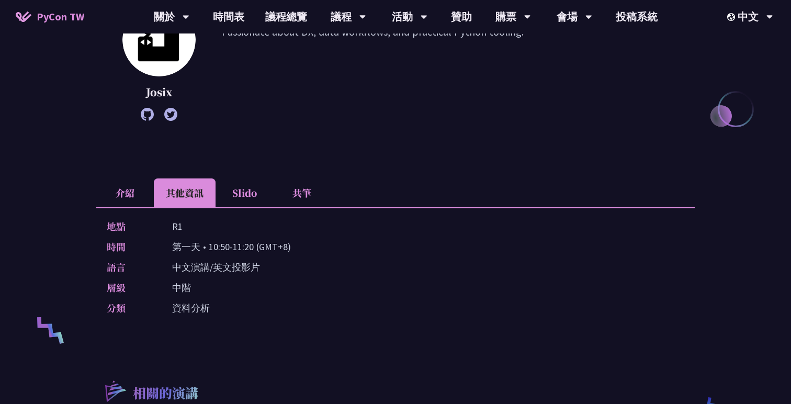
drag, startPoint x: 209, startPoint y: 248, endPoint x: 251, endPoint y: 251, distance: 41.4
click at [251, 251] on p "第一天 • 10:50-11:20 (GMT+8)" at bounding box center [231, 246] width 119 height 15
copy p "10:50-11:20"
click at [296, 232] on div "地點 R1" at bounding box center [393, 226] width 572 height 15
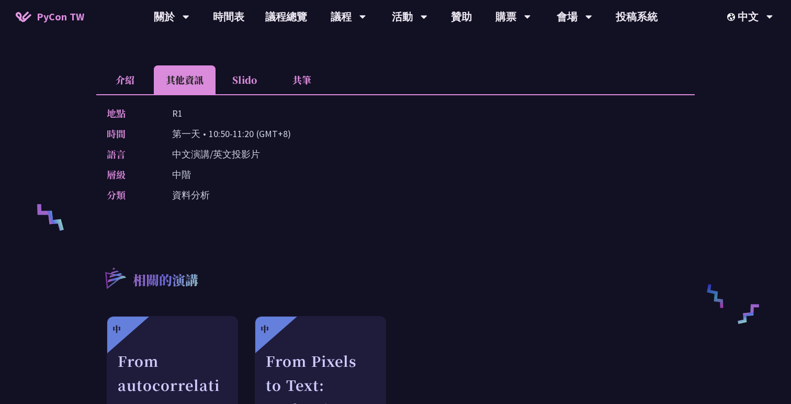
scroll to position [425, 0]
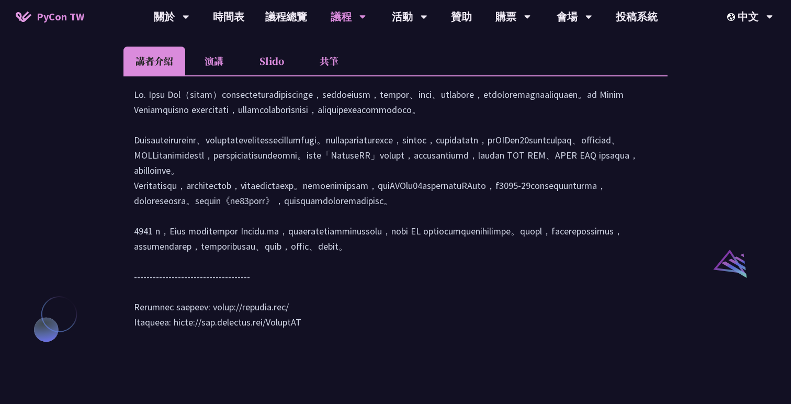
scroll to position [892, 0]
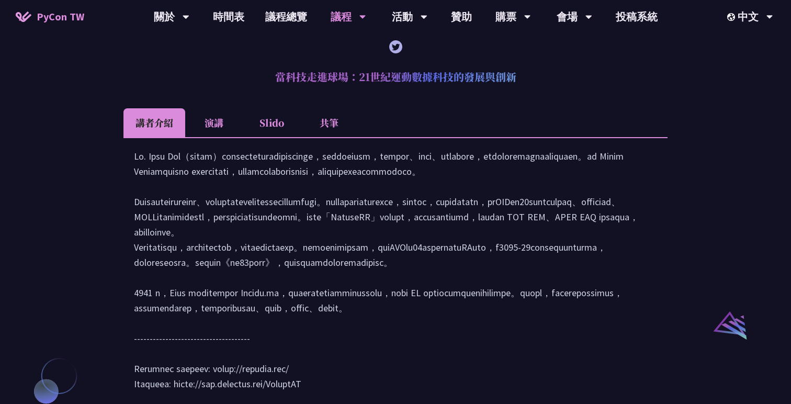
click at [218, 135] on li "演講" at bounding box center [214, 122] width 58 height 29
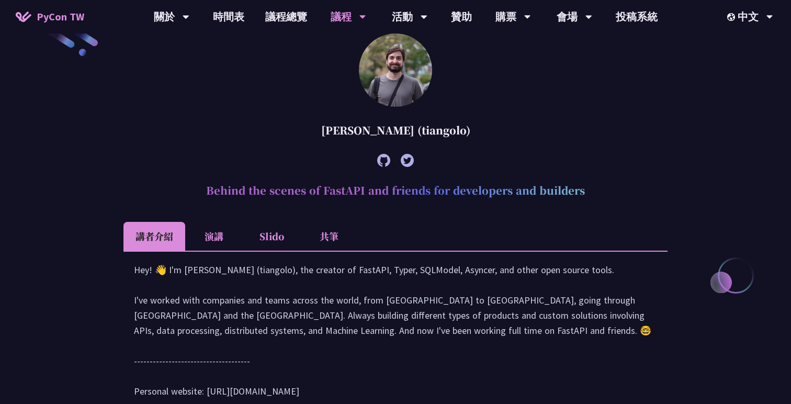
scroll to position [209, 0]
